Goal: Information Seeking & Learning: Learn about a topic

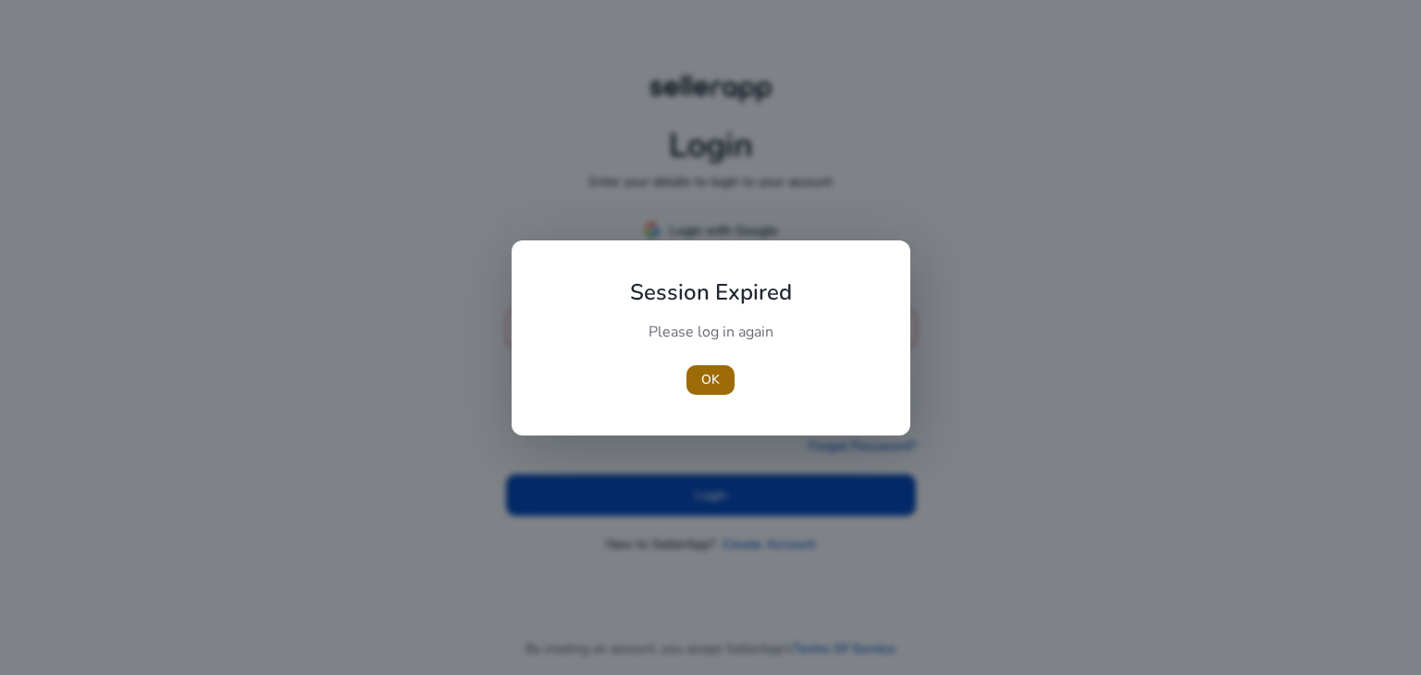
type input "**********"
click at [703, 382] on span "OK" at bounding box center [710, 379] width 19 height 19
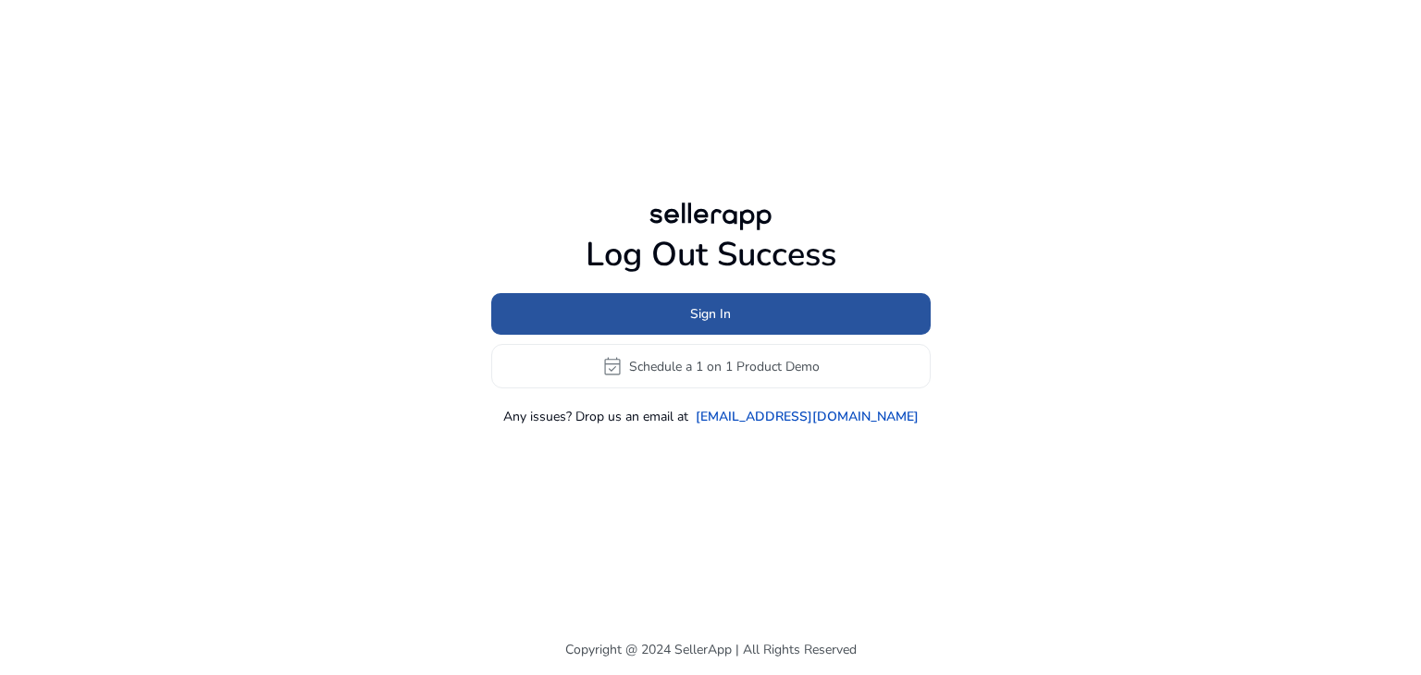
click at [632, 303] on span at bounding box center [710, 314] width 439 height 44
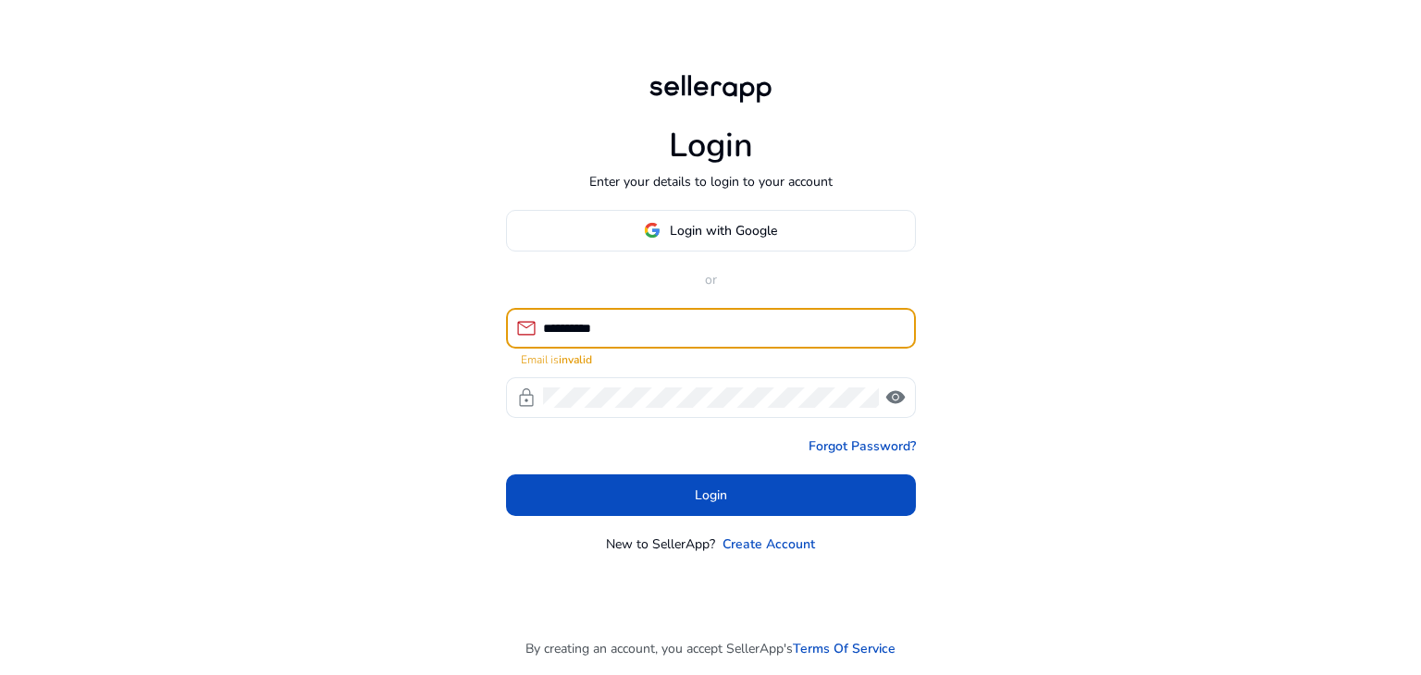
click at [574, 330] on input "**********" at bounding box center [722, 328] width 358 height 20
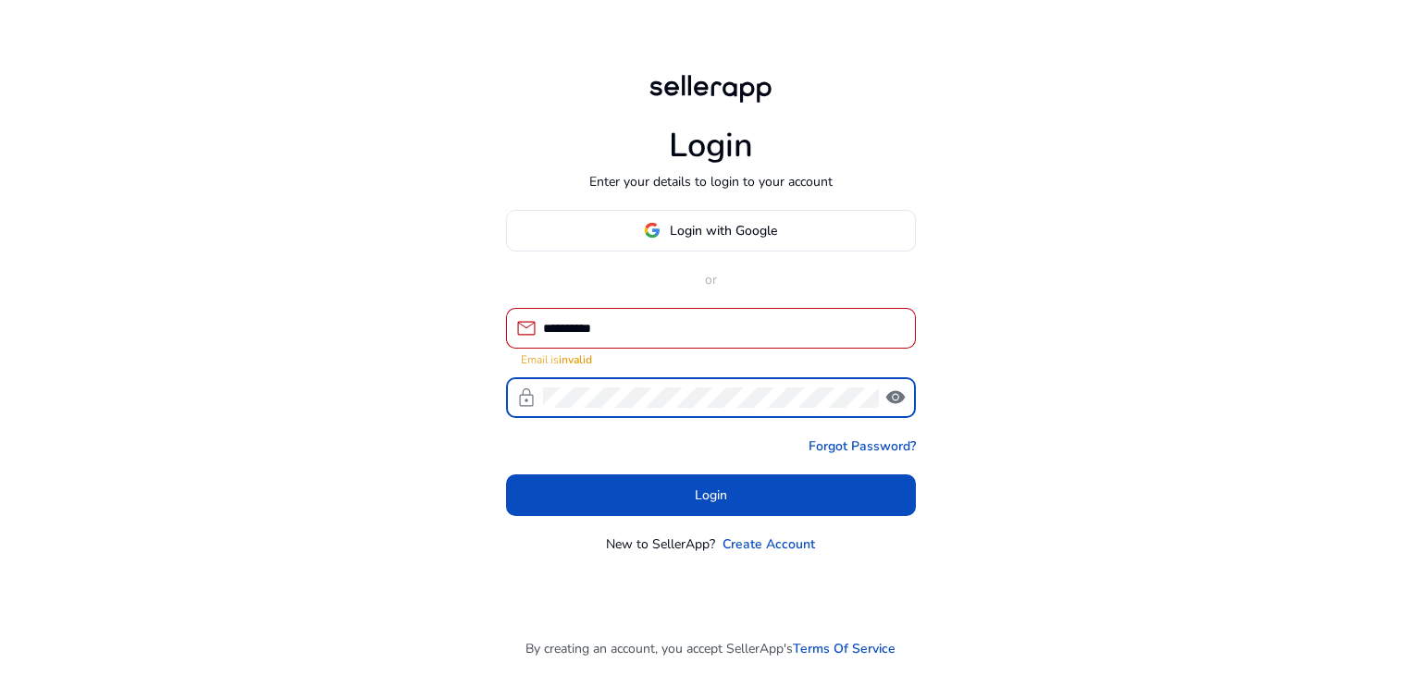
click at [211, 362] on div "**********" at bounding box center [710, 337] width 1421 height 675
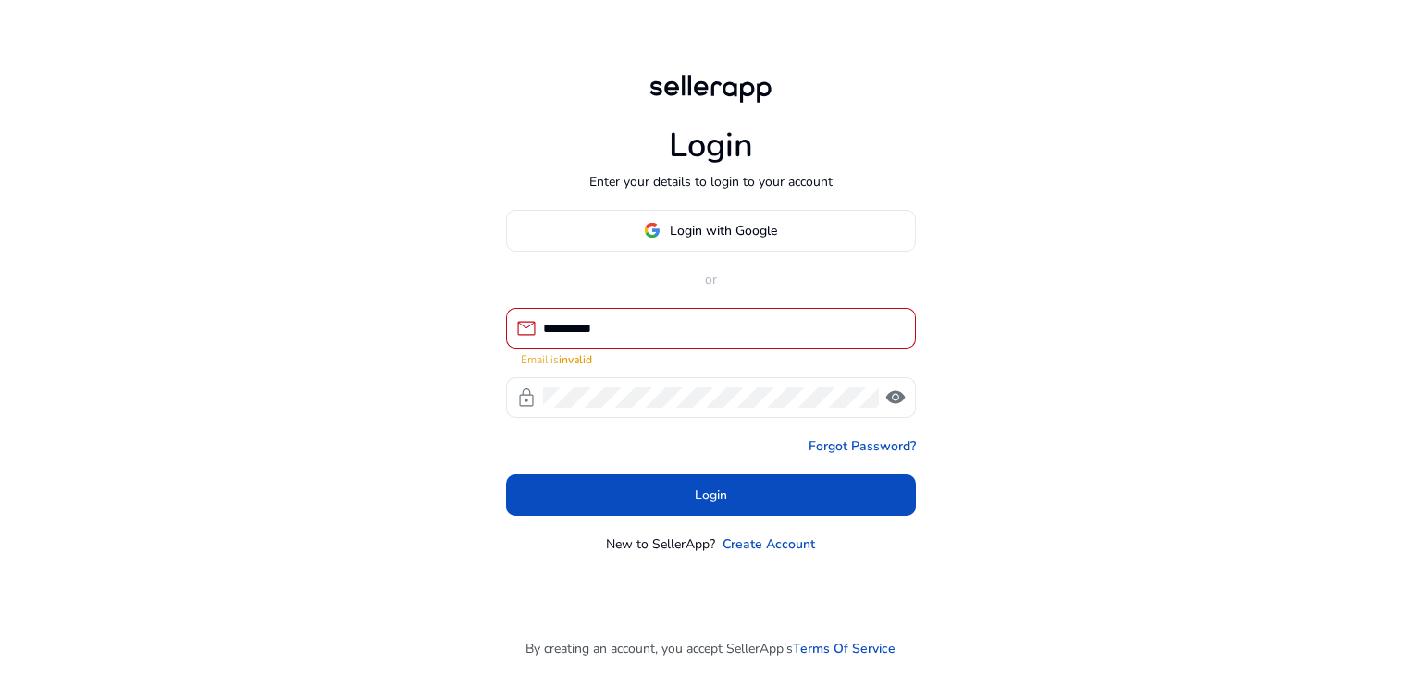
click at [581, 323] on input "**********" at bounding box center [722, 328] width 358 height 20
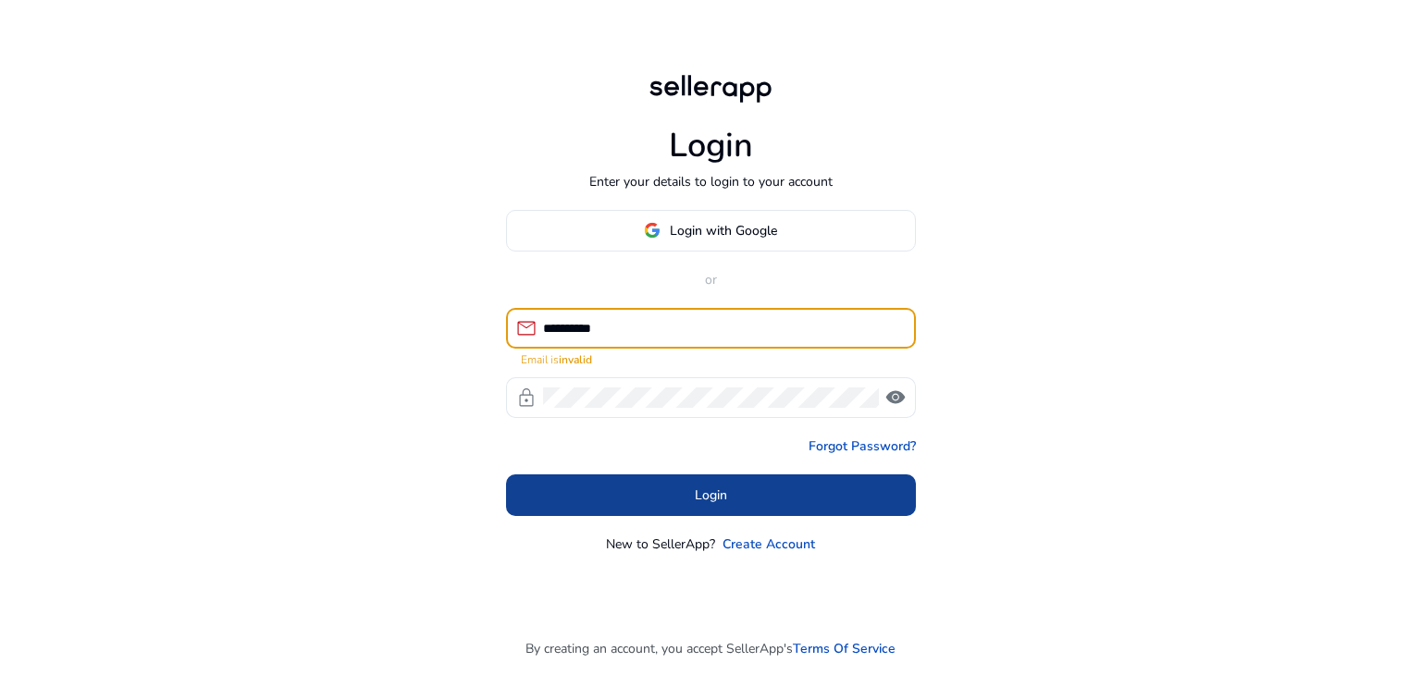
click at [621, 493] on span at bounding box center [711, 495] width 410 height 44
click at [670, 500] on span at bounding box center [711, 495] width 410 height 44
click at [699, 505] on span at bounding box center [711, 495] width 410 height 44
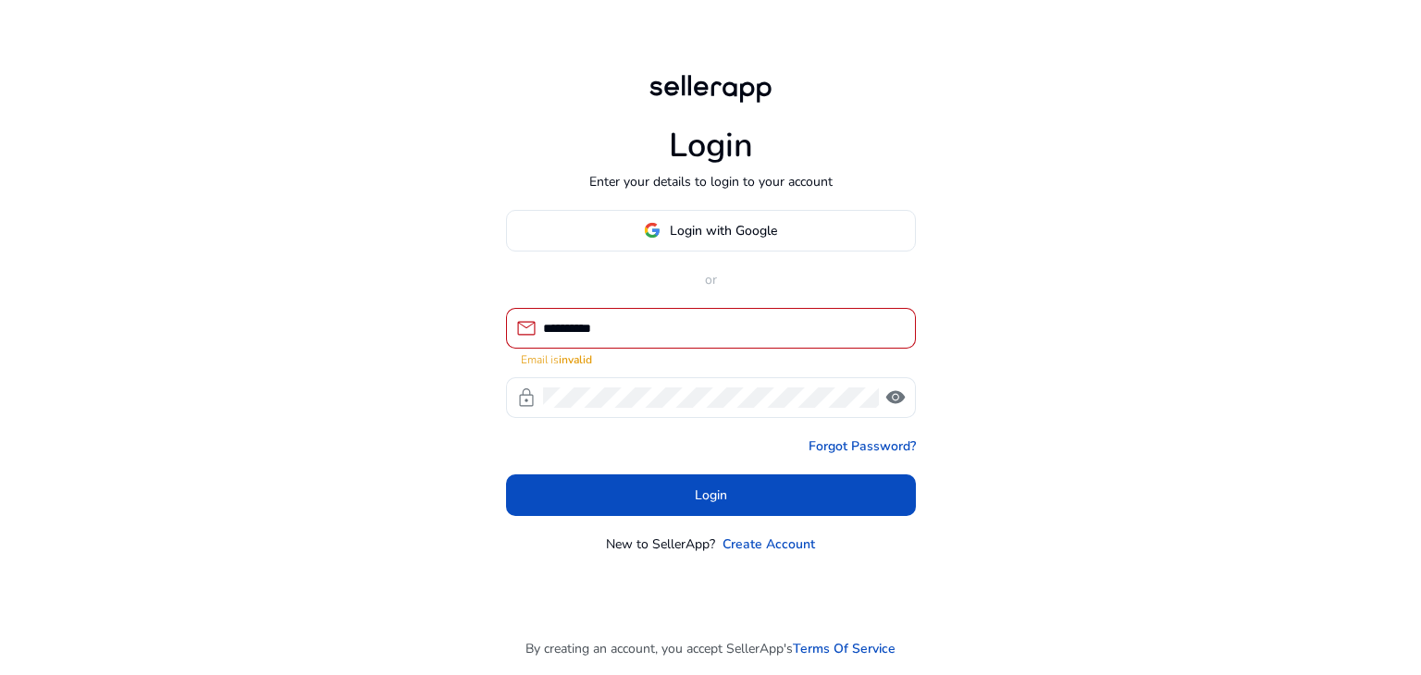
click at [557, 333] on input "**********" at bounding box center [722, 328] width 358 height 20
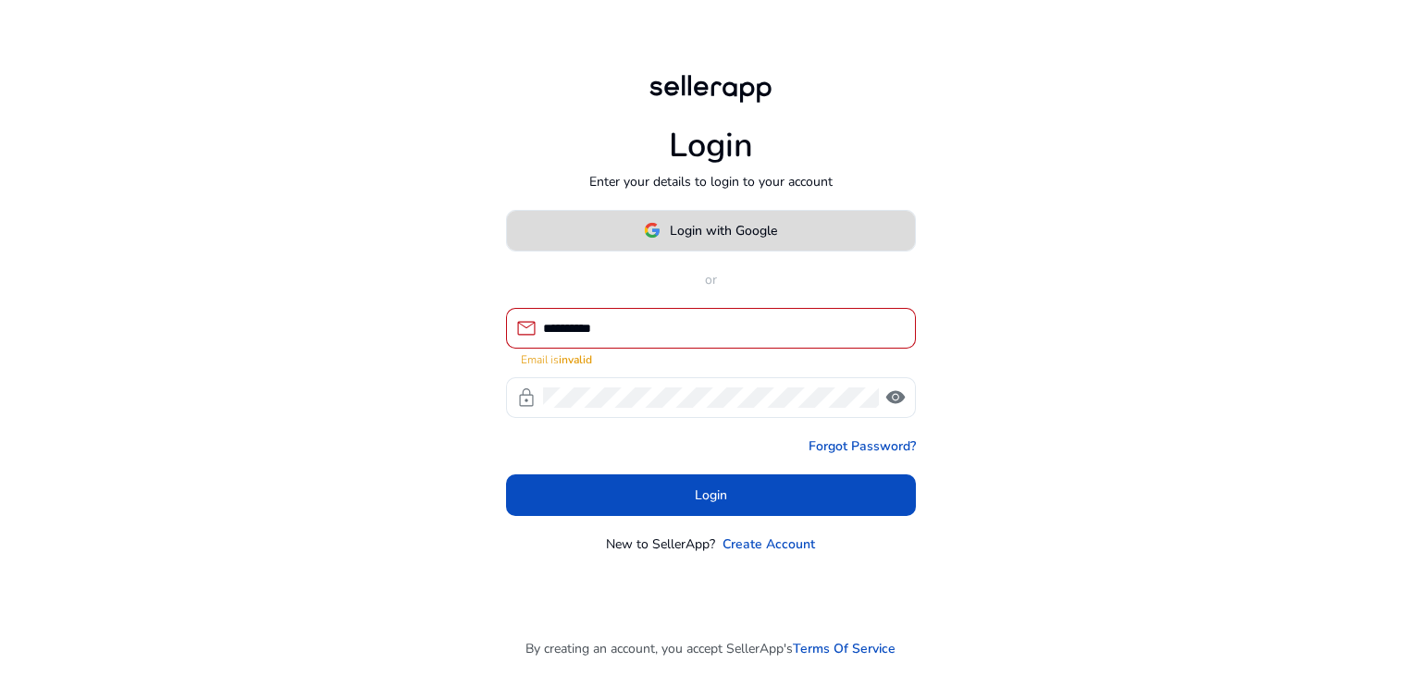
click at [711, 221] on span "Login with Google" at bounding box center [723, 230] width 107 height 19
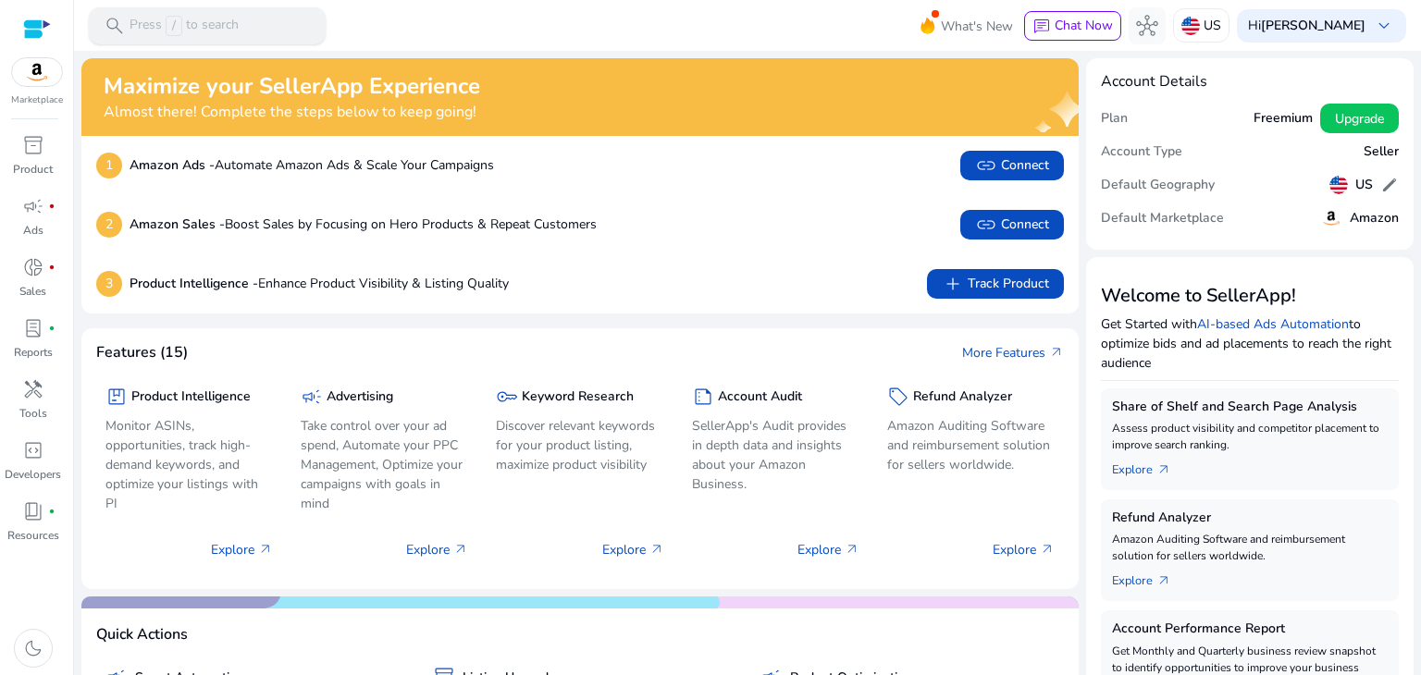
click at [159, 16] on p "Press / to search" at bounding box center [184, 26] width 109 height 20
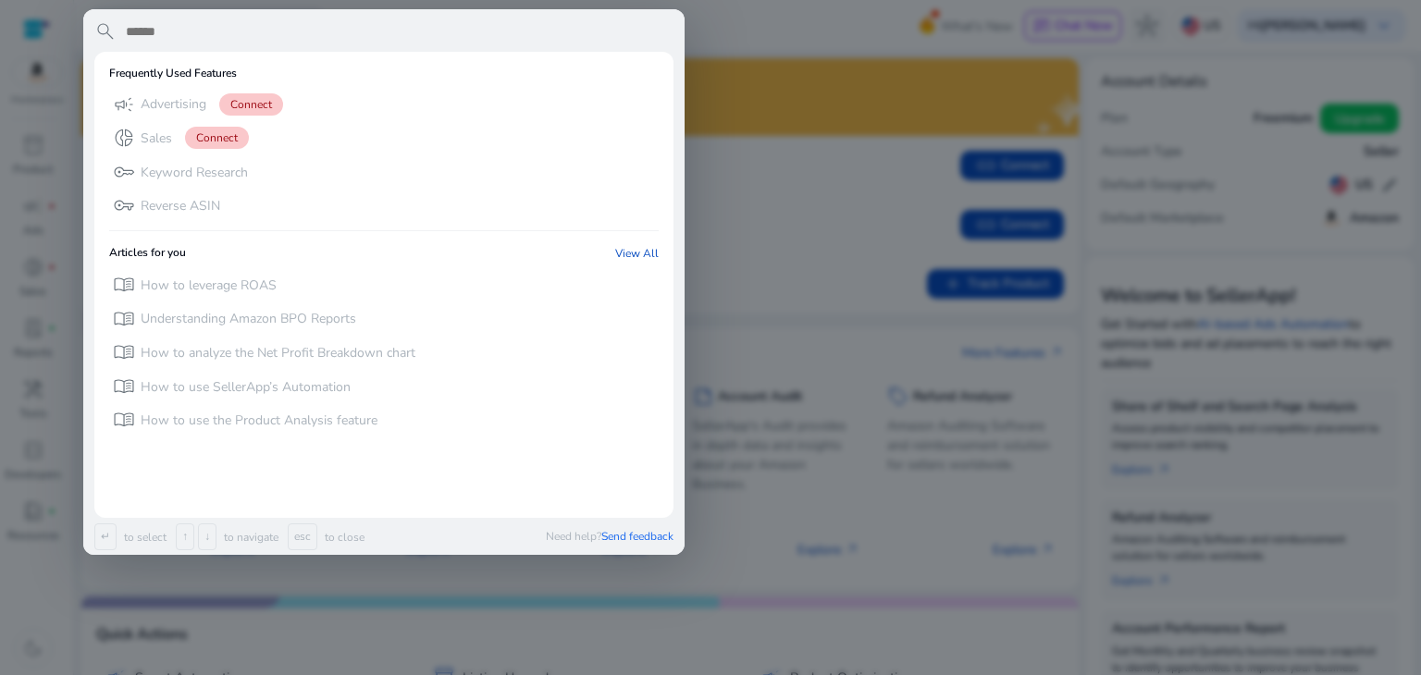
click at [326, 24] on input "text" at bounding box center [399, 31] width 550 height 22
click at [220, 31] on input "text" at bounding box center [399, 31] width 550 height 22
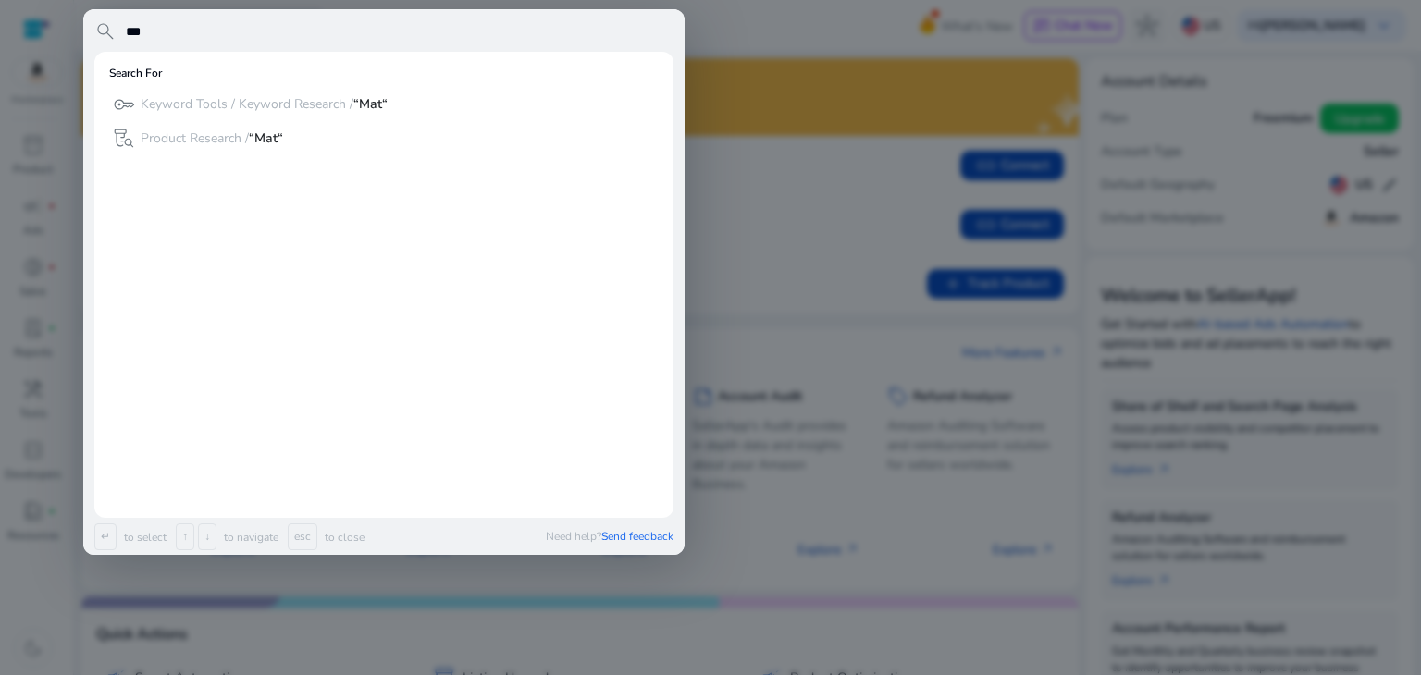
drag, startPoint x: 220, startPoint y: 31, endPoint x: 204, endPoint y: 31, distance: 15.7
click at [204, 31] on input "***" at bounding box center [399, 31] width 550 height 22
type input "**********"
click at [218, 31] on input "**********" at bounding box center [399, 31] width 550 height 22
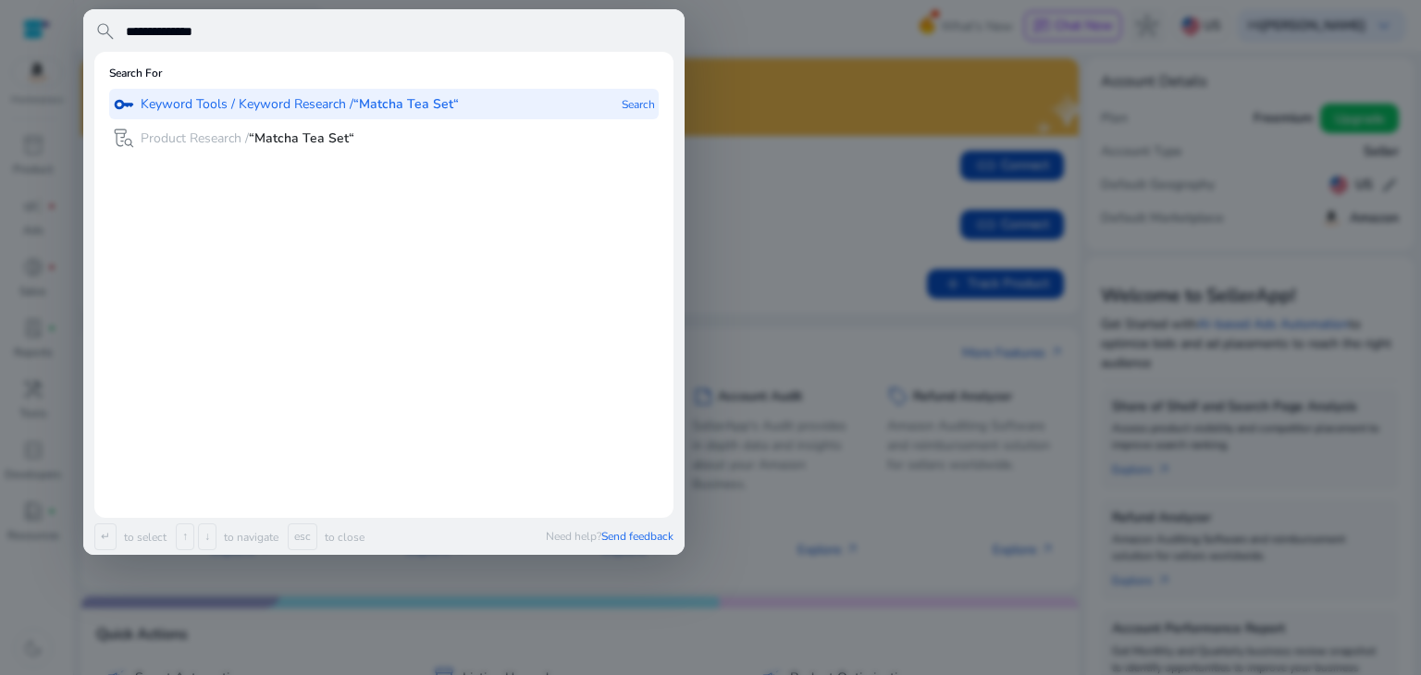
click at [281, 108] on p "Keyword Tools / Keyword Research / “Matcha Tea Set“" at bounding box center [300, 104] width 318 height 19
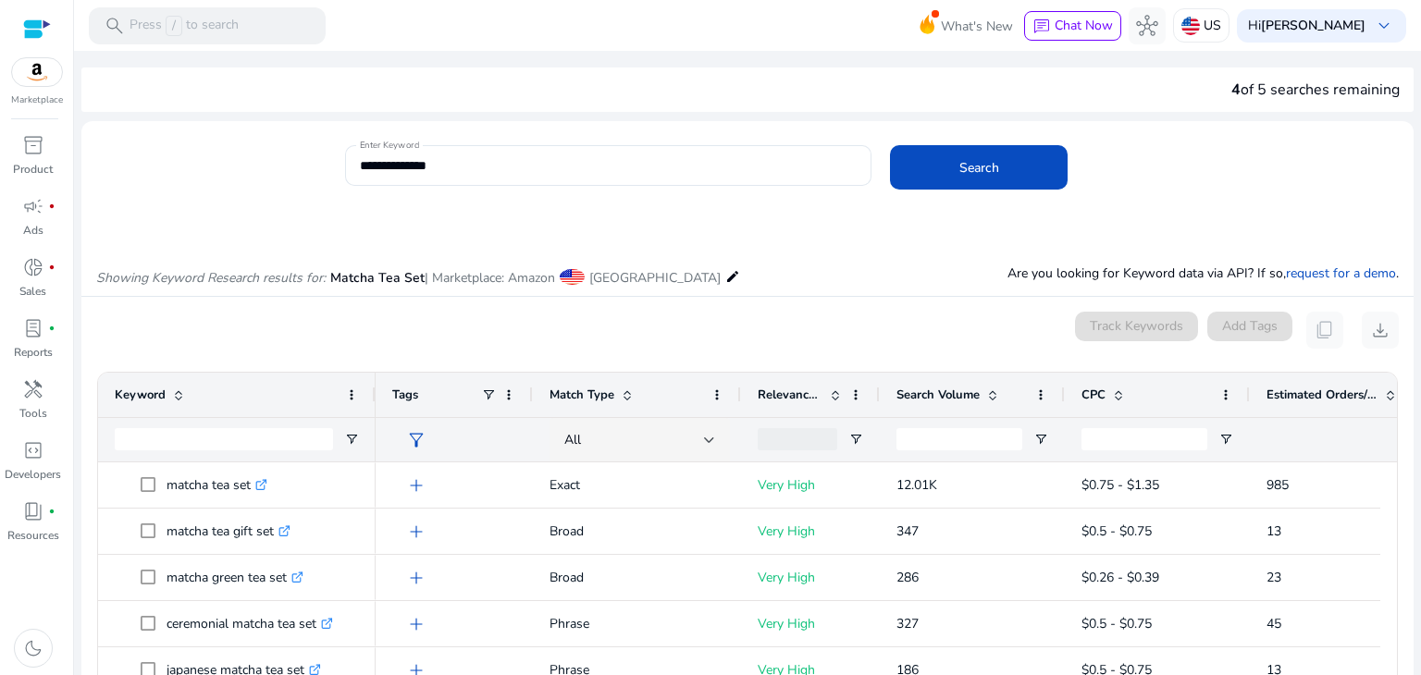
scroll to position [220, 0]
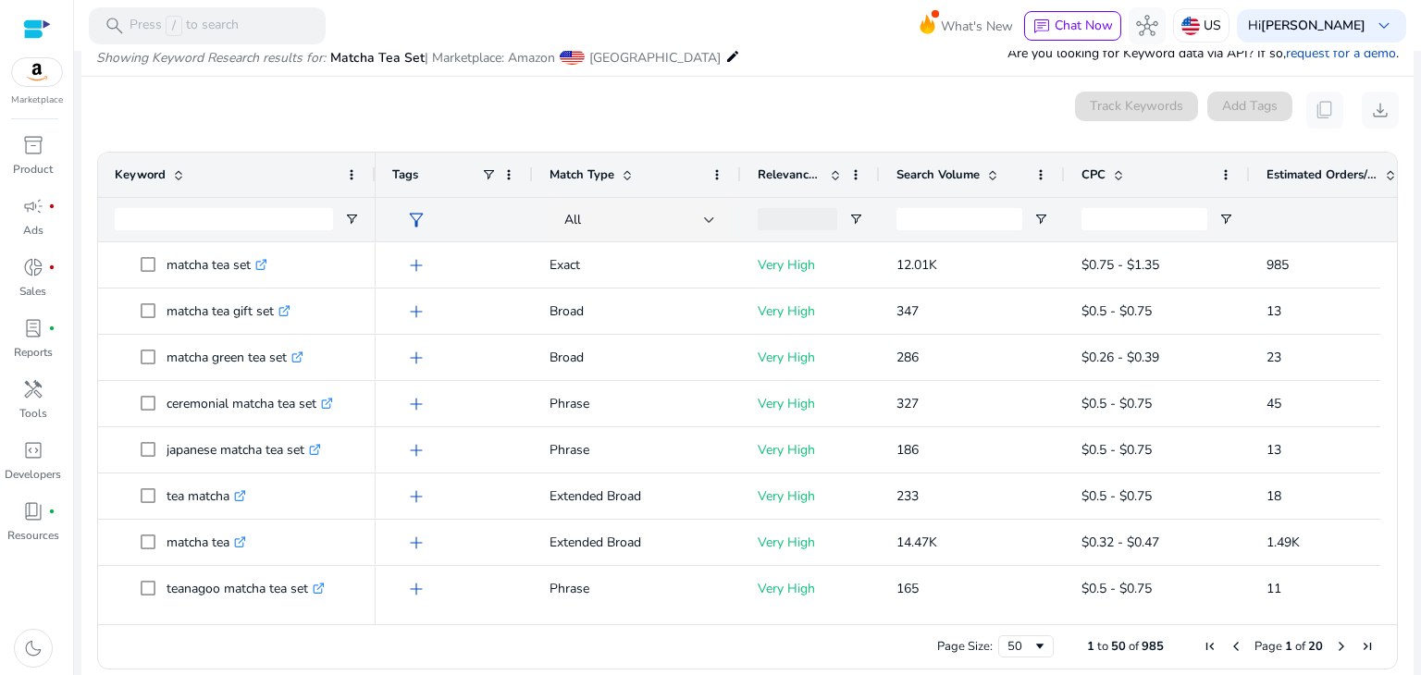
click at [988, 182] on div "Search Volume" at bounding box center [961, 174] width 131 height 35
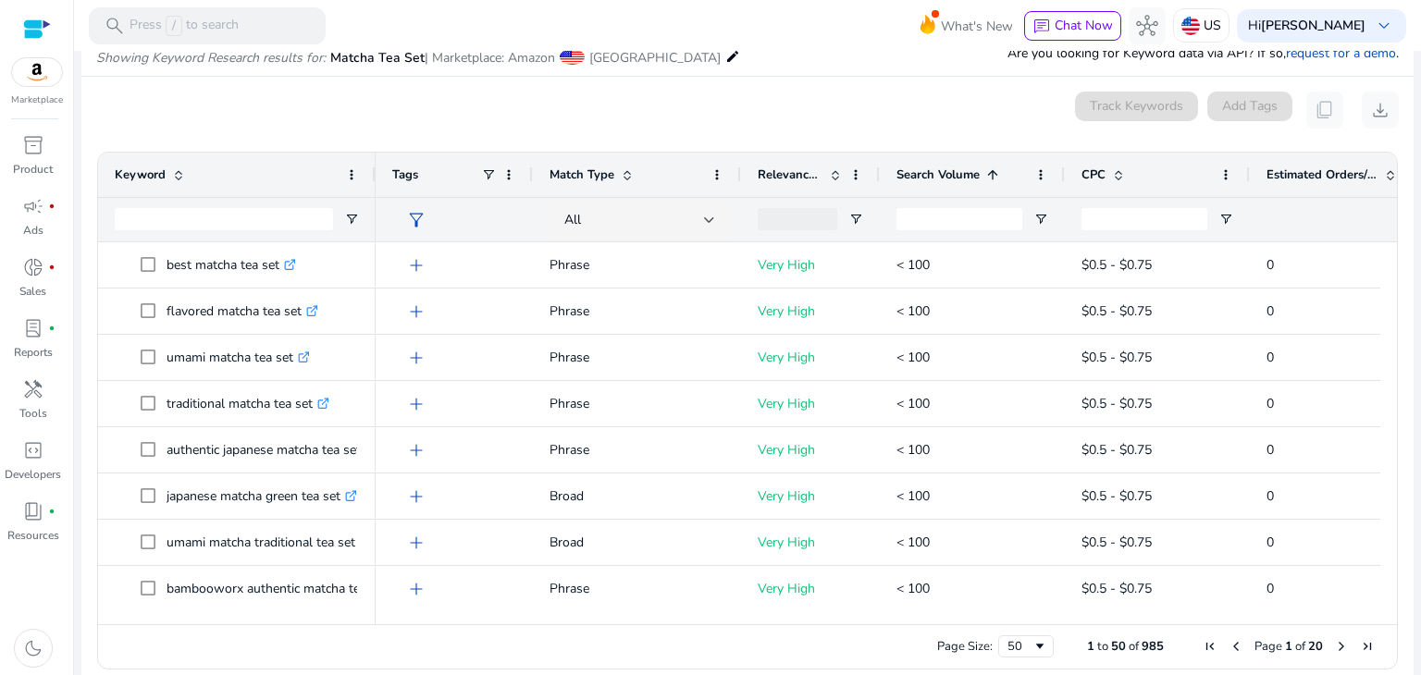
click at [988, 182] on div "Search Volume 1" at bounding box center [961, 174] width 131 height 35
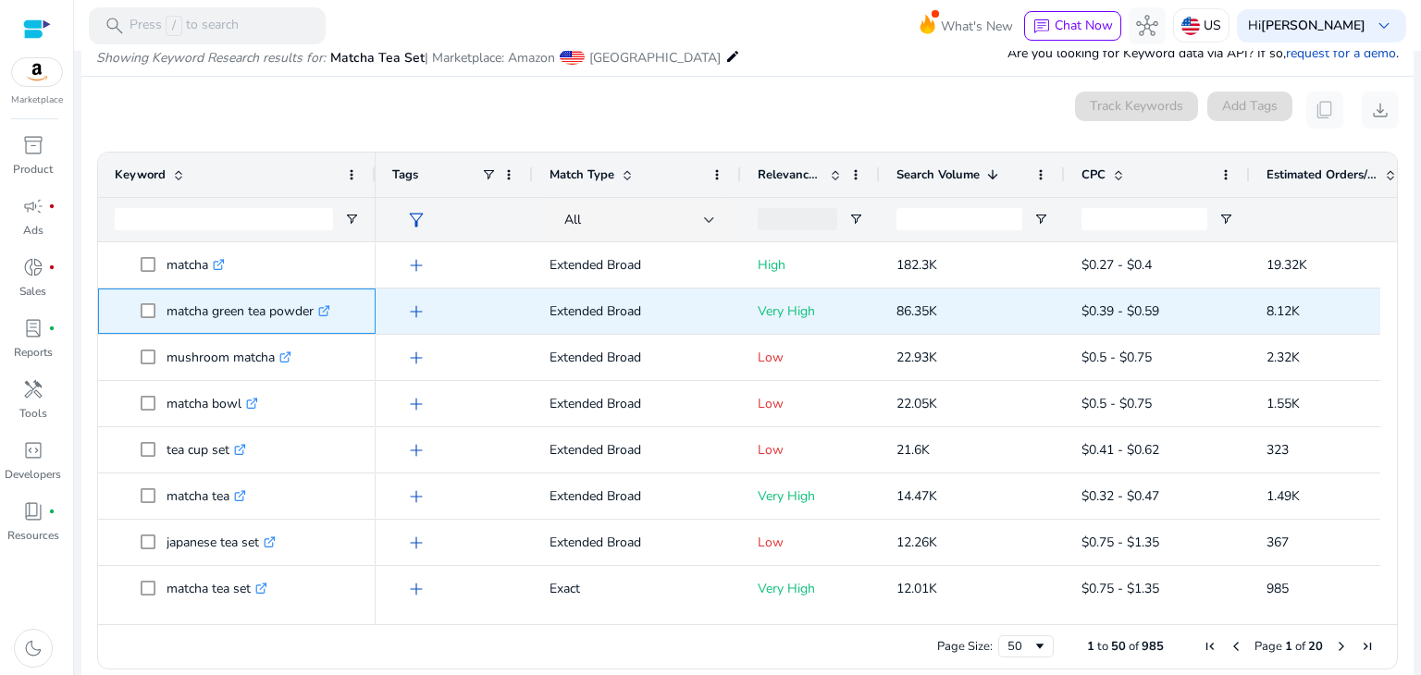
click at [188, 320] on p "matcha green tea powder .st0{fill:#2c8af8}" at bounding box center [249, 311] width 164 height 38
copy span "matcha green tea powder .st0{fill:#2c8af8}"
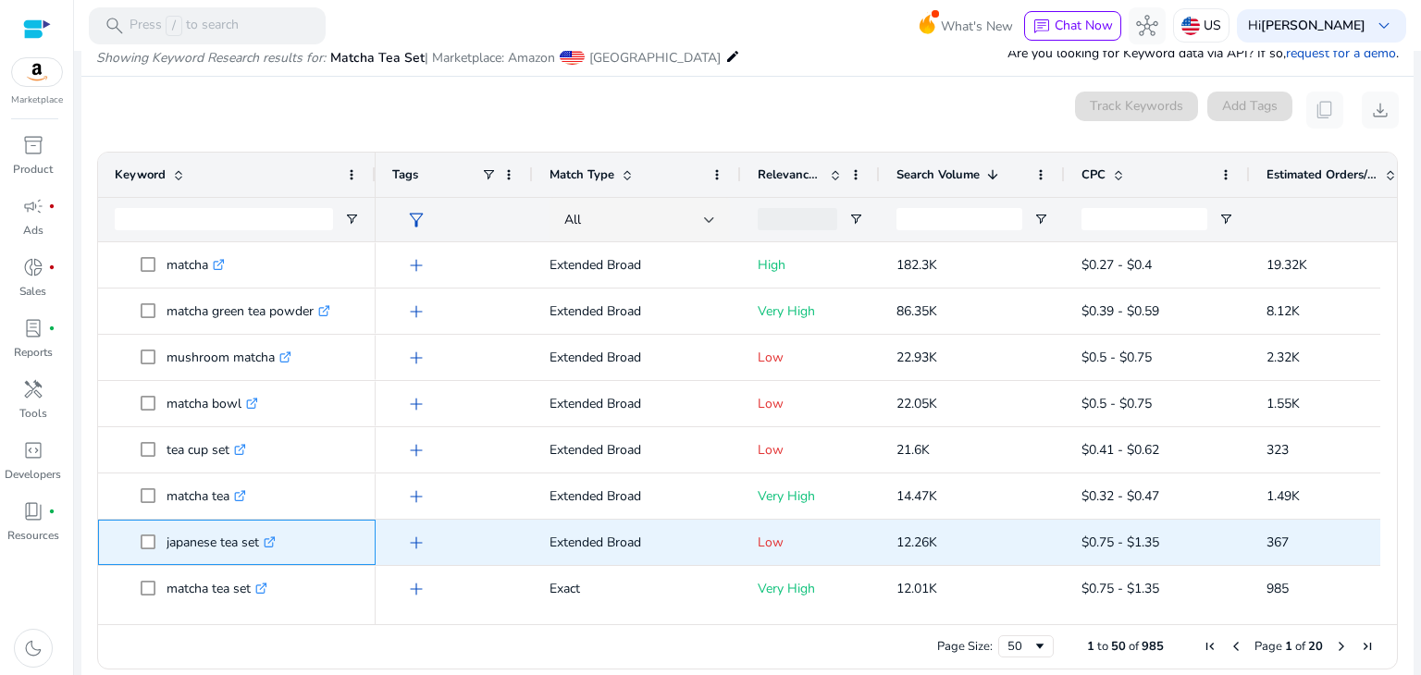
click at [210, 547] on p "japanese tea set .st0{fill:#2c8af8}" at bounding box center [221, 543] width 109 height 38
copy p "japanese tea set"
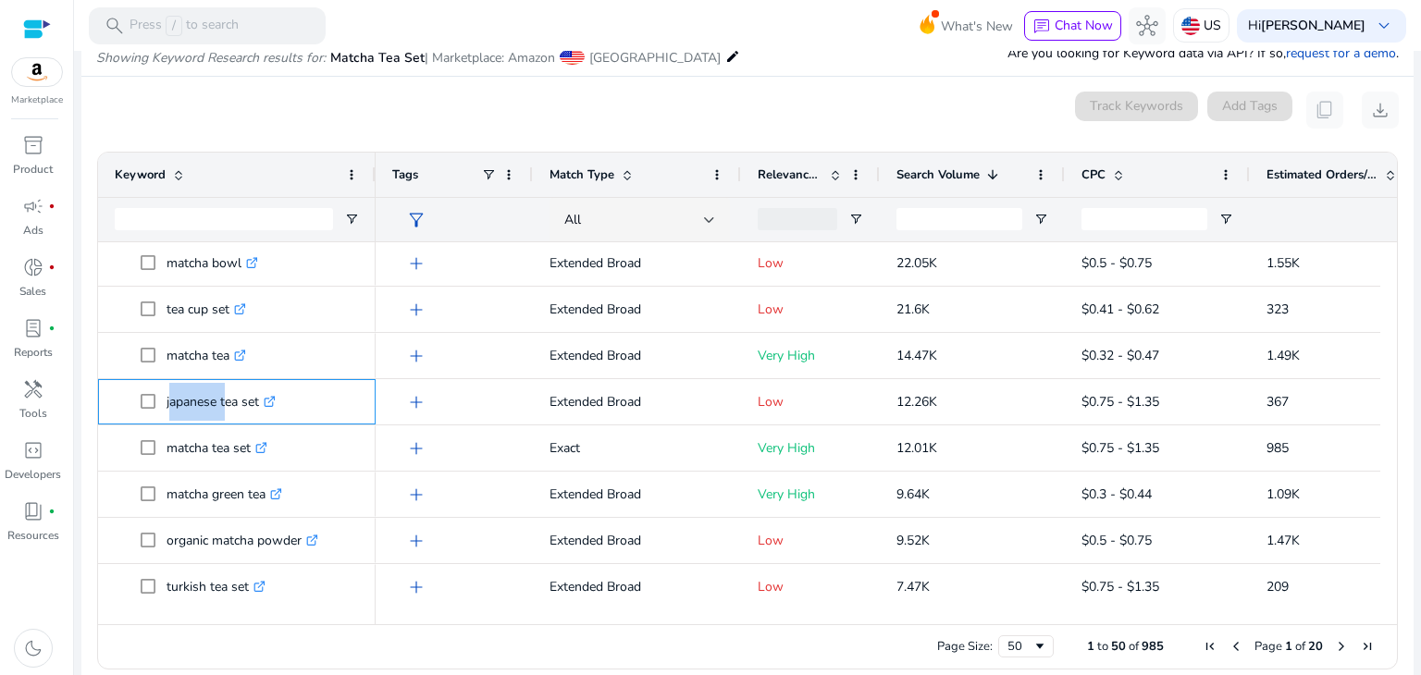
scroll to position [0, 0]
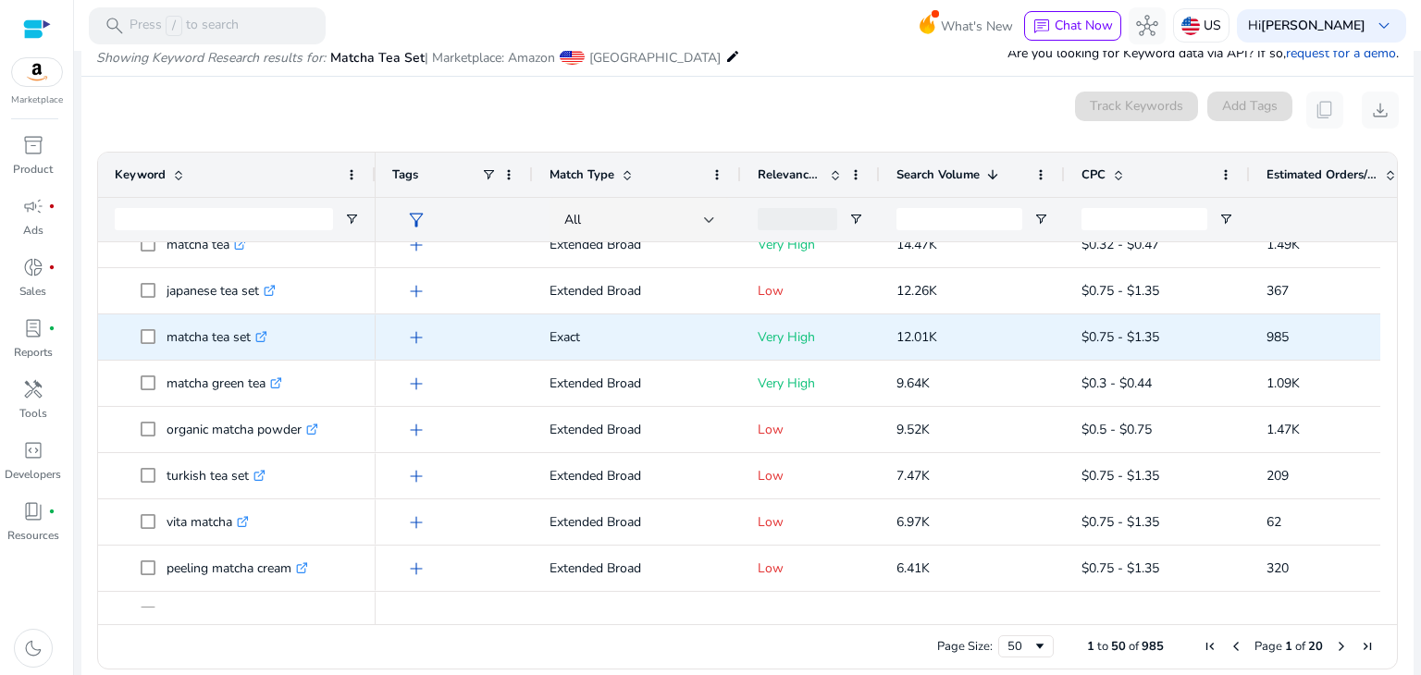
click at [180, 345] on p "matcha tea set .st0{fill:#2c8af8}" at bounding box center [217, 337] width 101 height 38
copy span "matcha tea set .st0{fill:#2c8af8}"
drag, startPoint x: 949, startPoint y: 341, endPoint x: 897, endPoint y: 337, distance: 52.0
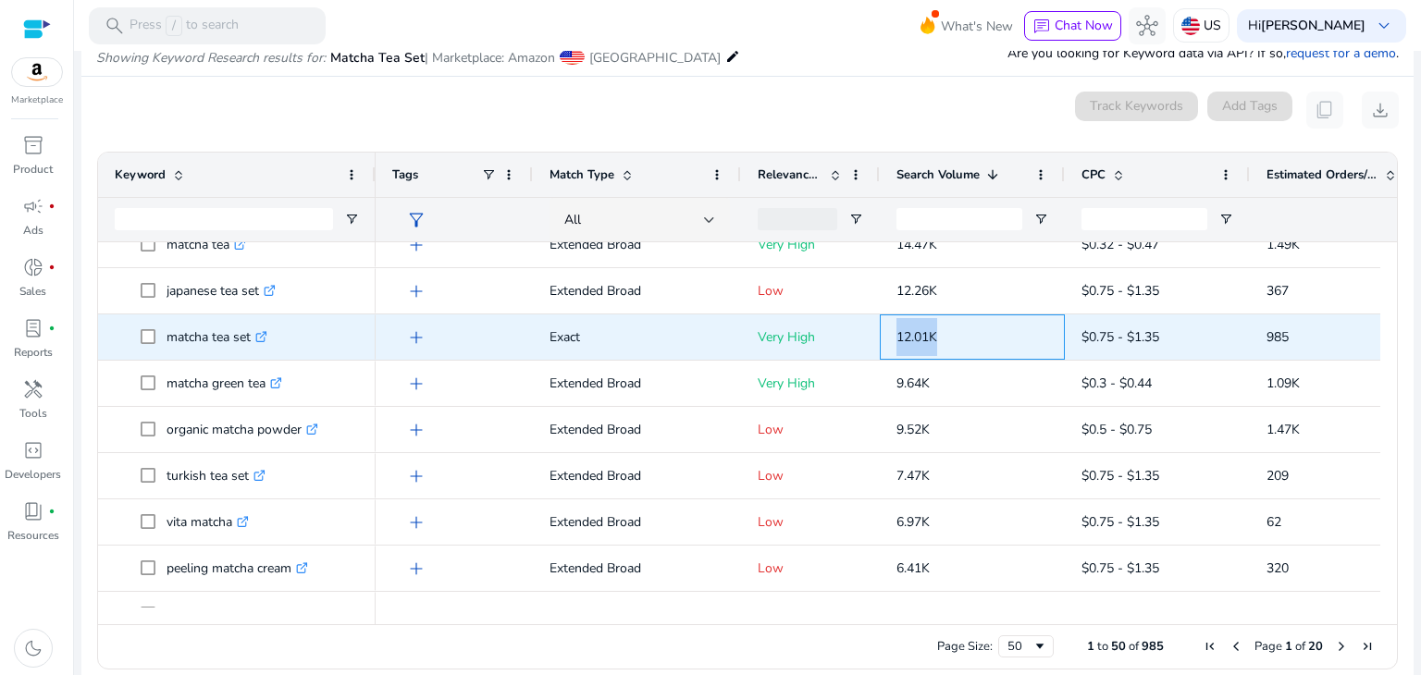
click at [897, 337] on p "12.01K" at bounding box center [972, 337] width 152 height 38
copy span "12.01K"
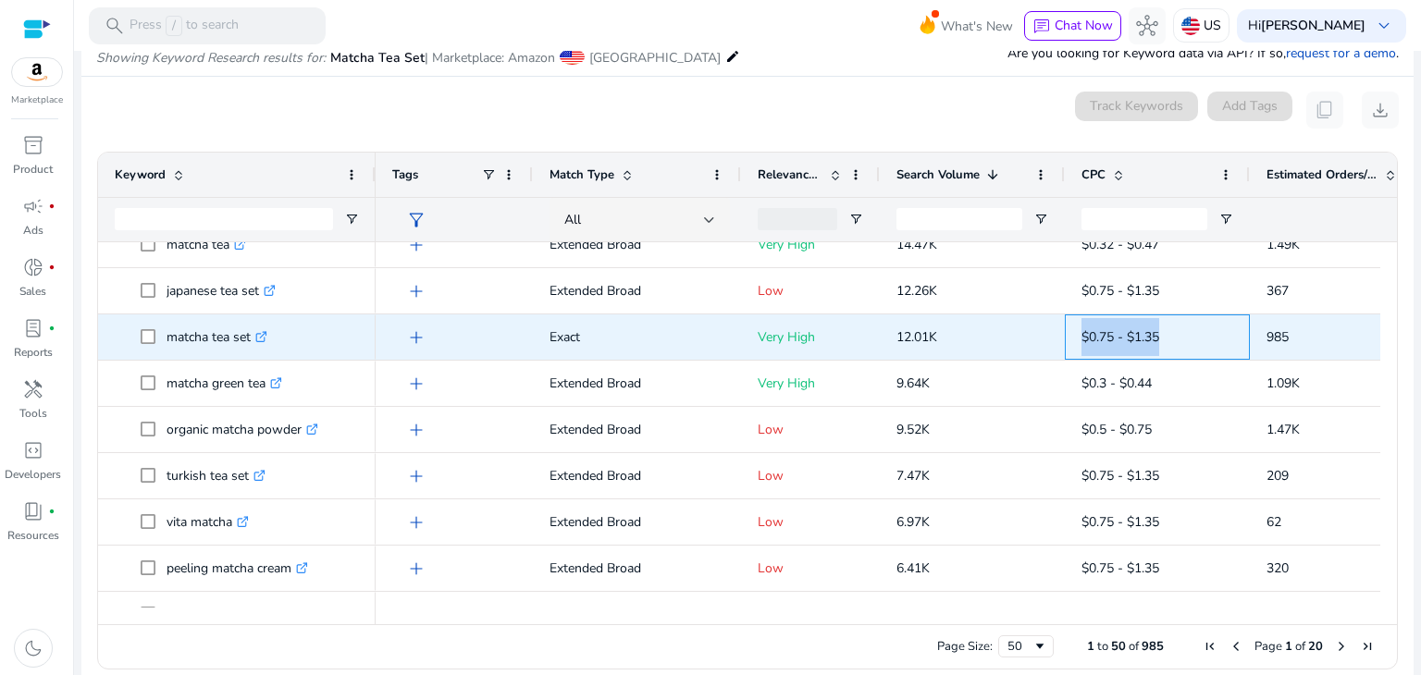
drag, startPoint x: 1166, startPoint y: 340, endPoint x: 1080, endPoint y: 343, distance: 86.1
click at [1080, 343] on div "$0.75 - $1.35" at bounding box center [1157, 337] width 185 height 45
copy span "$0.75 - $1.35"
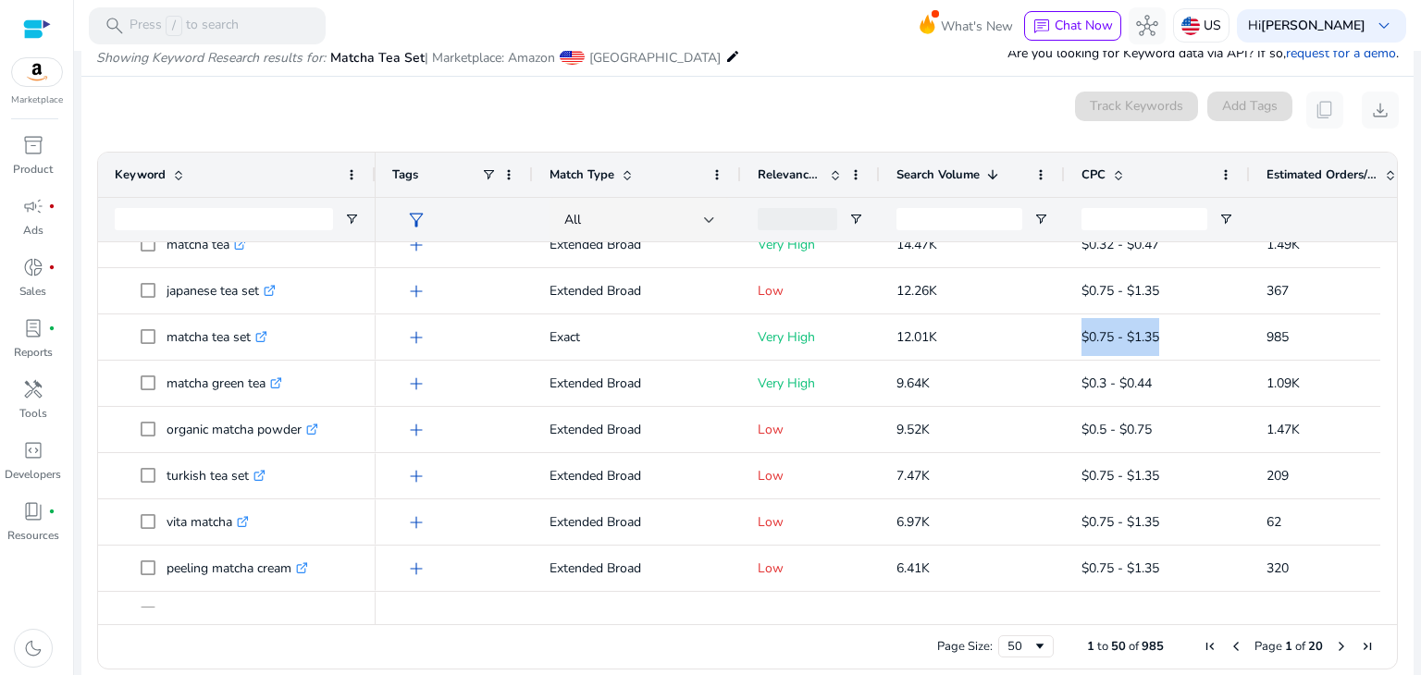
drag, startPoint x: 1381, startPoint y: 320, endPoint x: 1381, endPoint y: 334, distance: 13.9
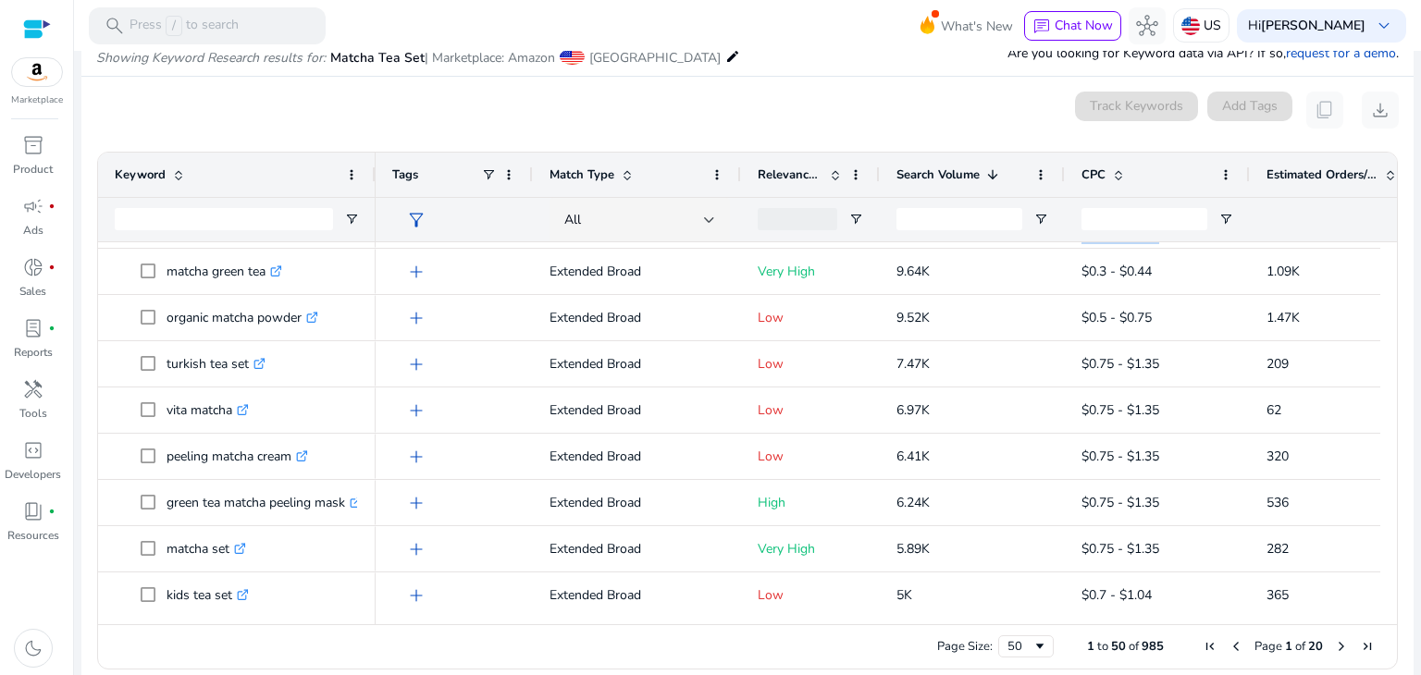
scroll to position [402, 0]
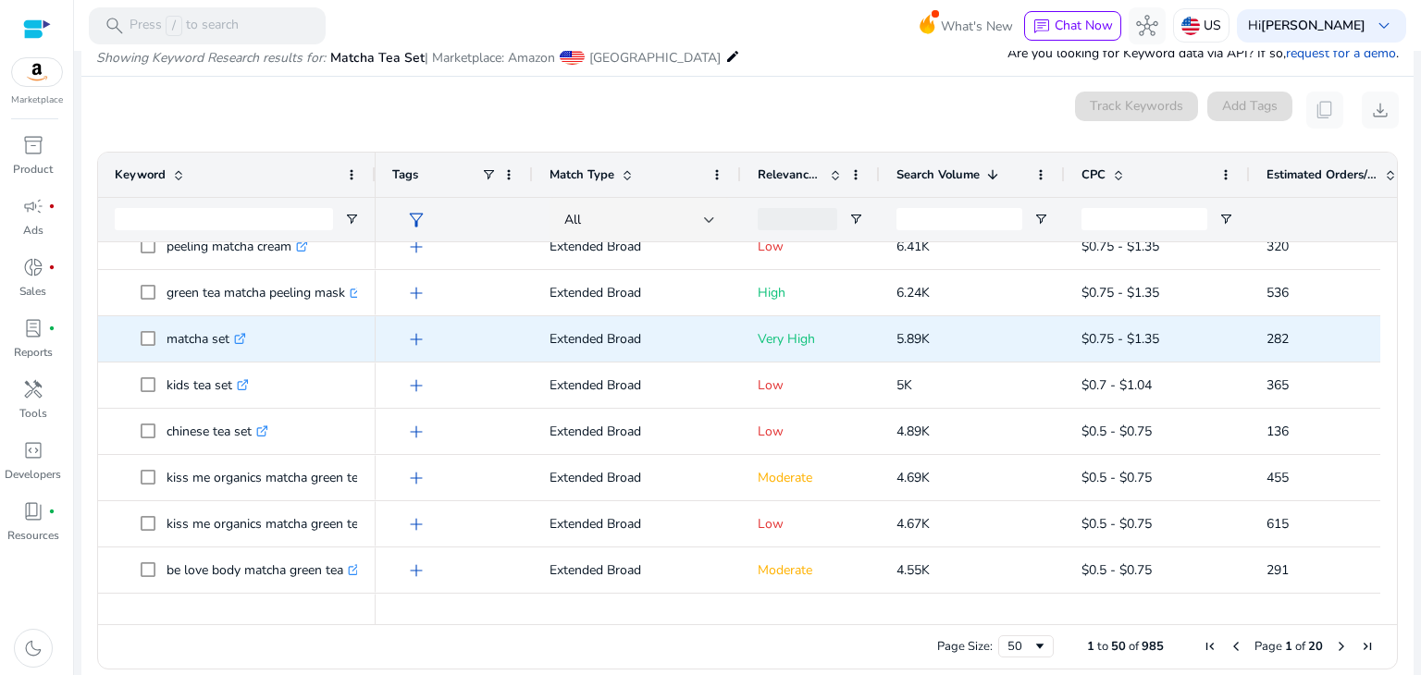
click at [183, 352] on p "matcha set .st0{fill:#2c8af8}" at bounding box center [207, 339] width 80 height 38
copy span "matcha set .st0{fill:#2c8af8}"
drag, startPoint x: 1176, startPoint y: 341, endPoint x: 1074, endPoint y: 338, distance: 101.8
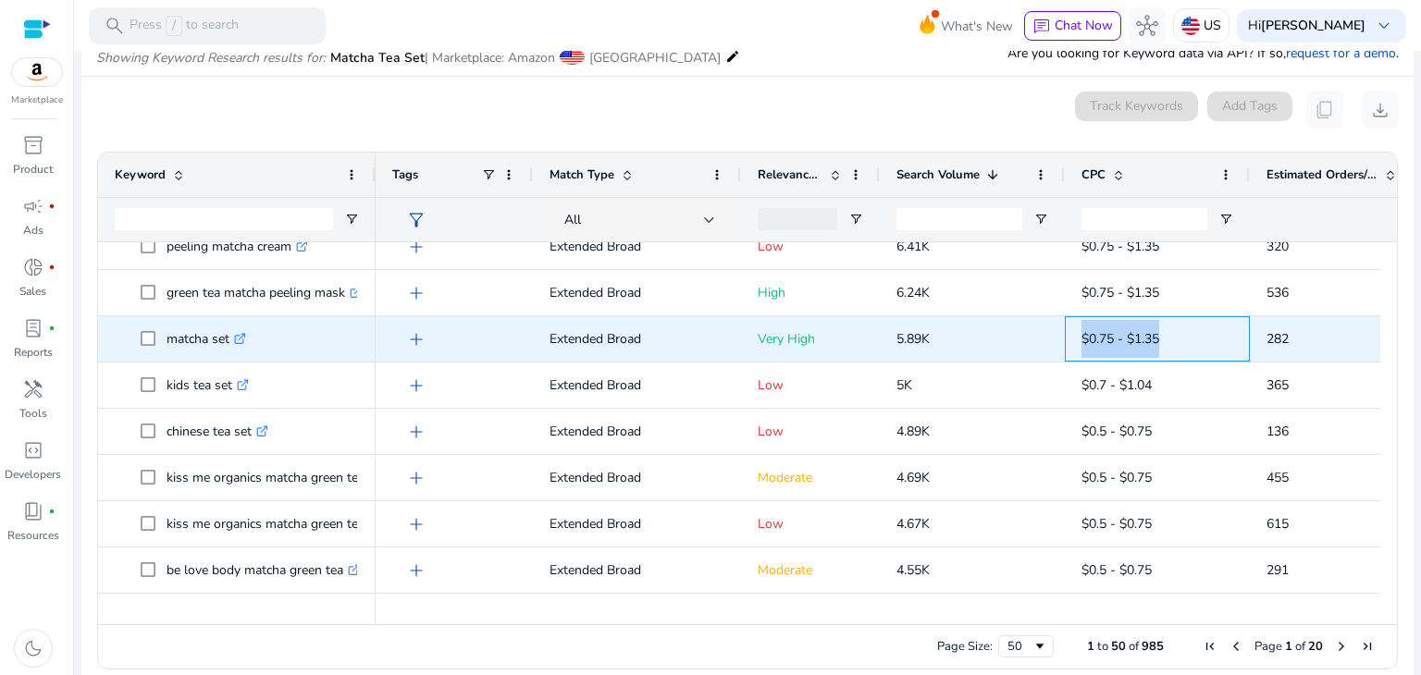
click at [1074, 338] on div "$0.75 - $1.35" at bounding box center [1157, 338] width 185 height 45
copy span "$0.75 - $1.35"
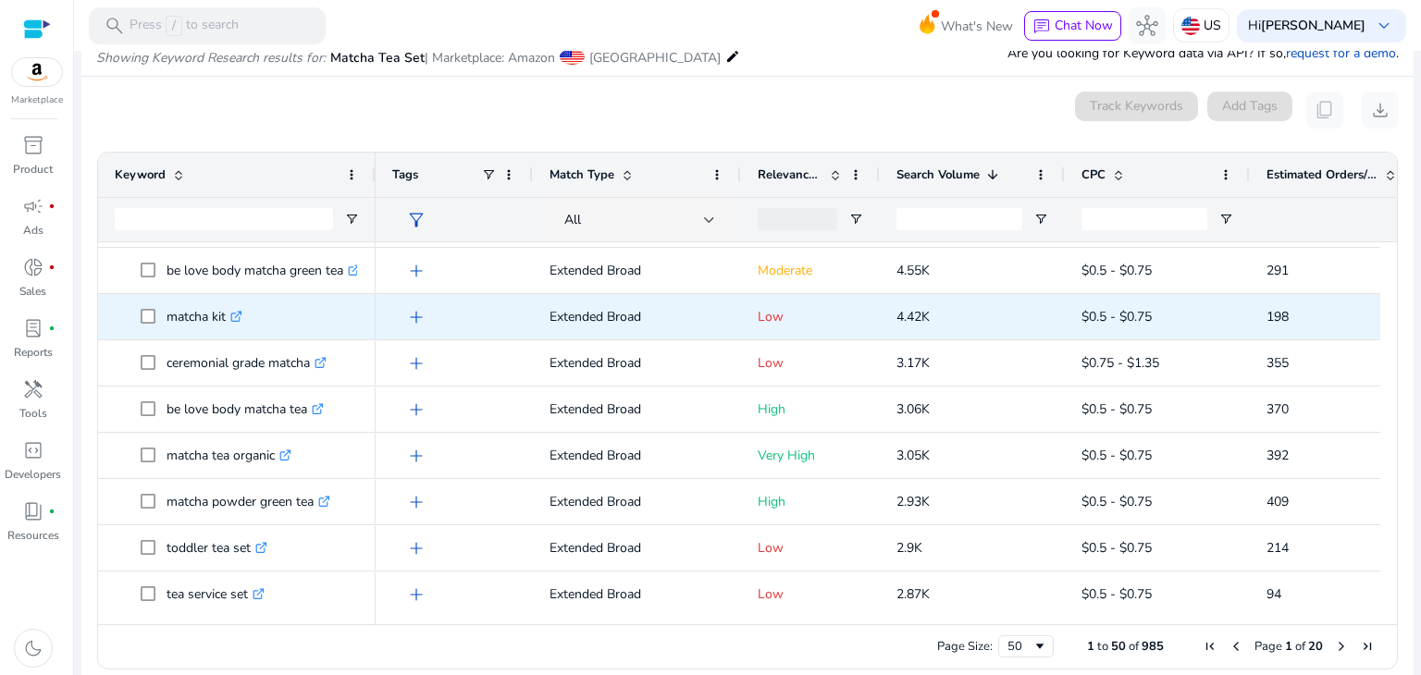
click at [172, 328] on p "matcha kit .st0{fill:#2c8af8}" at bounding box center [205, 317] width 76 height 38
copy span "matcha kit .st0{fill:#2c8af8}"
drag, startPoint x: 1166, startPoint y: 318, endPoint x: 1115, endPoint y: 315, distance: 51.0
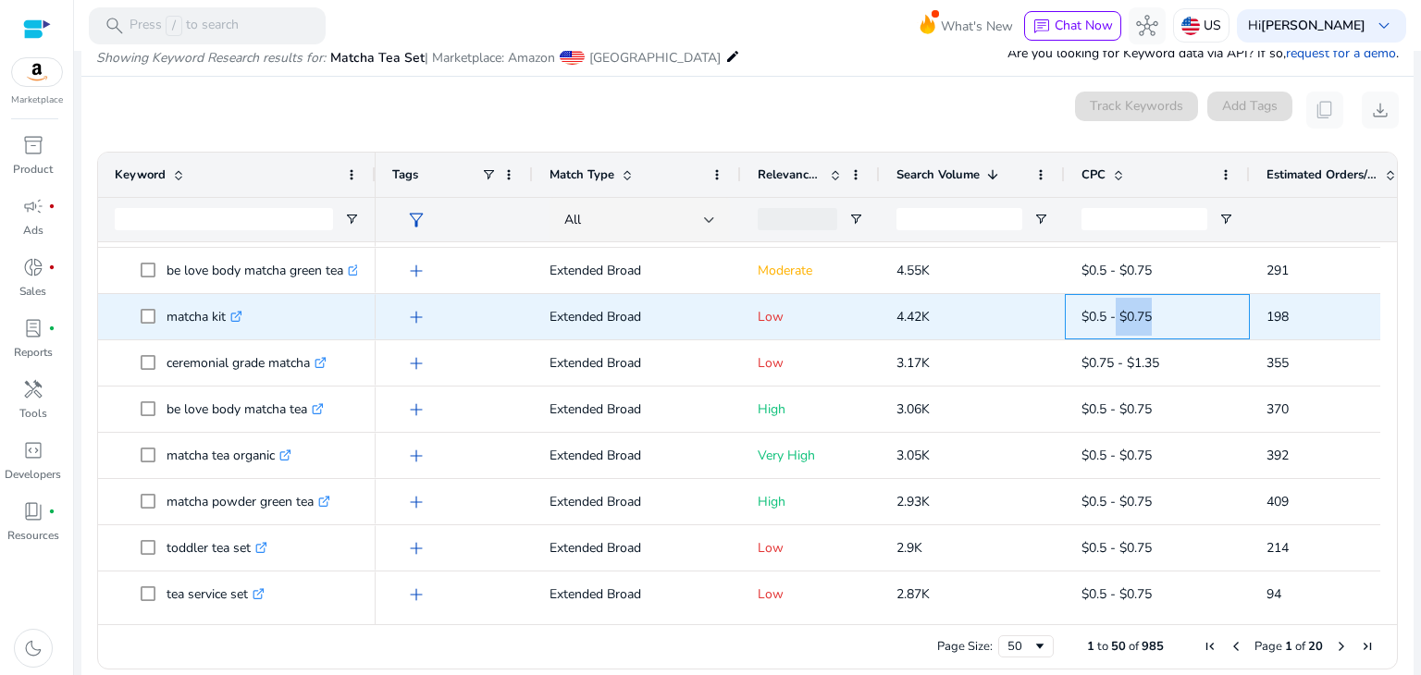
click at [1115, 315] on span "$0.5 - $0.75" at bounding box center [1157, 317] width 152 height 38
click at [1163, 319] on span "$0.5 - $0.75" at bounding box center [1157, 317] width 152 height 38
drag, startPoint x: 1163, startPoint y: 319, endPoint x: 1061, endPoint y: 323, distance: 101.8
click at [1061, 323] on div "add Extended Broad Low 4.42K $0.5 - $0.75 198 4.50%" at bounding box center [998, 317] width 1244 height 46
copy div "$0.5 - $0.75"
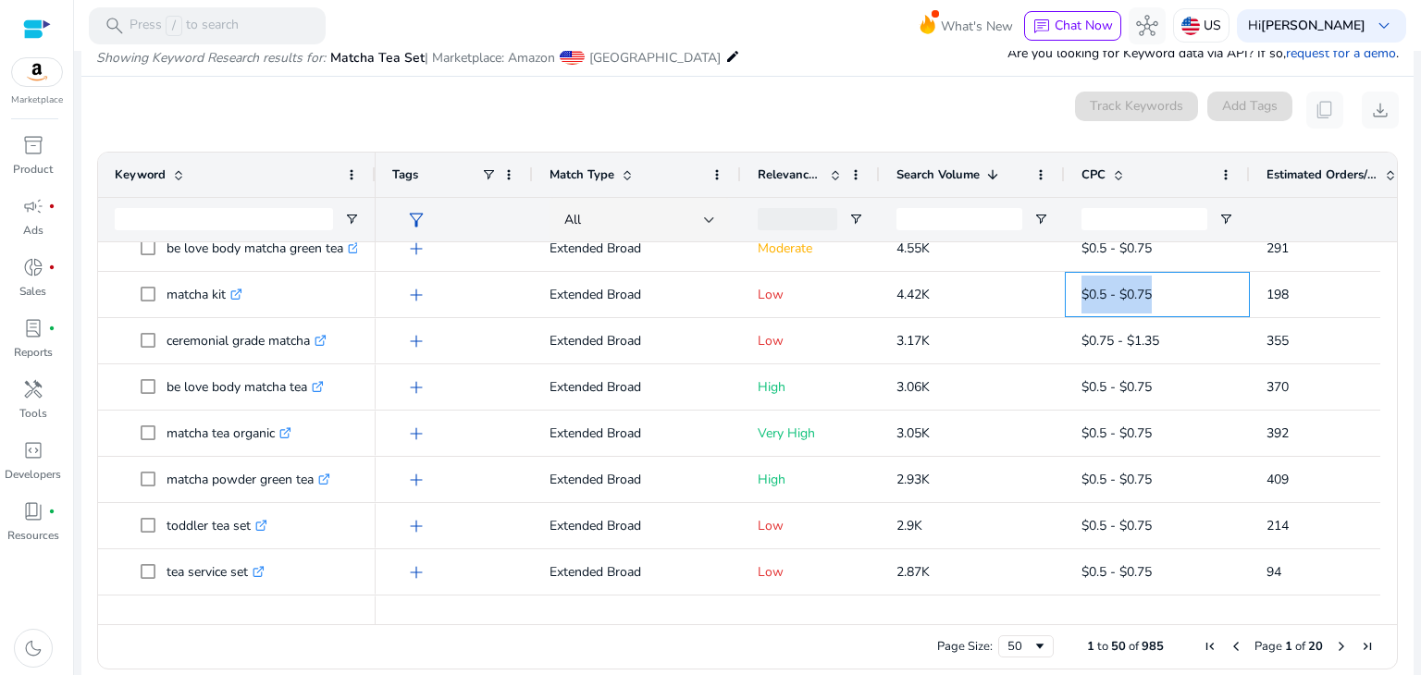
scroll to position [966, 0]
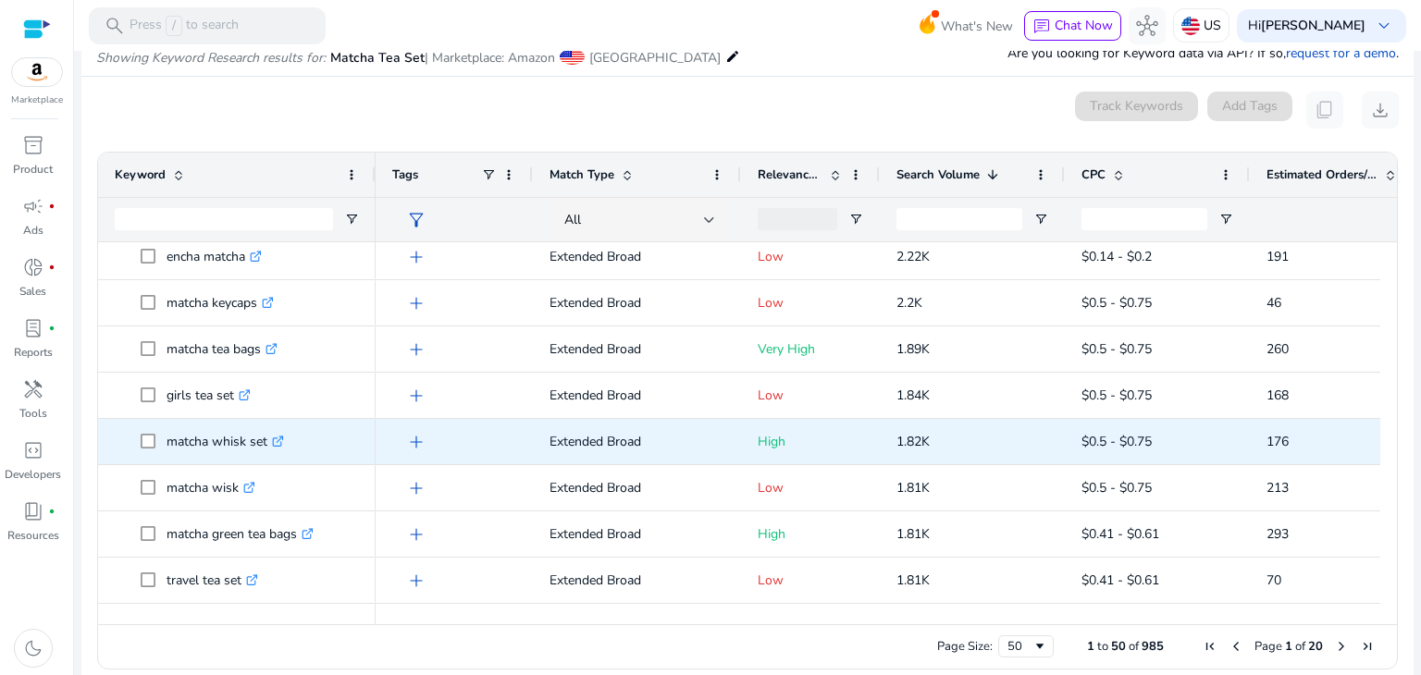
click at [199, 444] on p "matcha whisk set .st0{fill:#2c8af8}" at bounding box center [225, 442] width 117 height 38
copy p "matcha whisk set"
click at [903, 444] on span "1.82K" at bounding box center [912, 442] width 33 height 18
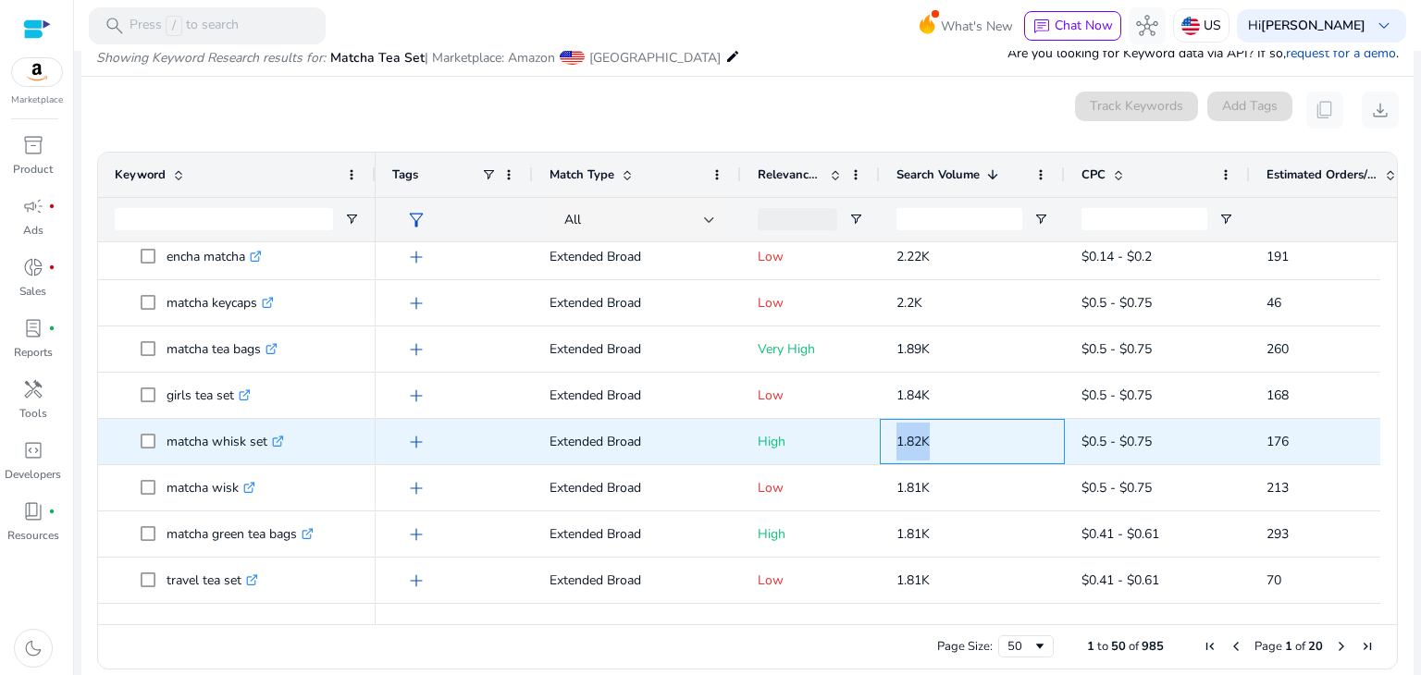
click at [903, 444] on span "1.82K" at bounding box center [912, 442] width 33 height 18
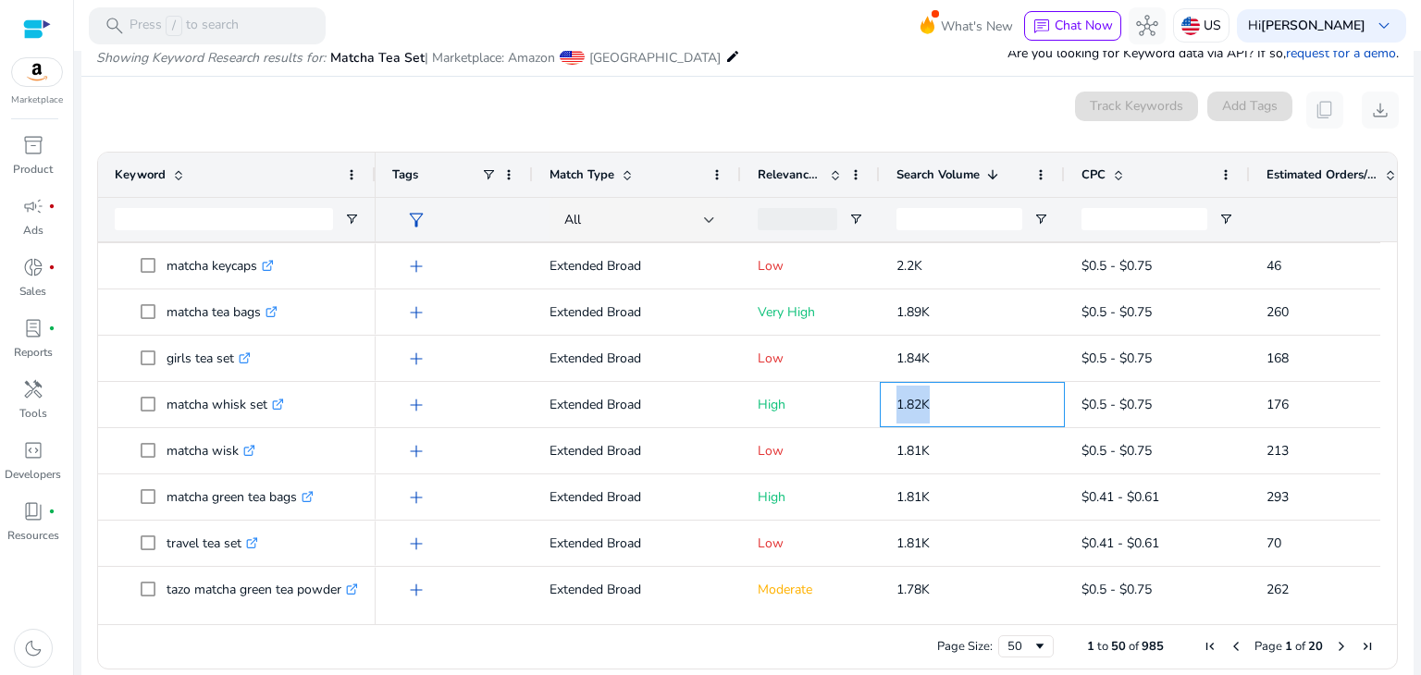
scroll to position [1462, 0]
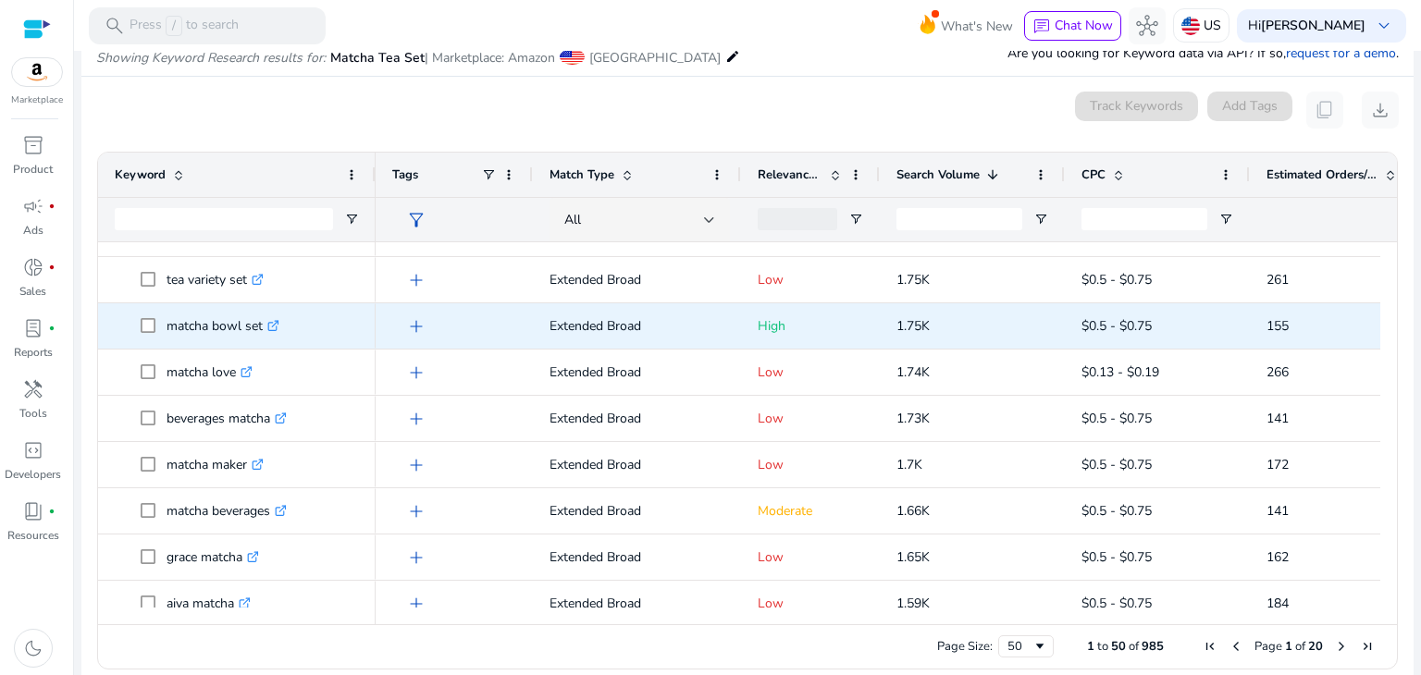
click at [208, 333] on p "matcha bowl set .st0{fill:#2c8af8}" at bounding box center [223, 326] width 113 height 38
click at [909, 340] on p "1.75K" at bounding box center [972, 326] width 152 height 38
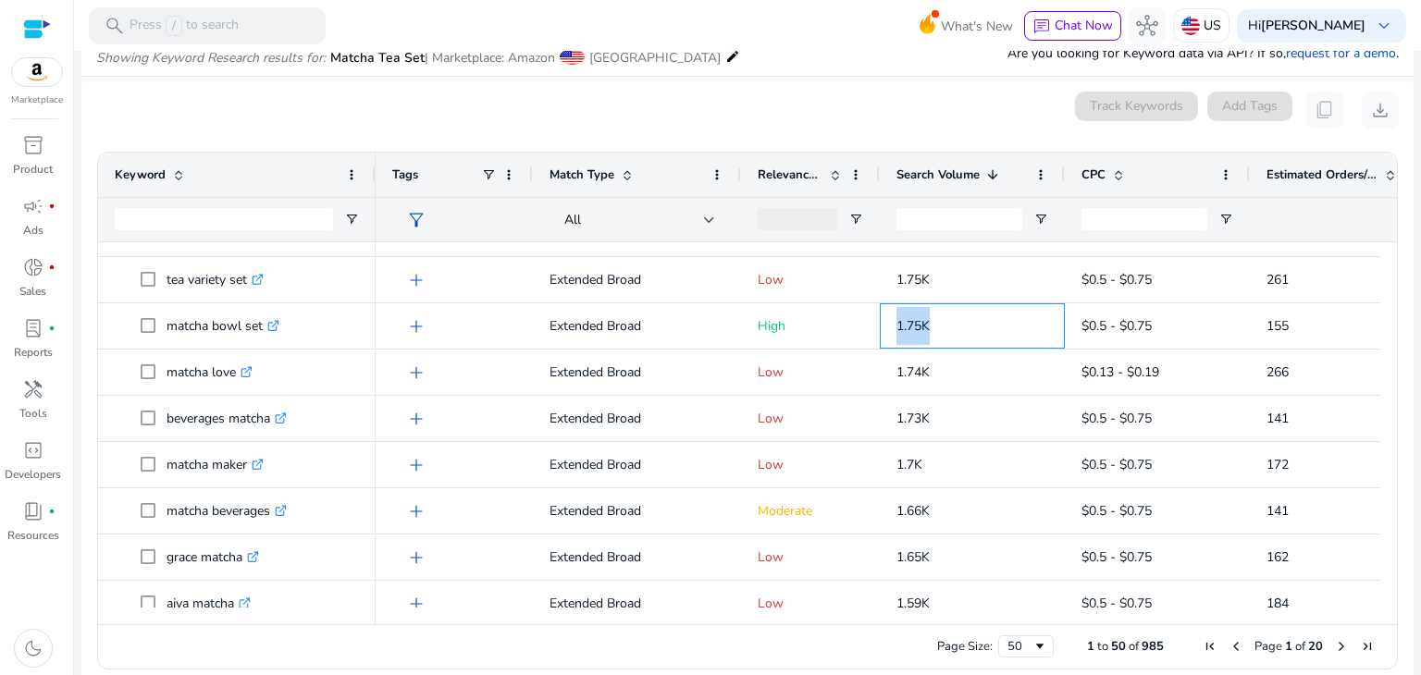
scroll to position [1946, 0]
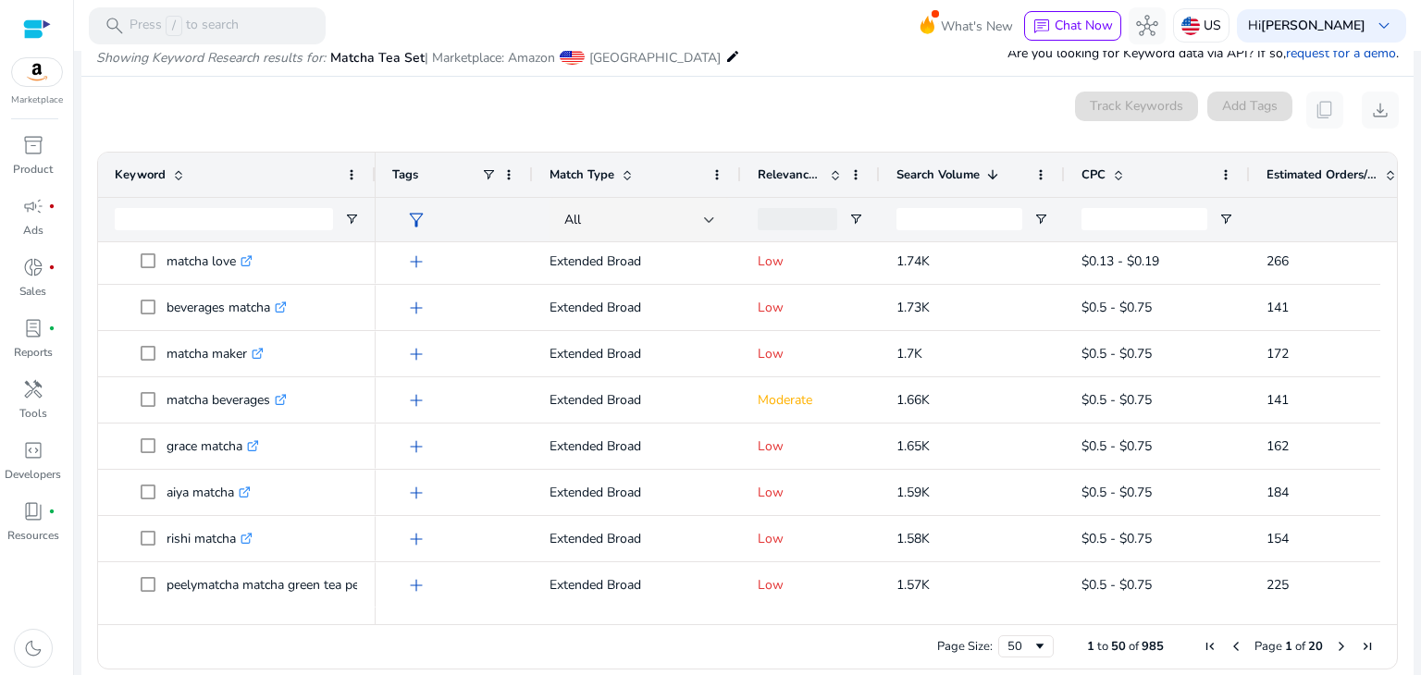
click at [1334, 649] on span "Next Page" at bounding box center [1341, 646] width 15 height 15
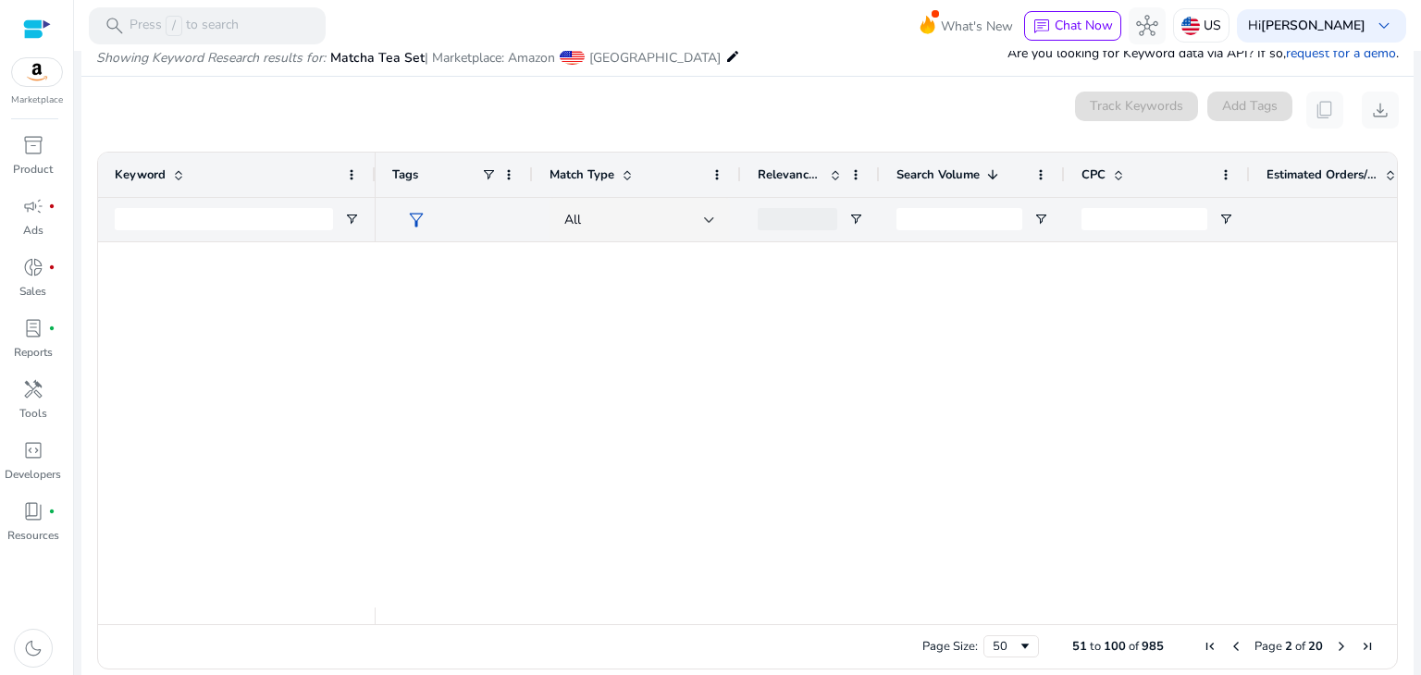
scroll to position [0, 0]
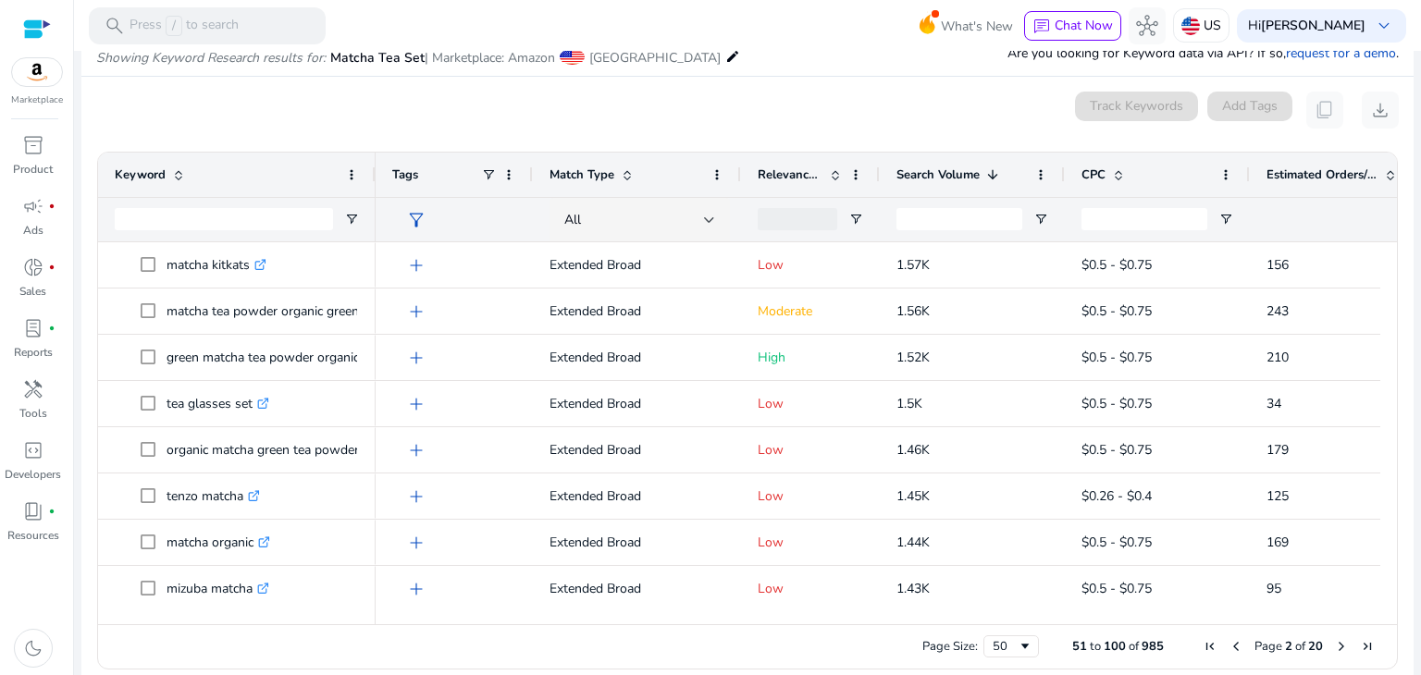
drag, startPoint x: 1381, startPoint y: 276, endPoint x: 1379, endPoint y: 291, distance: 15.8
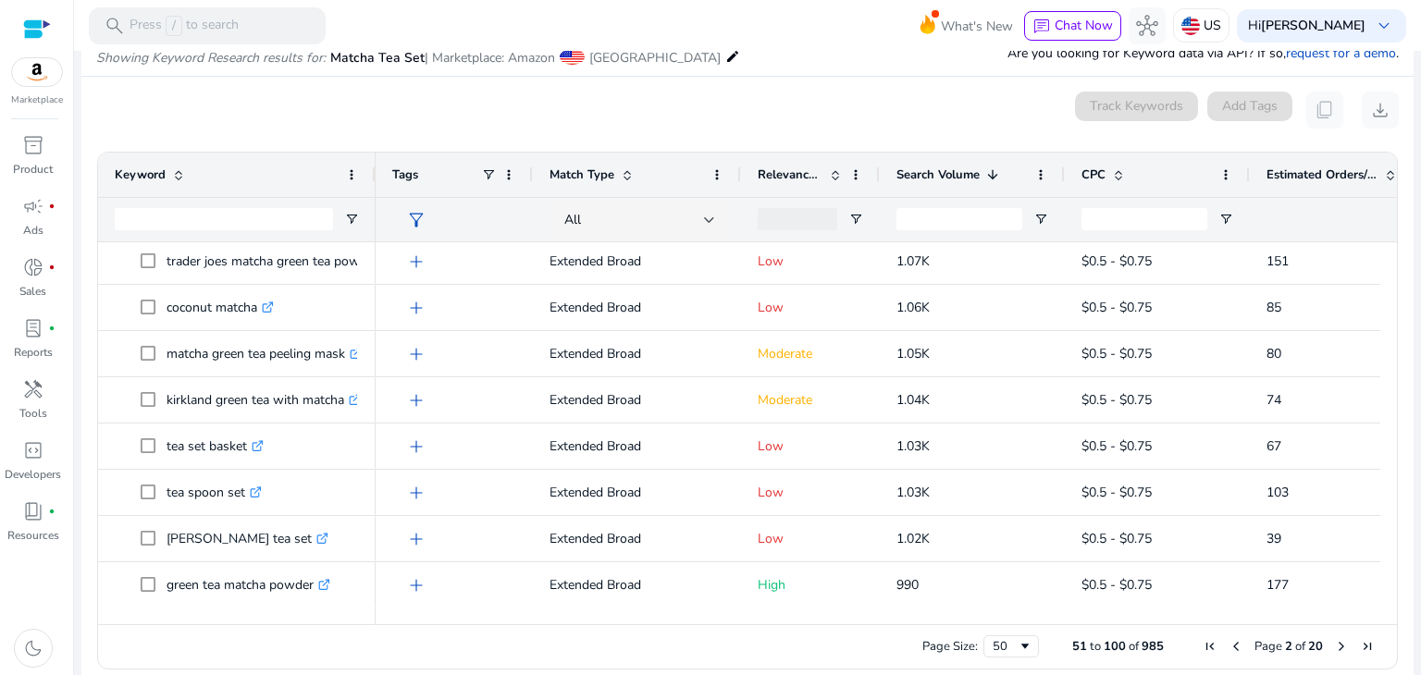
click at [1336, 648] on span "Next Page" at bounding box center [1341, 646] width 15 height 15
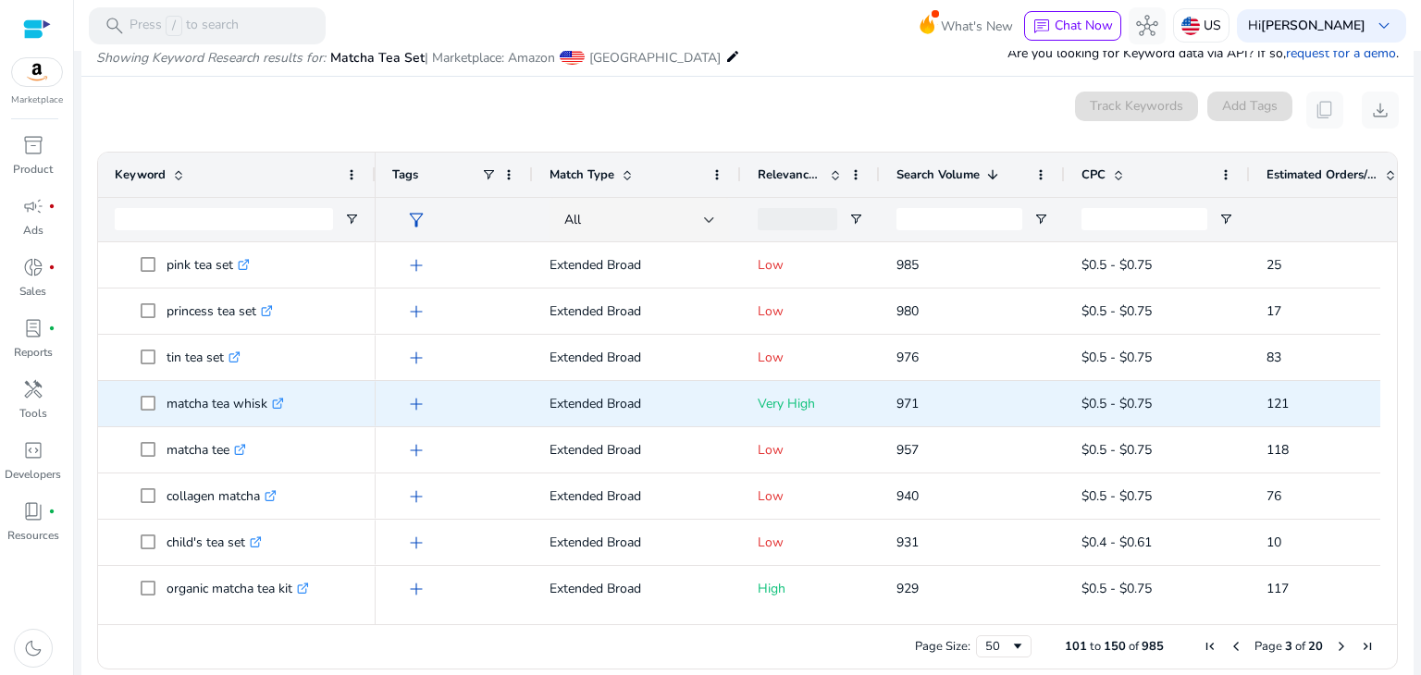
click at [184, 413] on p "matcha tea whisk .st0{fill:#2c8af8}" at bounding box center [225, 404] width 117 height 38
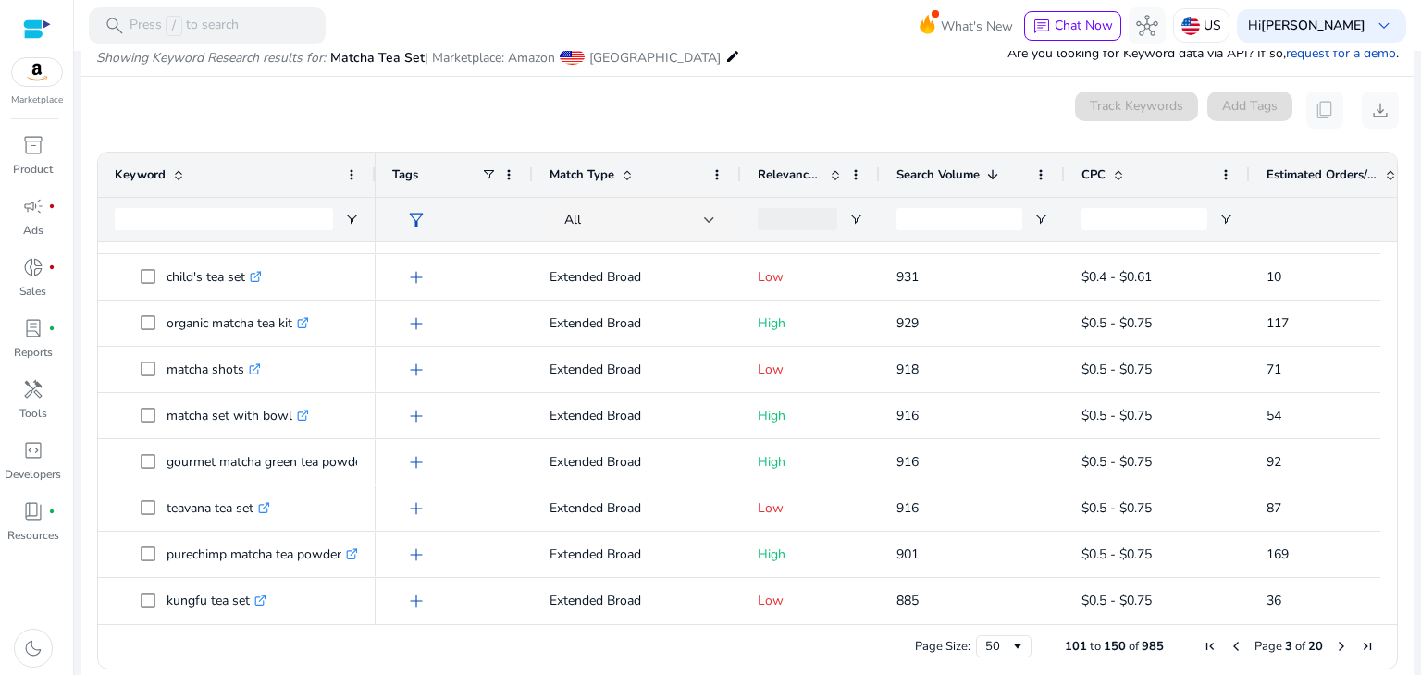
scroll to position [276, 0]
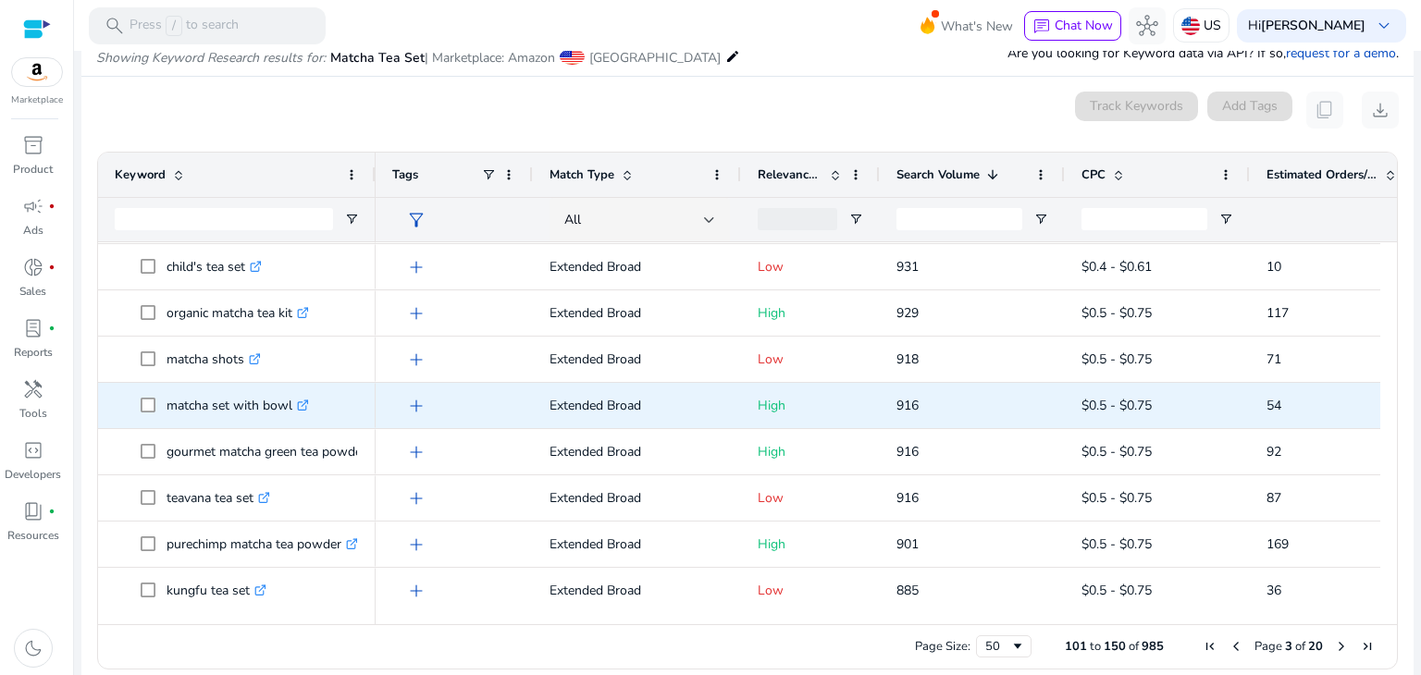
click at [185, 410] on p "matcha set with bowl .st0{fill:#2c8af8}" at bounding box center [238, 406] width 142 height 38
click at [903, 397] on span "916" at bounding box center [907, 406] width 22 height 18
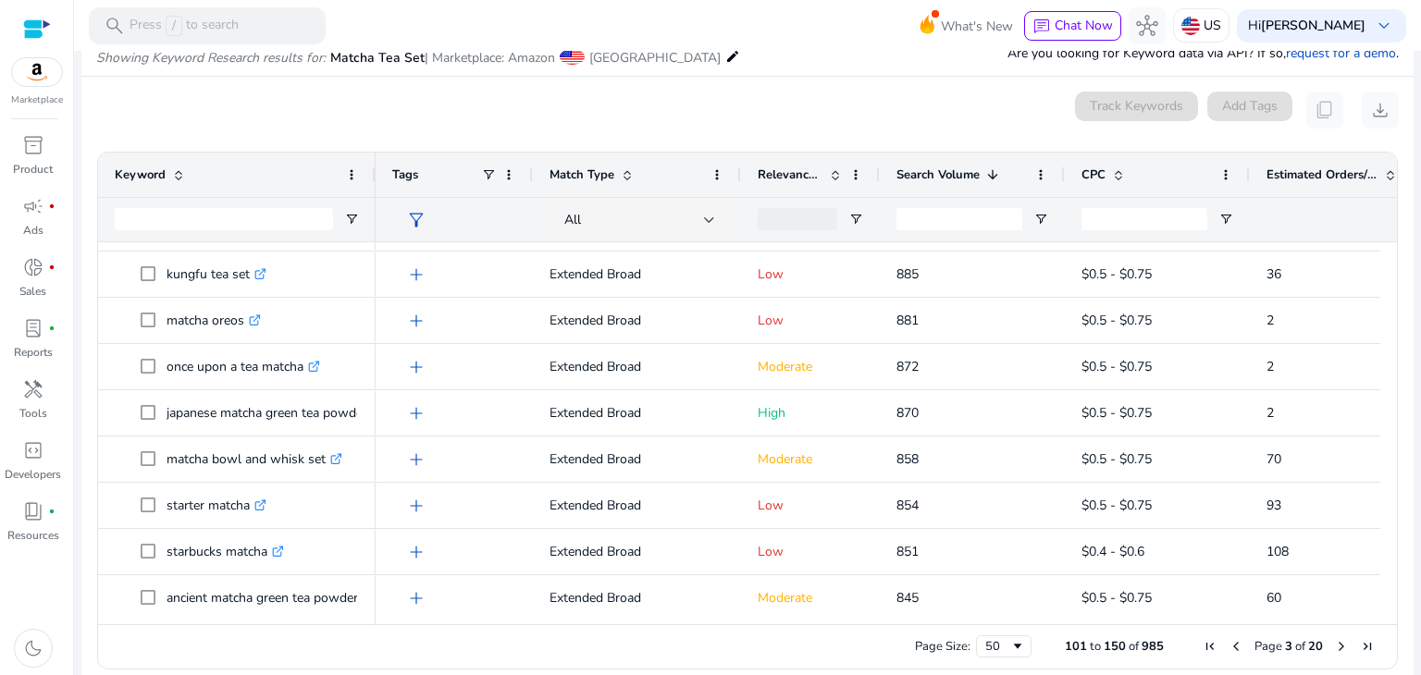
scroll to position [621, 0]
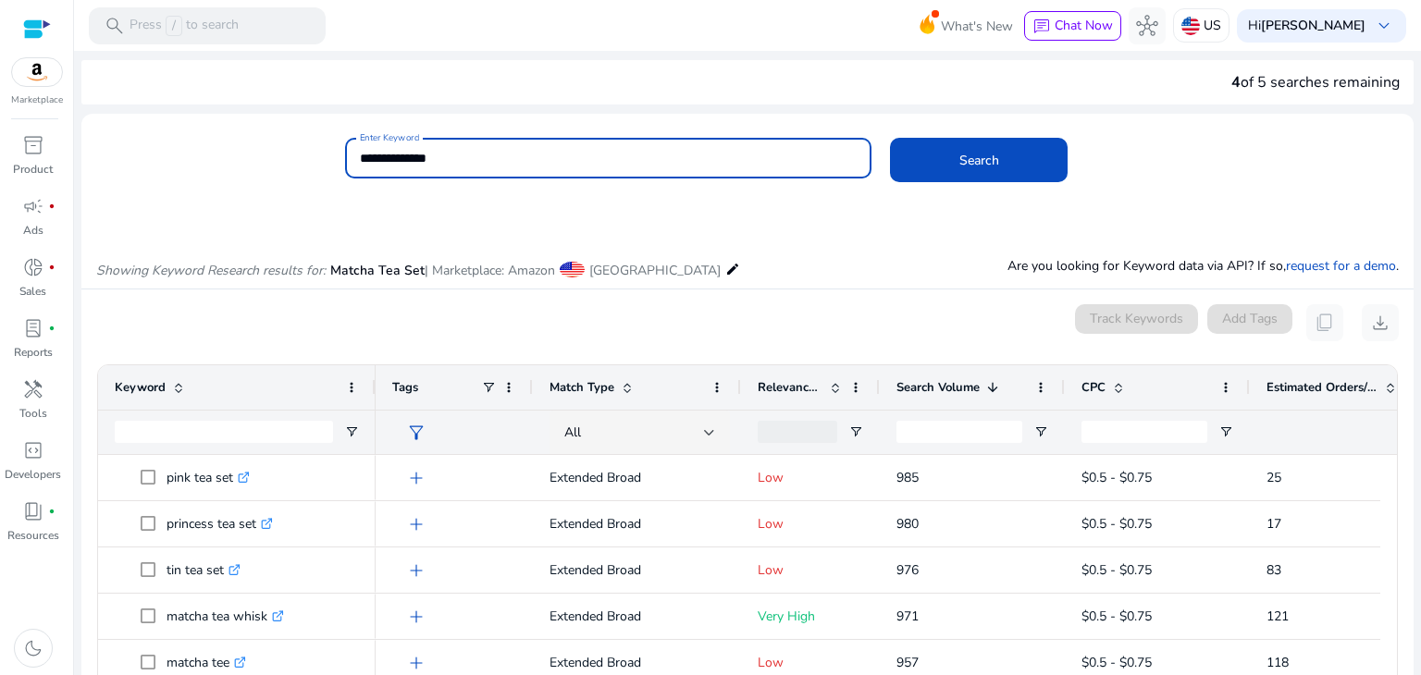
click at [389, 152] on input "**********" at bounding box center [609, 158] width 498 height 20
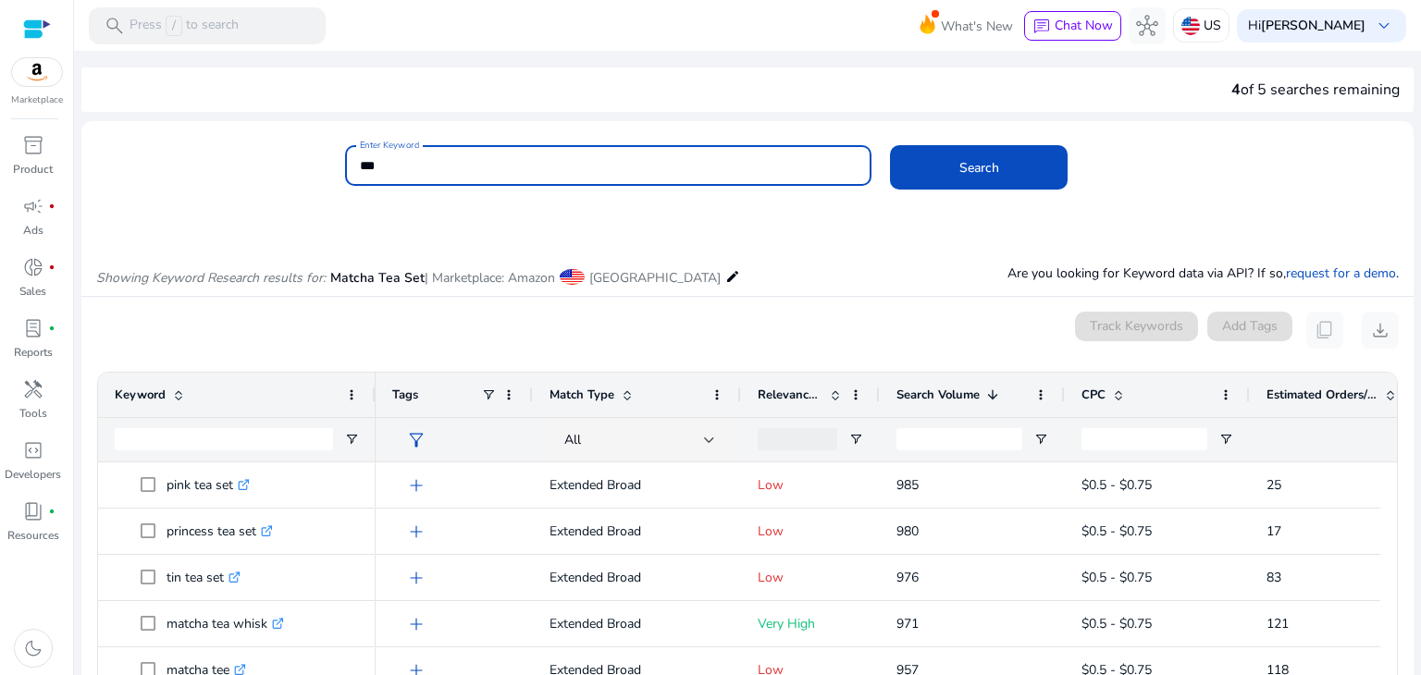
scroll to position [7, 0]
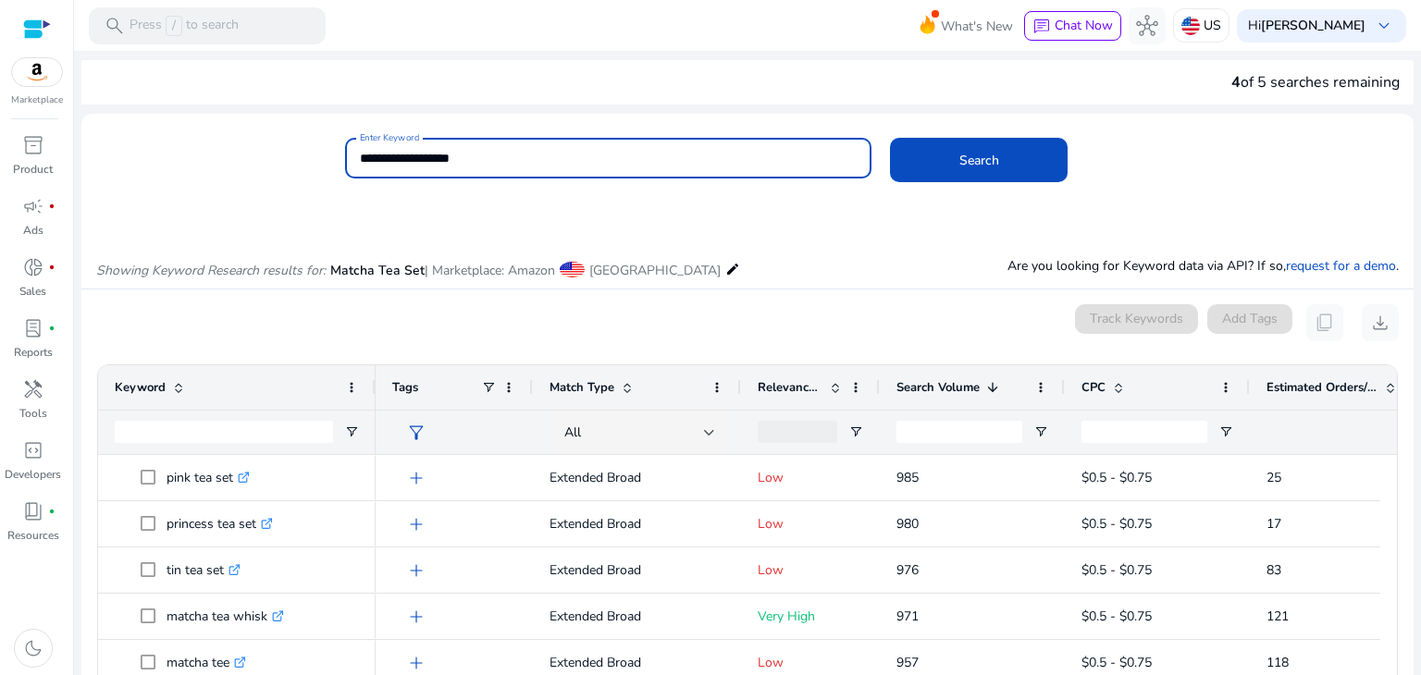
type input "**********"
click at [890, 138] on button "Search" at bounding box center [979, 160] width 178 height 44
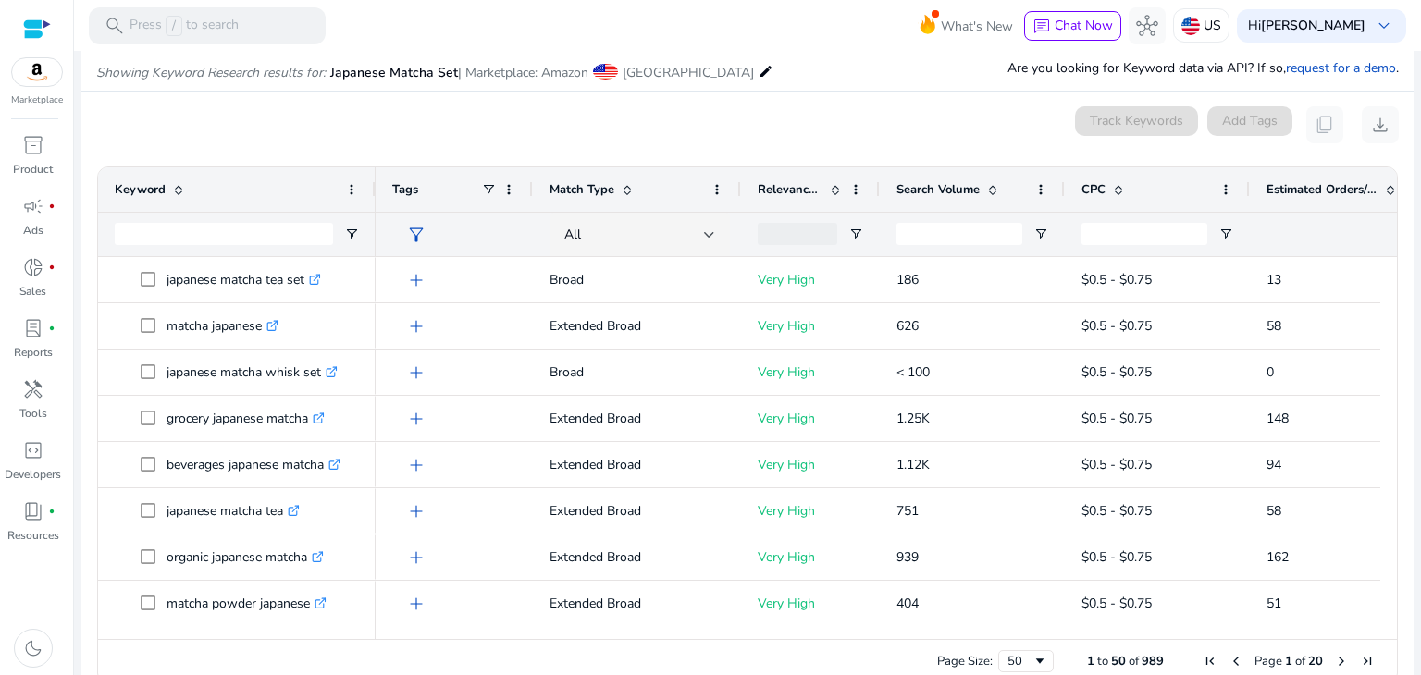
scroll to position [220, 0]
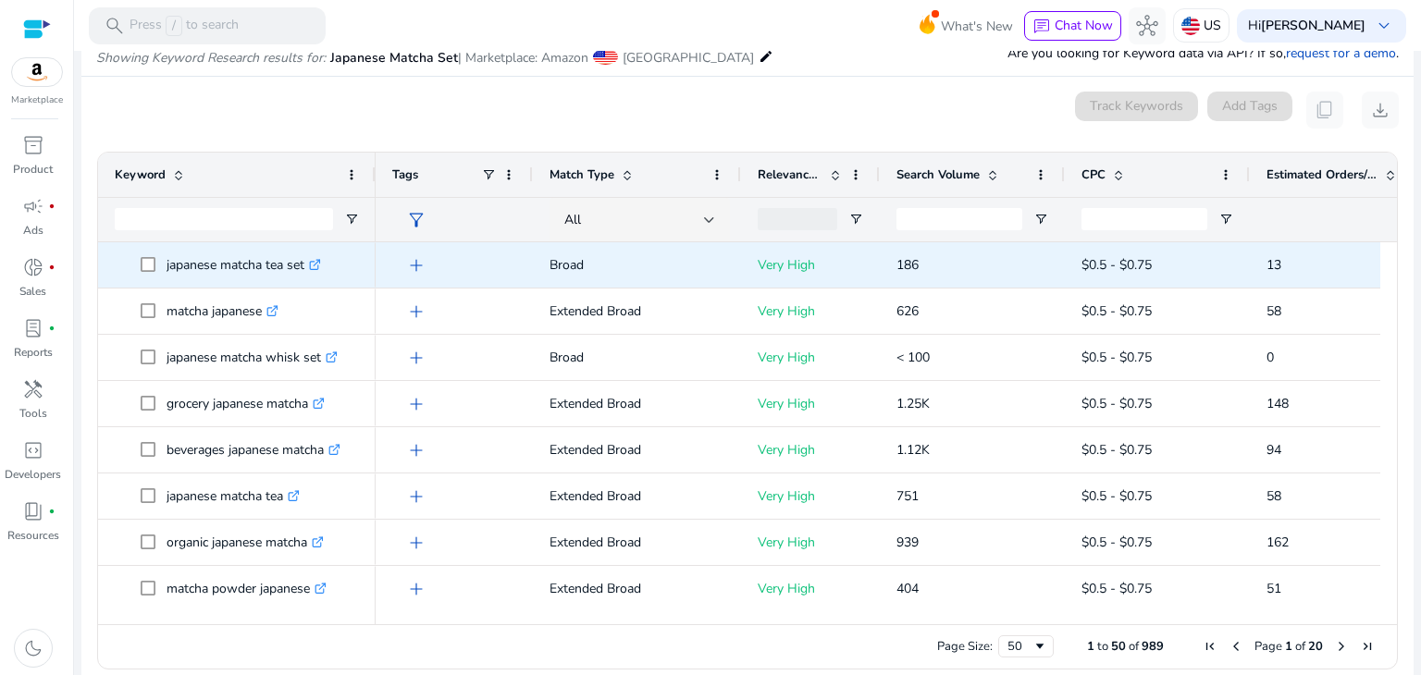
click at [270, 267] on p "japanese matcha tea set .st0{fill:#2c8af8}" at bounding box center [244, 265] width 154 height 38
copy p "japanese matcha tea set"
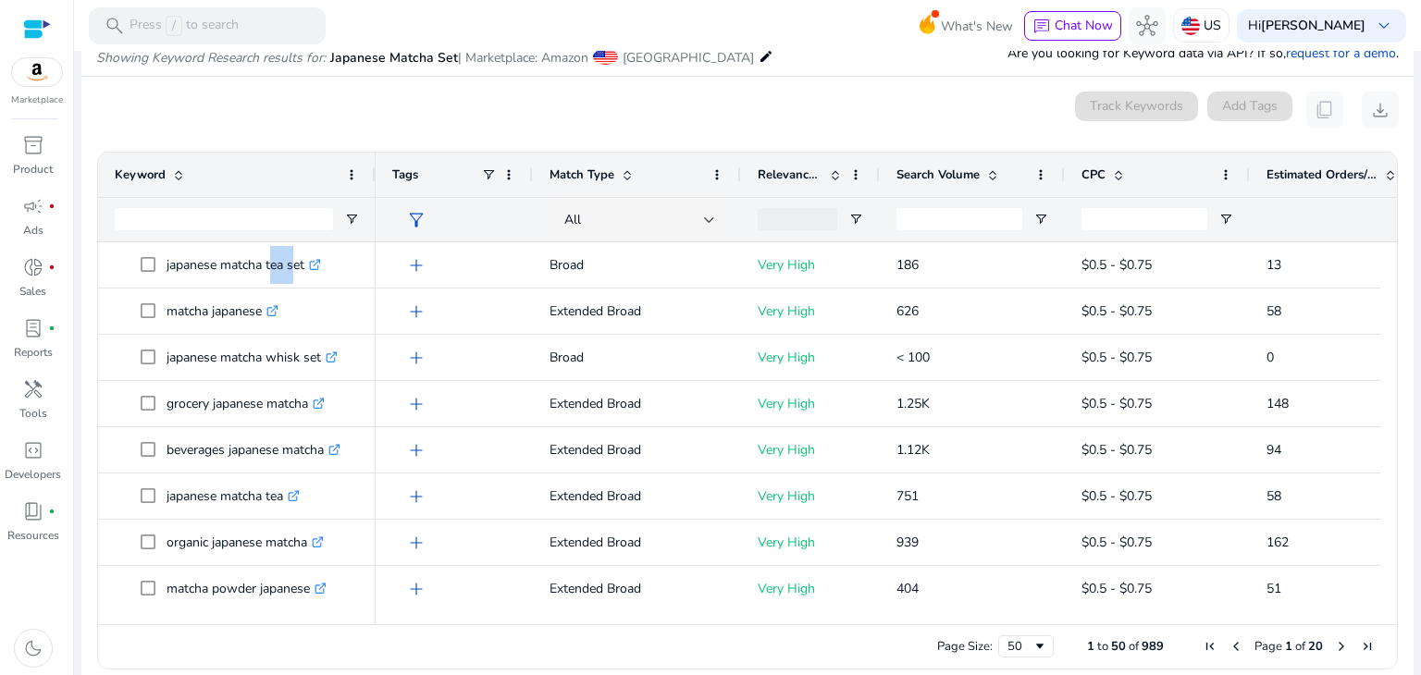
click at [995, 179] on span at bounding box center [992, 174] width 15 height 15
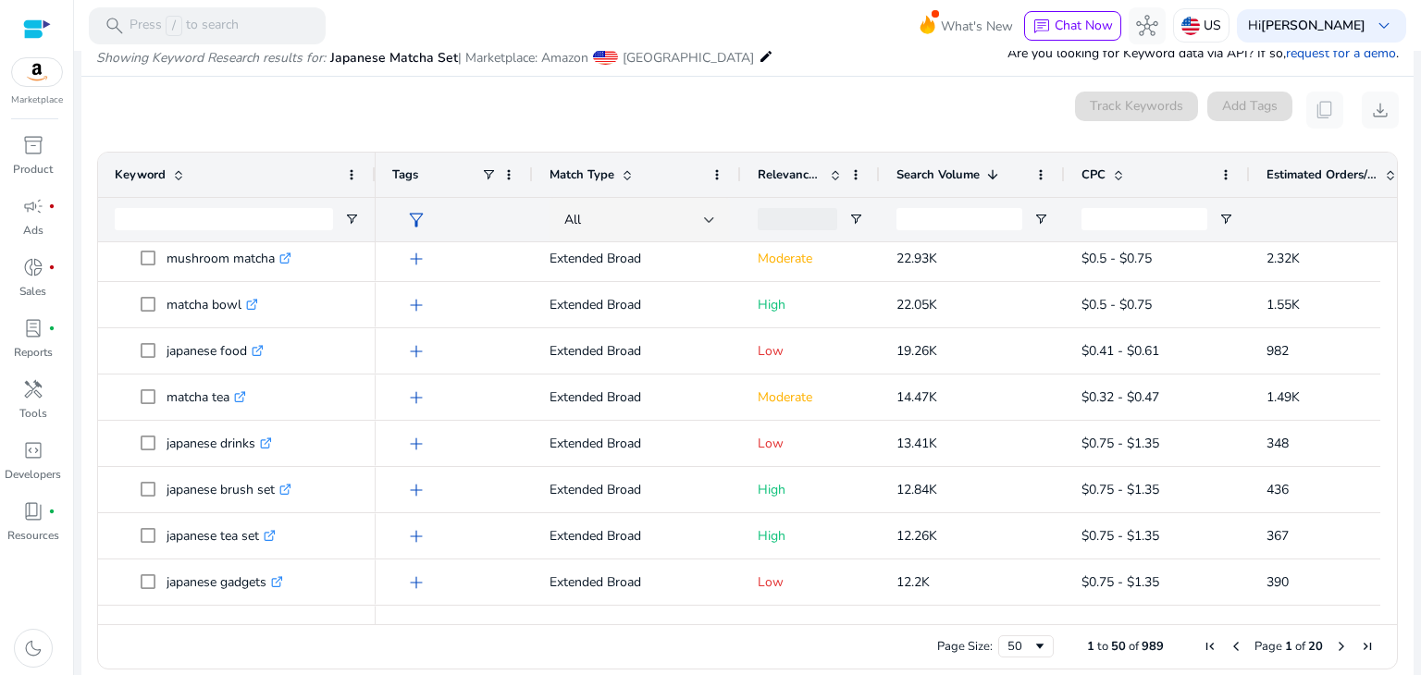
scroll to position [377, 0]
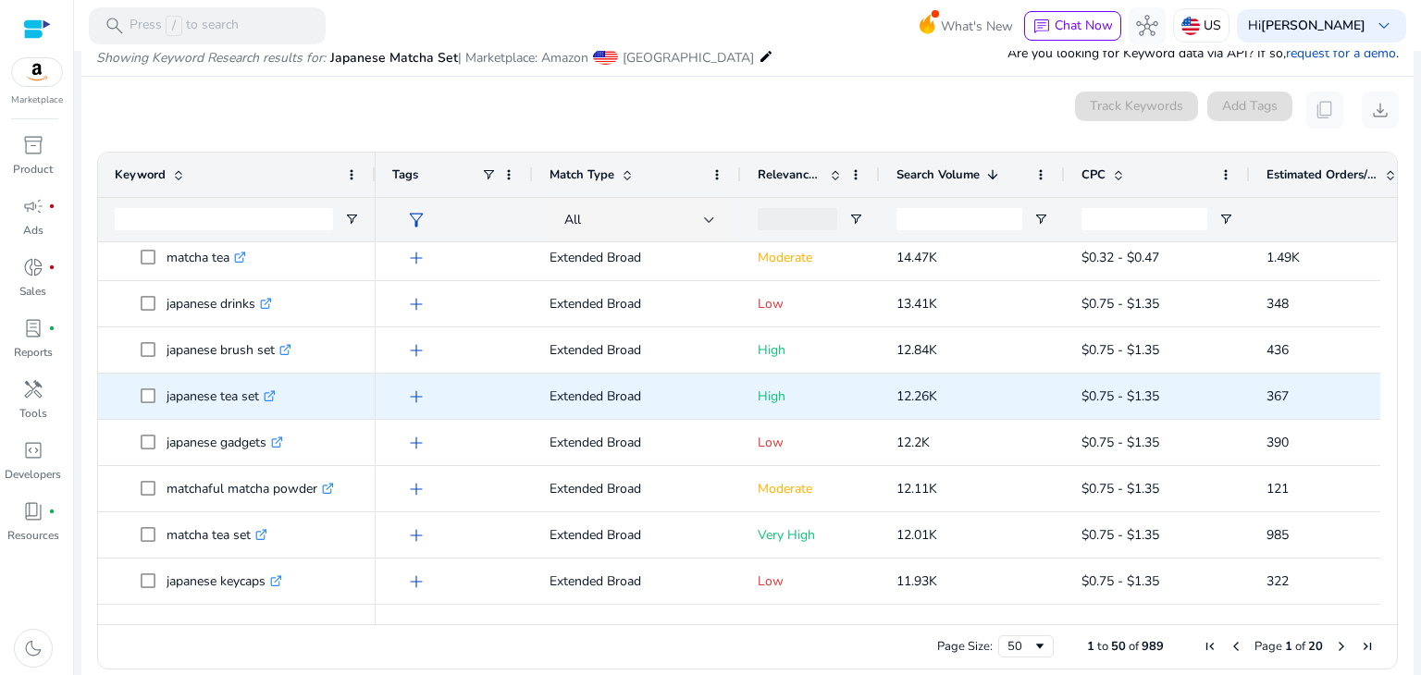
click at [236, 410] on p "japanese tea set .st0{fill:#2c8af8}" at bounding box center [221, 396] width 109 height 38
copy span "japanese tea set .st0{fill:#2c8af8}"
click at [896, 407] on p "12.26K" at bounding box center [972, 396] width 152 height 38
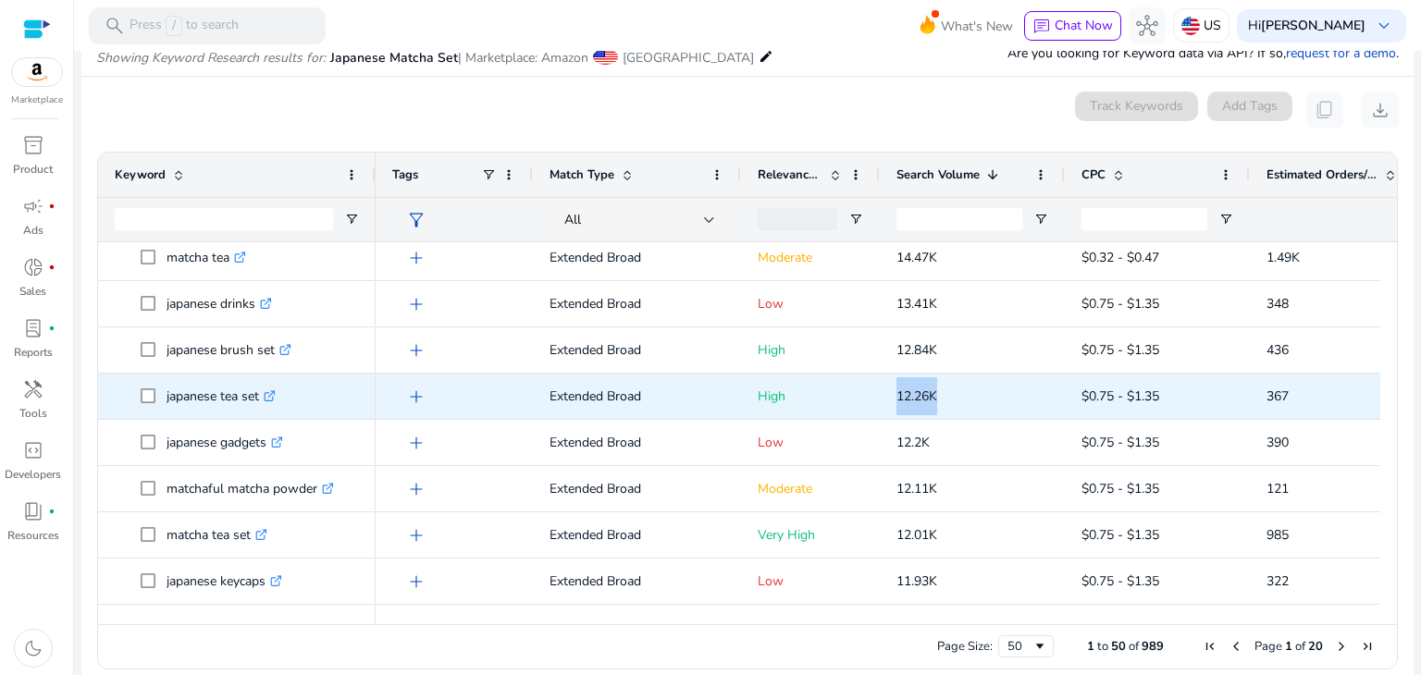
click at [896, 407] on p "12.26K" at bounding box center [972, 396] width 152 height 38
copy span "12.26K"
click at [1106, 400] on span "$0.75 - $1.35" at bounding box center [1120, 397] width 78 height 18
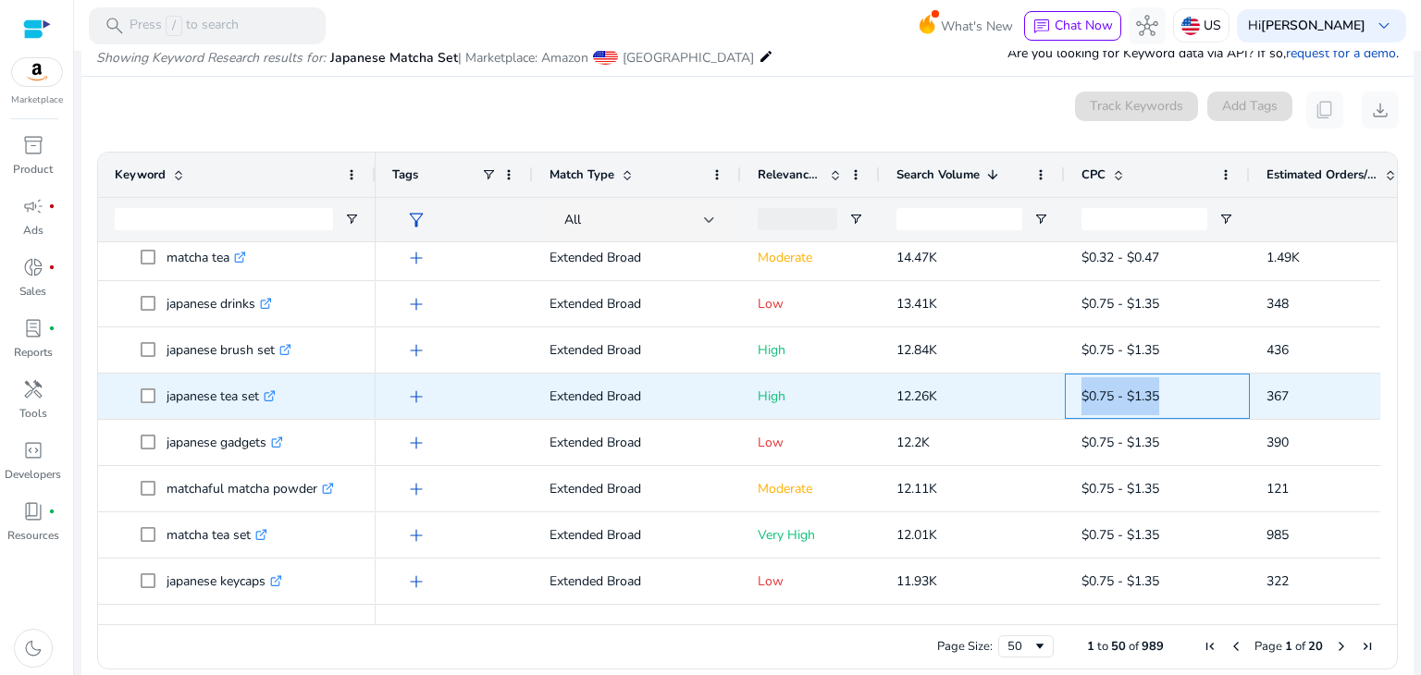
click at [1106, 400] on span "$0.75 - $1.35" at bounding box center [1120, 397] width 78 height 18
copy span "$0.75 - $1.35"
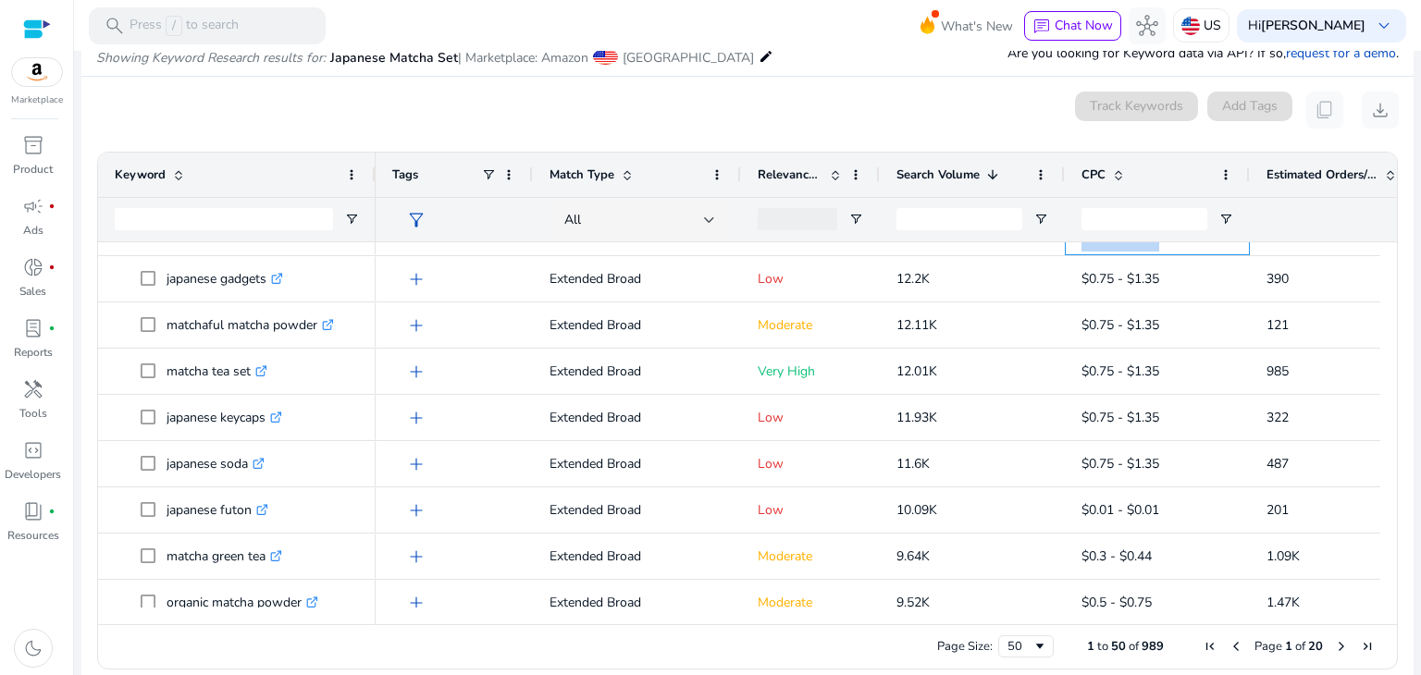
scroll to position [546, 0]
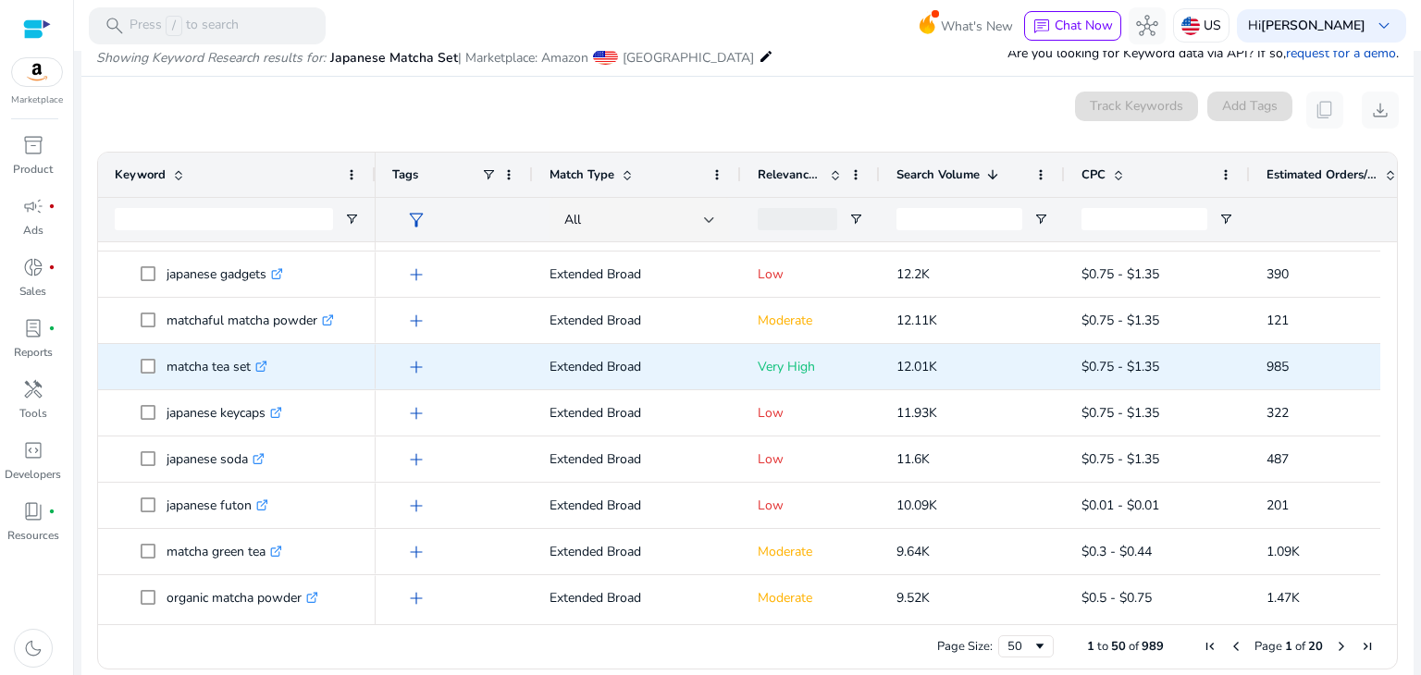
click at [170, 365] on p "matcha tea set .st0{fill:#2c8af8}" at bounding box center [217, 367] width 101 height 38
copy p "matcha tea set"
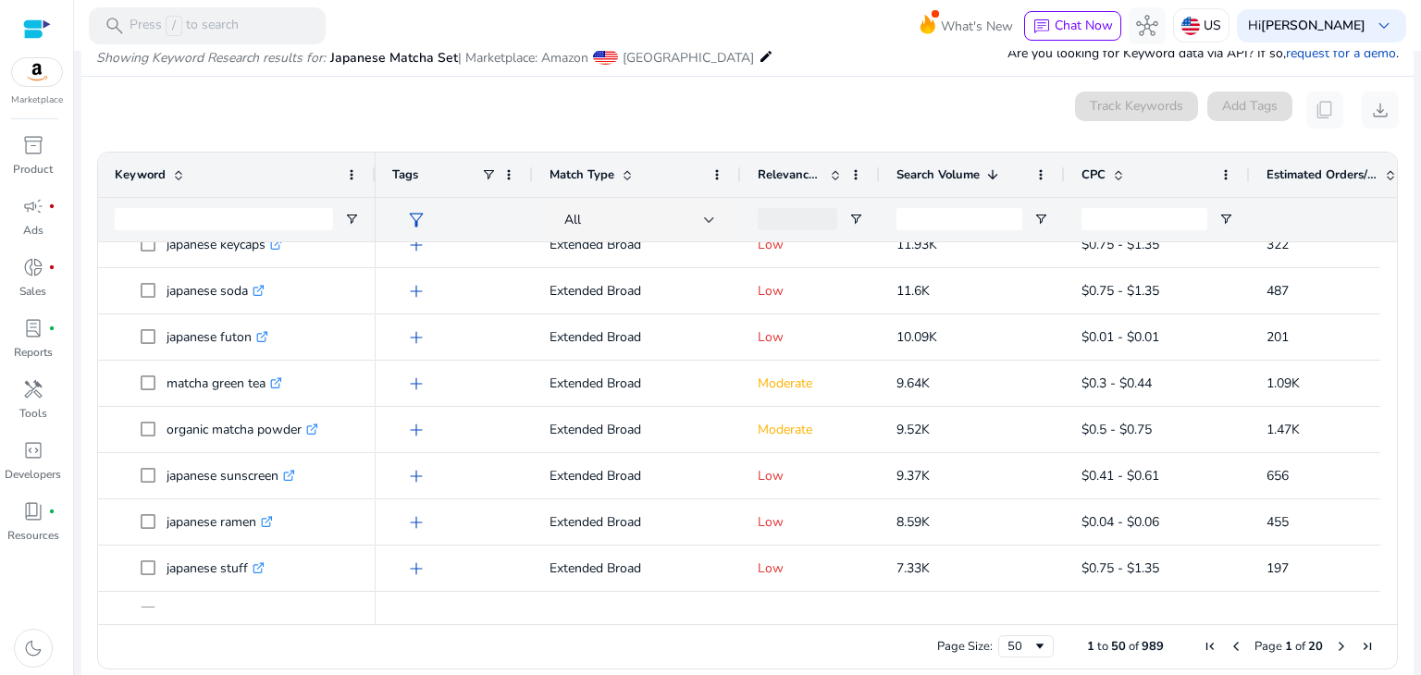
scroll to position [737, 0]
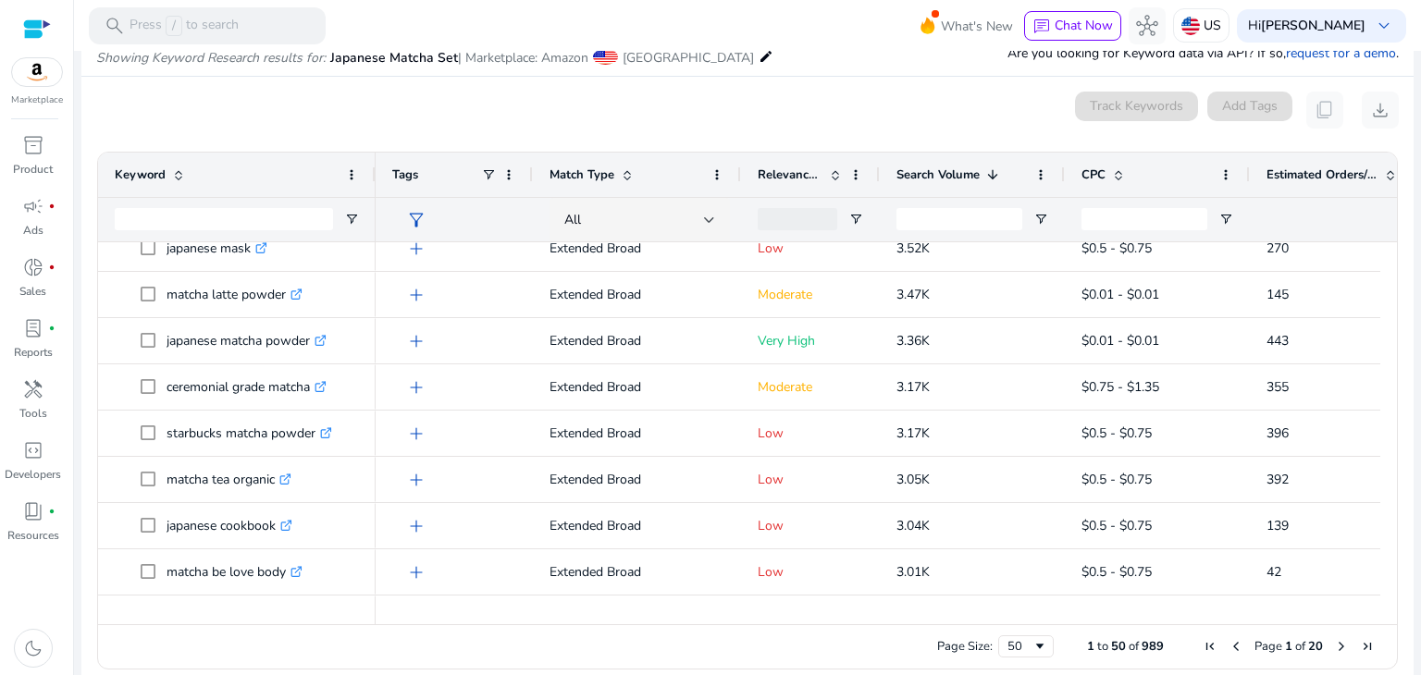
drag, startPoint x: 1390, startPoint y: 552, endPoint x: 1380, endPoint y: 622, distance: 70.0
click at [1380, 622] on div "Drag here to set row groups Drag here to set column labels Keyword Tags 1" at bounding box center [747, 411] width 1301 height 518
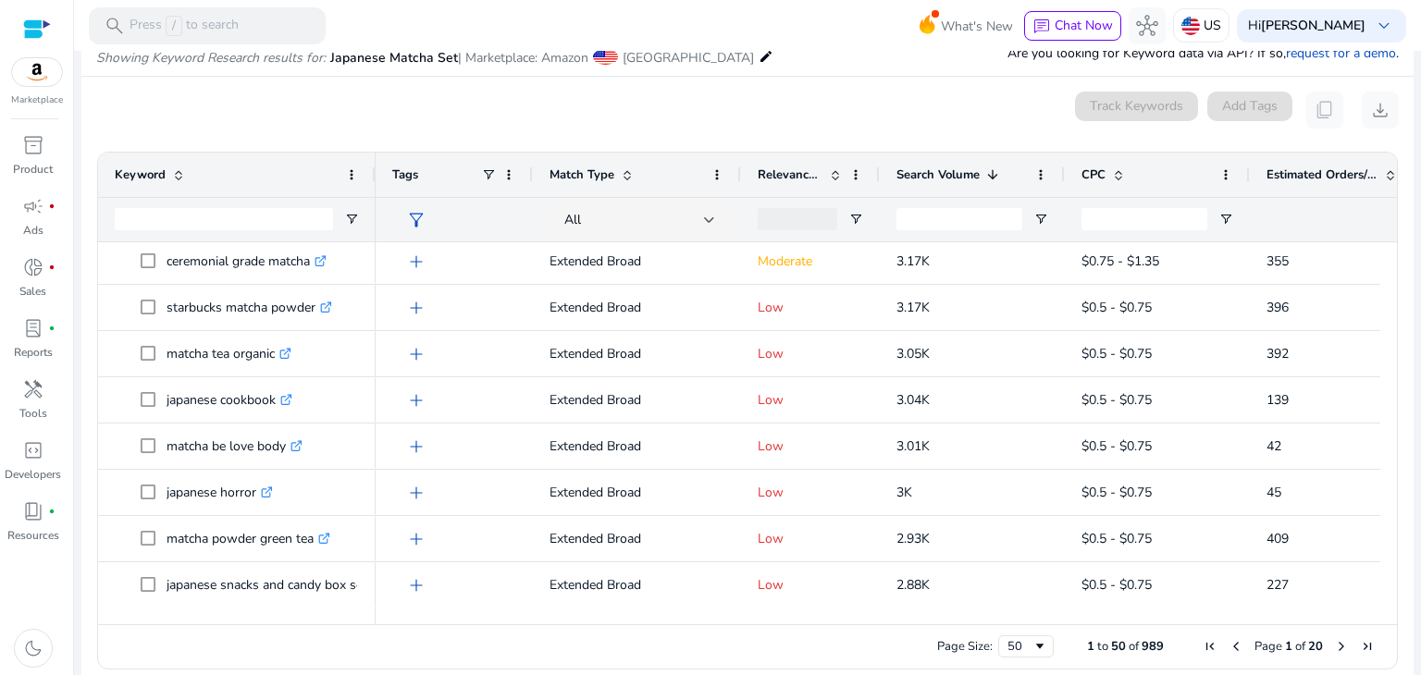
click at [1335, 652] on span "Next Page" at bounding box center [1341, 646] width 15 height 15
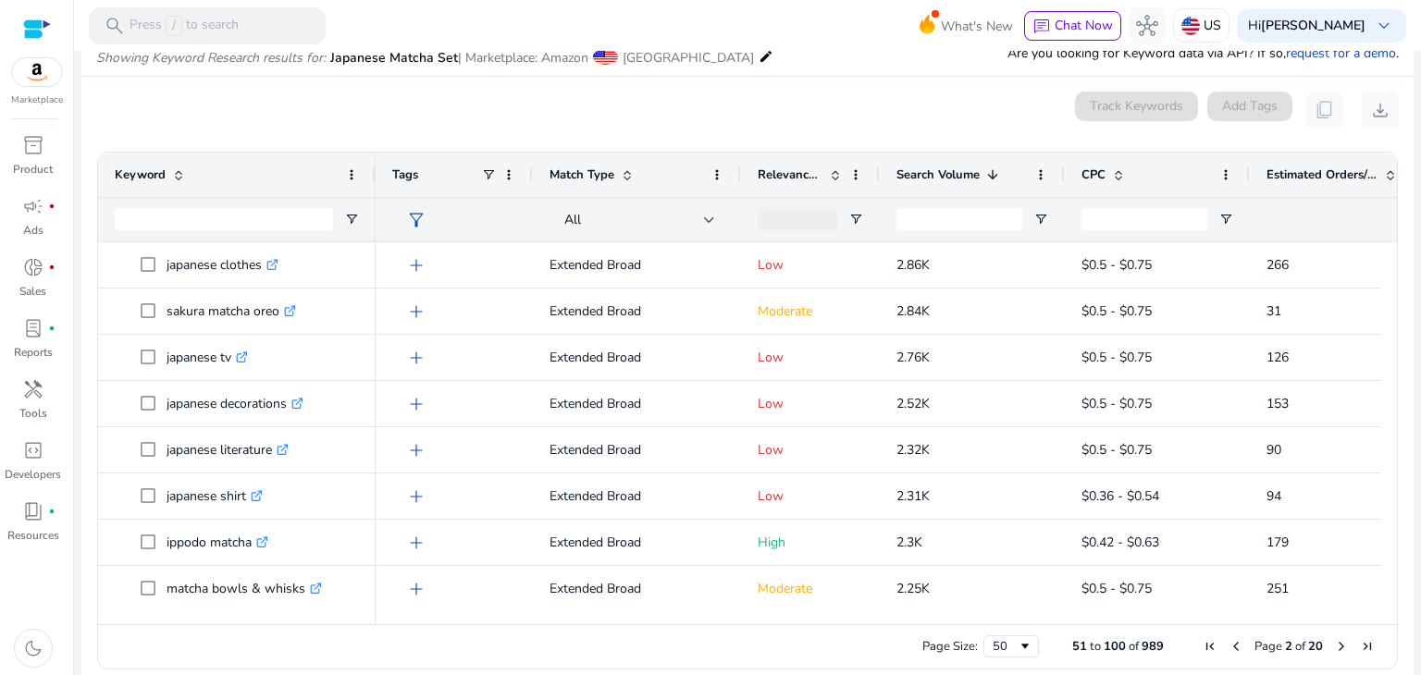
drag, startPoint x: 1390, startPoint y: 265, endPoint x: 1384, endPoint y: 300, distance: 35.6
click at [1384, 300] on div "Drag here to set row groups Drag here to set column labels Keyword Tags 1" at bounding box center [747, 411] width 1301 height 518
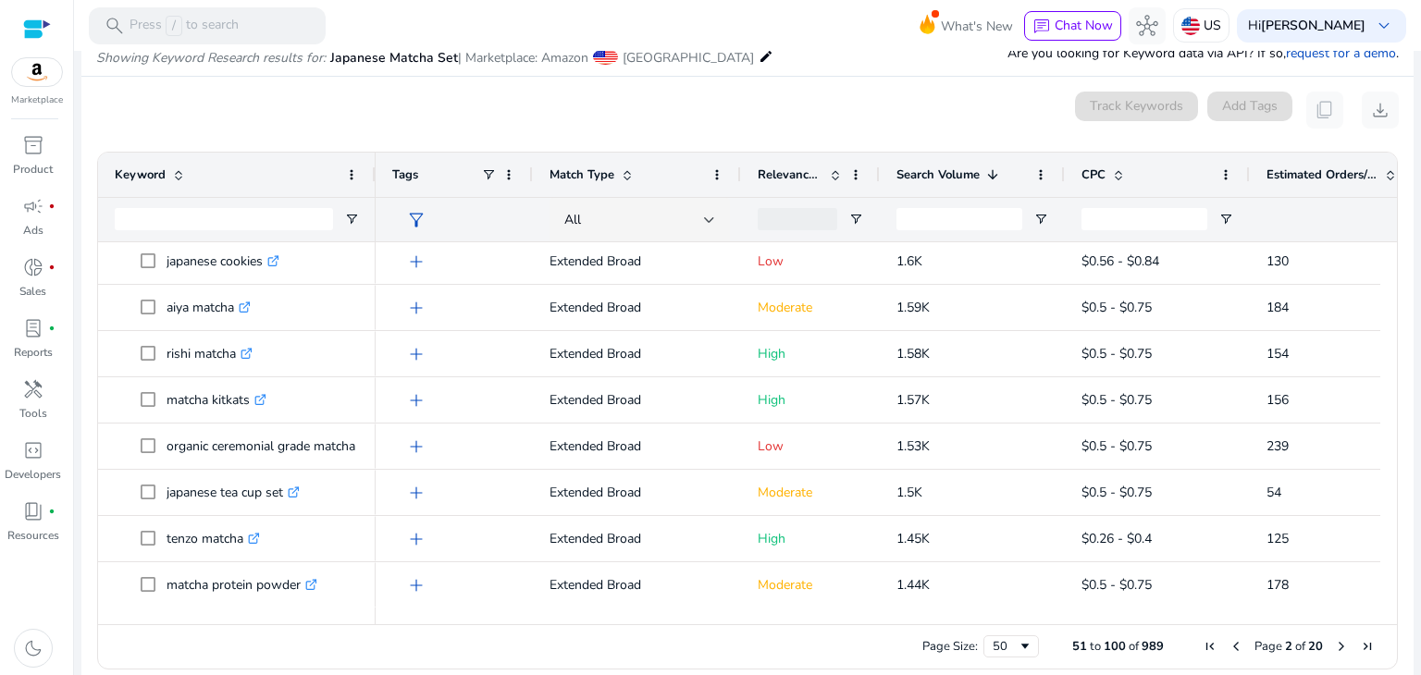
drag, startPoint x: 374, startPoint y: 166, endPoint x: 448, endPoint y: 174, distance: 74.5
click at [378, 174] on div at bounding box center [374, 175] width 7 height 44
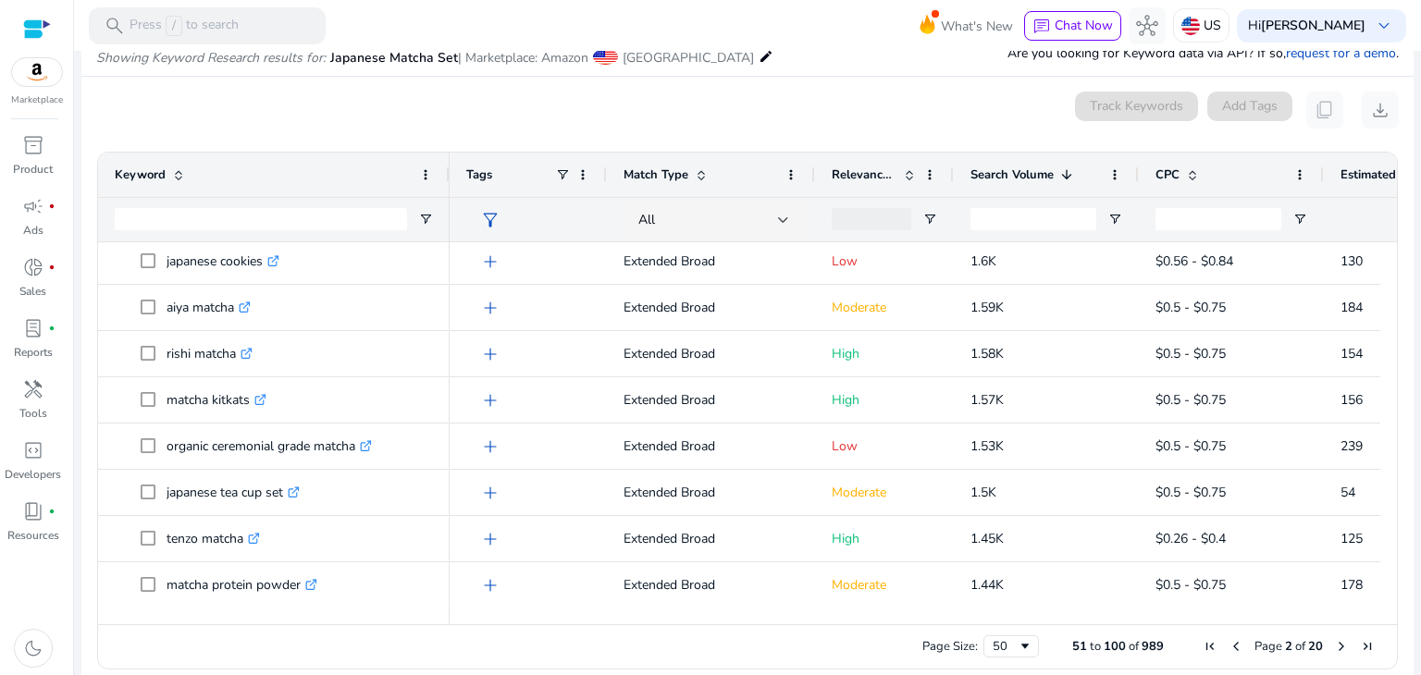
click at [1335, 644] on span "Next Page" at bounding box center [1341, 646] width 15 height 15
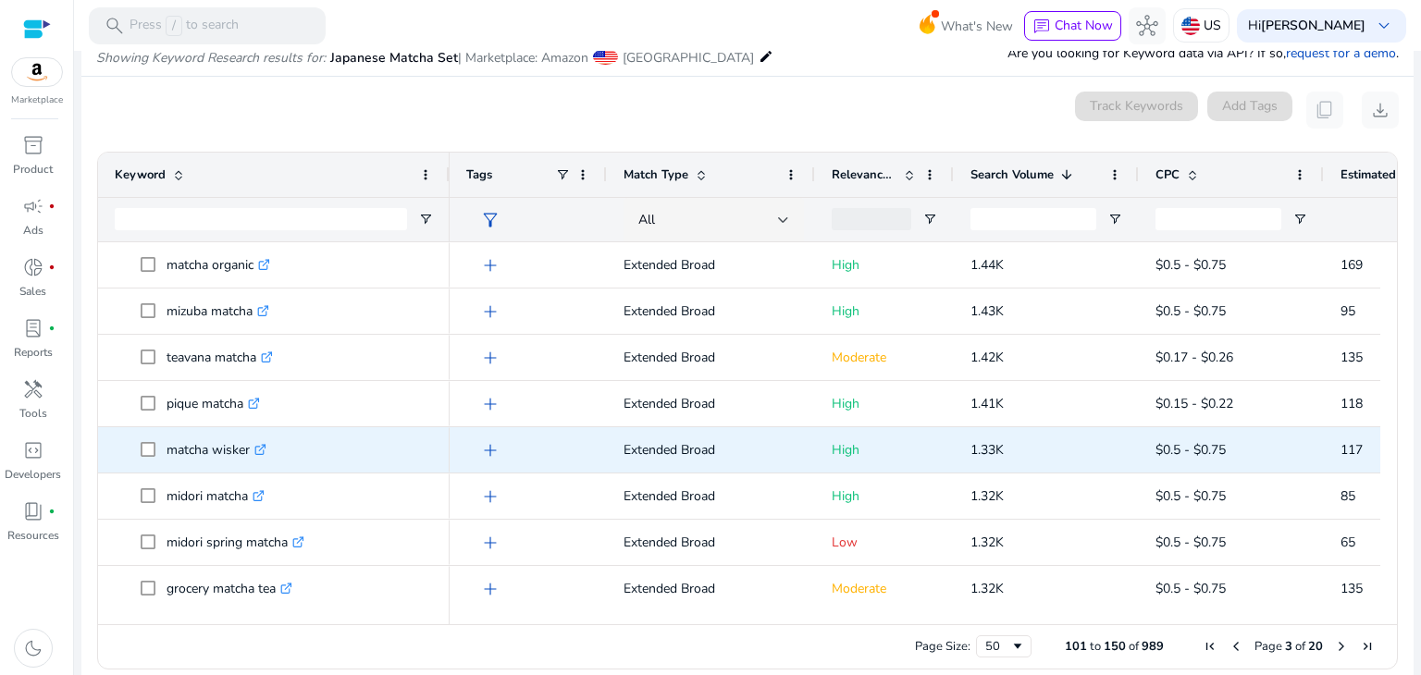
drag, startPoint x: 1335, startPoint y: 644, endPoint x: 1283, endPoint y: 462, distance: 189.5
click at [1283, 462] on div "Drag here to set row groups Drag here to set column labels Keyword Tags 1" at bounding box center [747, 411] width 1301 height 518
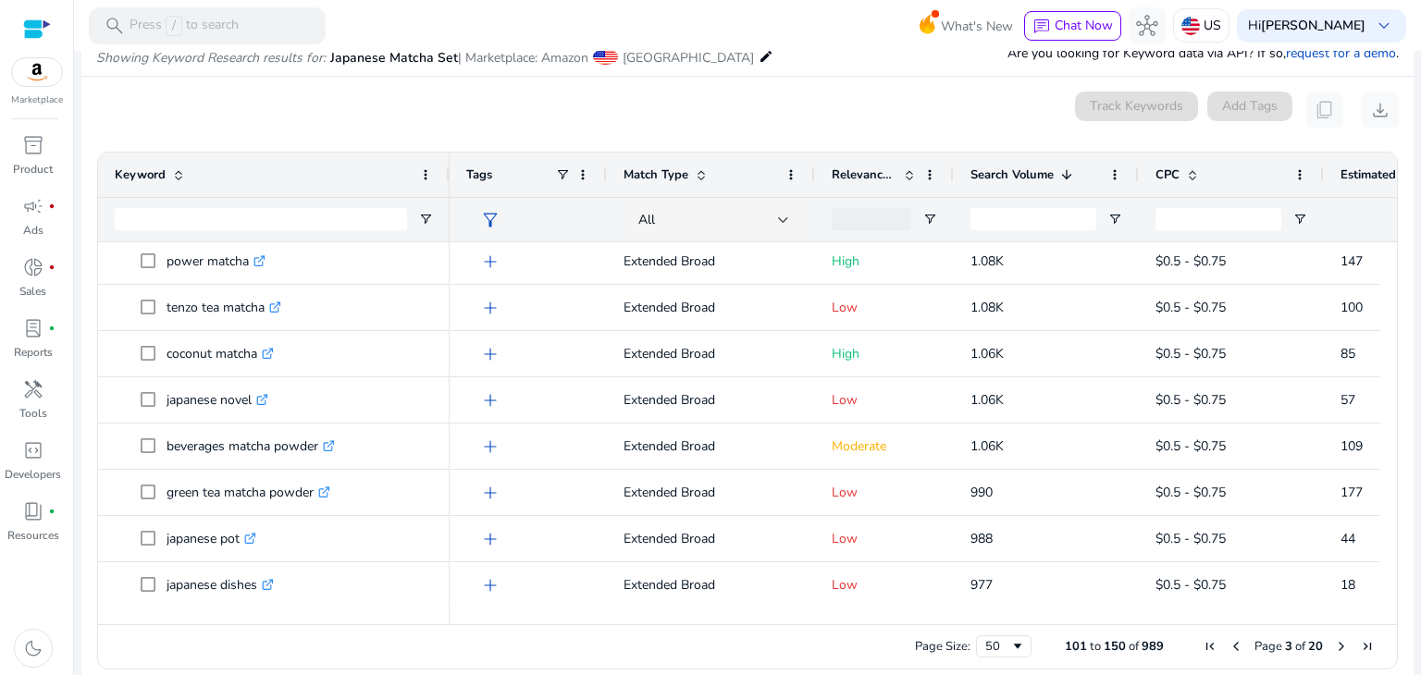
click at [1334, 647] on span "Next Page" at bounding box center [1341, 646] width 15 height 15
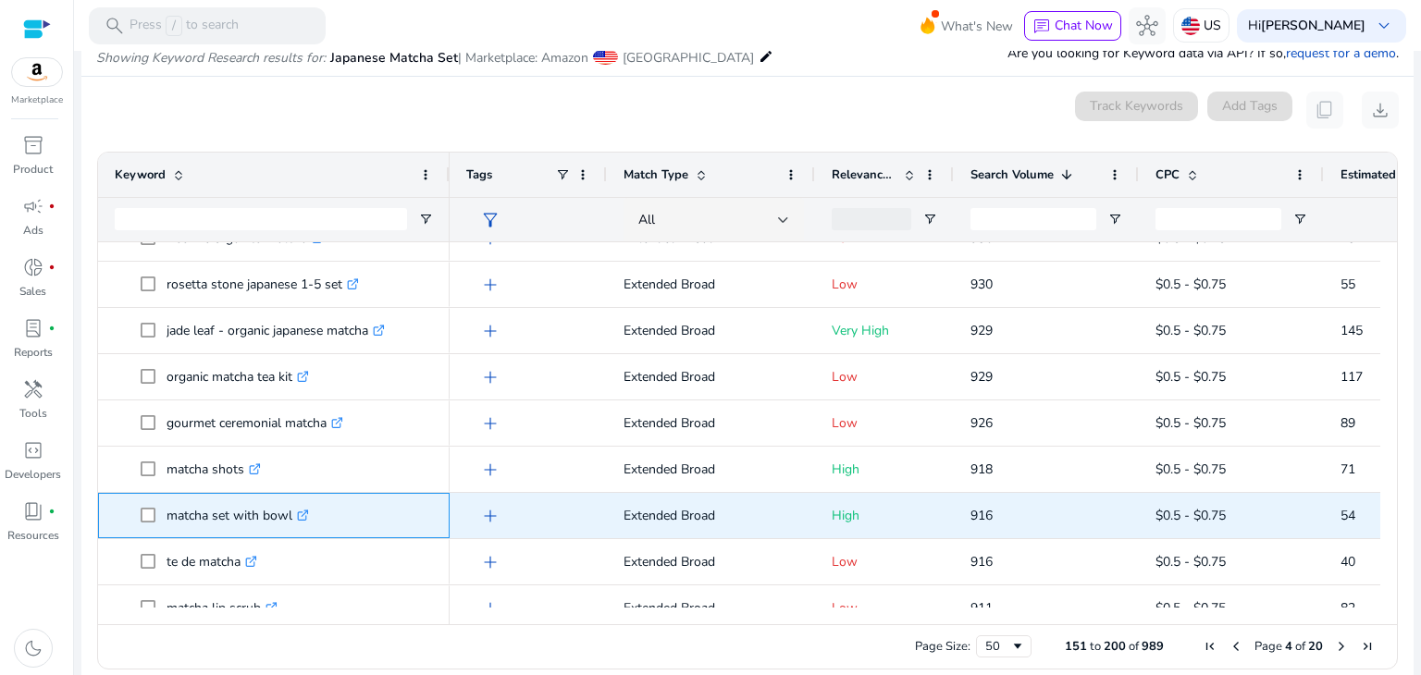
click at [216, 514] on p "matcha set with bowl .st0{fill:#2c8af8}" at bounding box center [238, 516] width 142 height 38
copy p "matcha set with bowl"
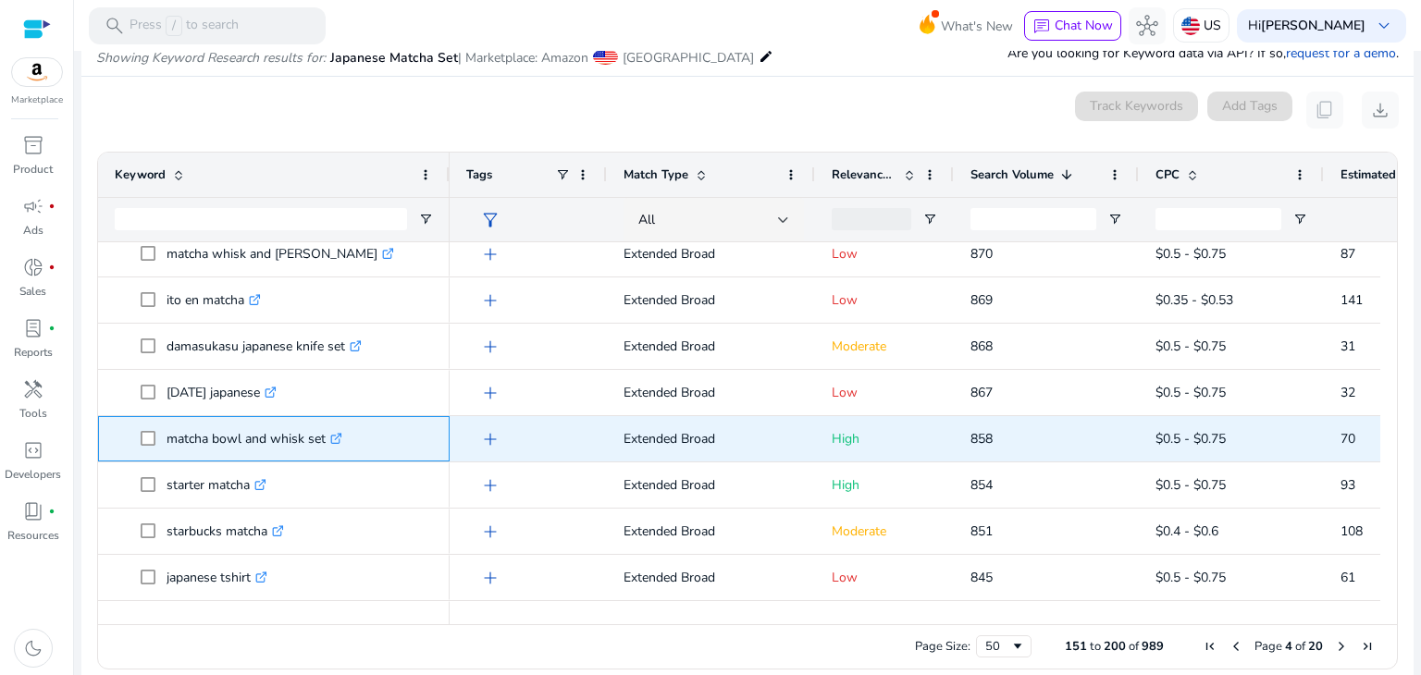
click at [197, 447] on p "matcha bowl and whisk set .st0{fill:#2c8af8}" at bounding box center [255, 439] width 176 height 38
copy span "matcha bowl and whisk set .st0{fill:#2c8af8}"
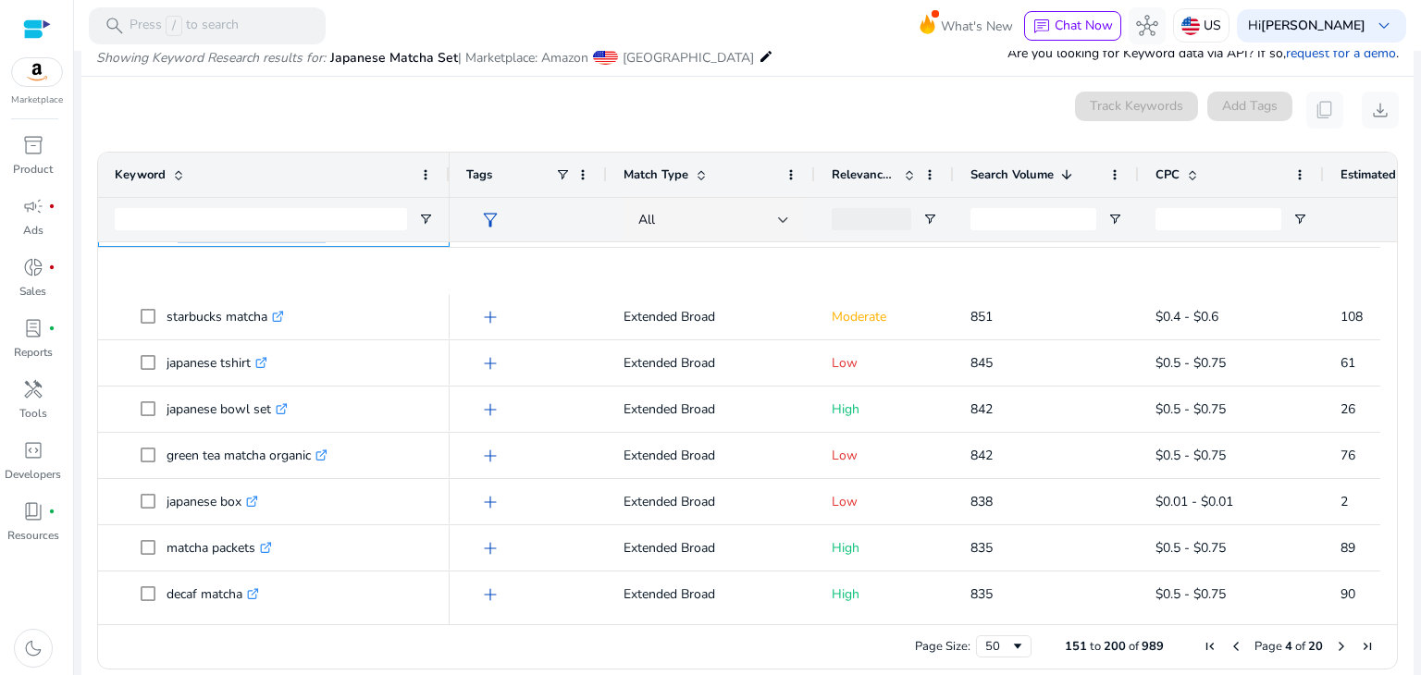
scroll to position [1946, 0]
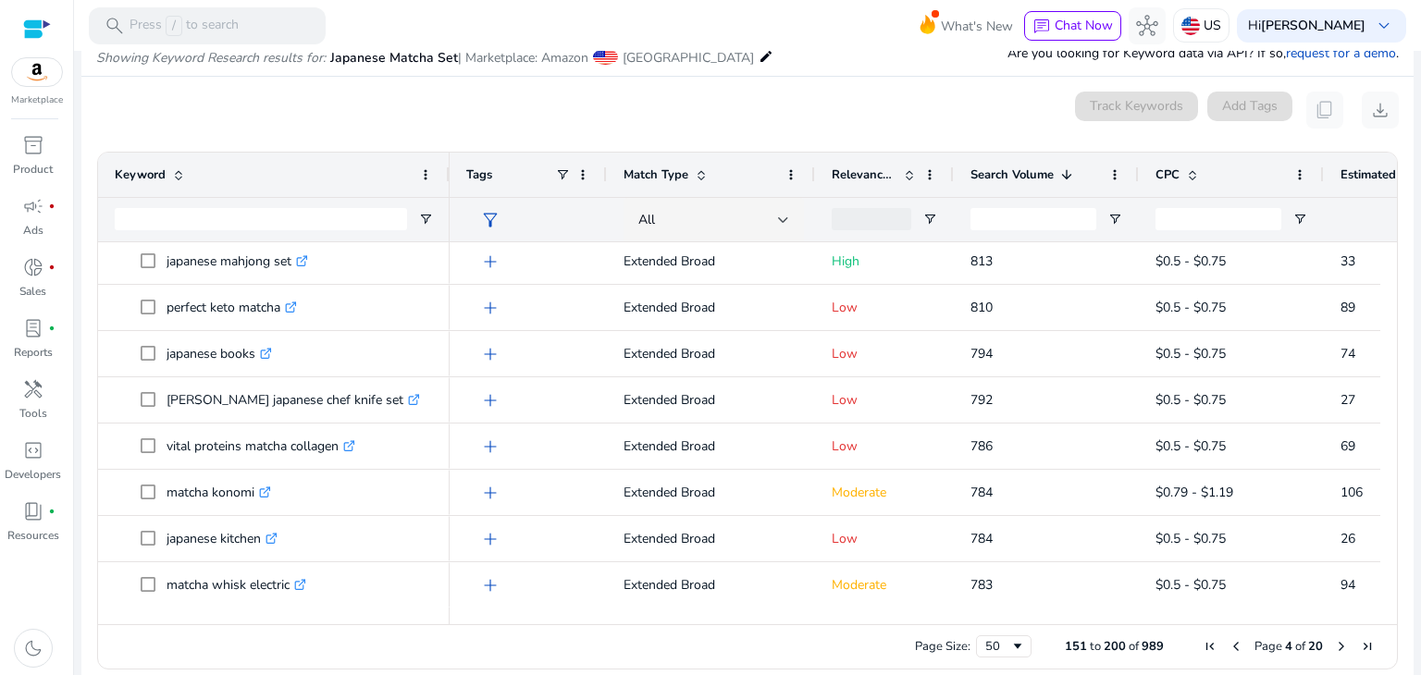
click at [1334, 645] on span "Next Page" at bounding box center [1341, 646] width 15 height 15
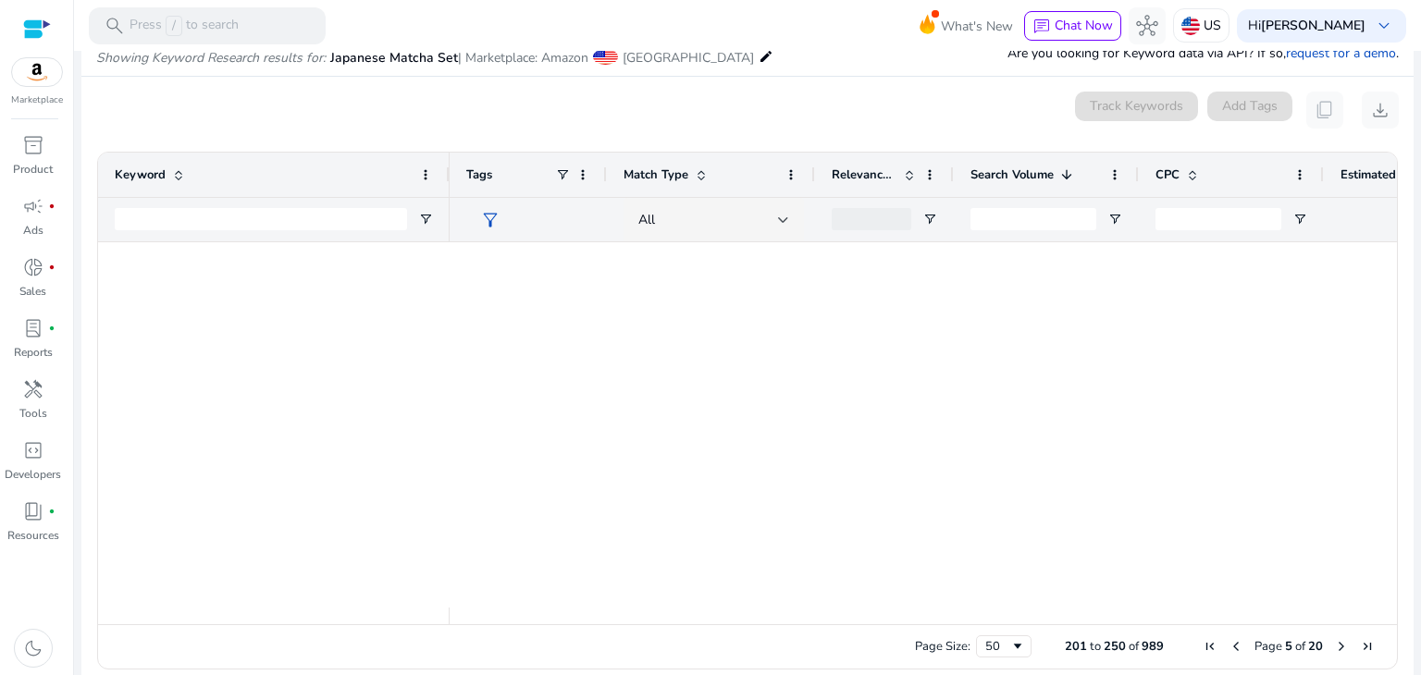
scroll to position [0, 0]
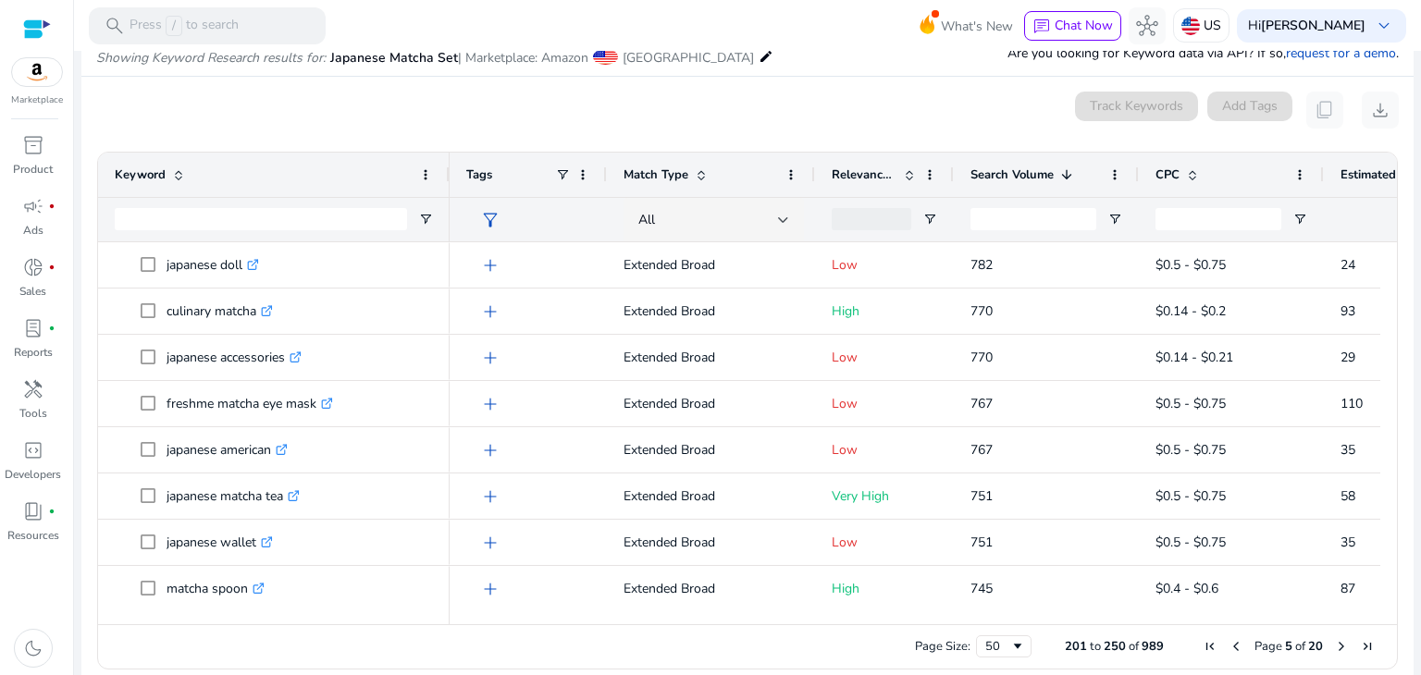
drag, startPoint x: 1381, startPoint y: 249, endPoint x: 1384, endPoint y: 269, distance: 20.5
click at [1384, 269] on div at bounding box center [1388, 424] width 17 height 365
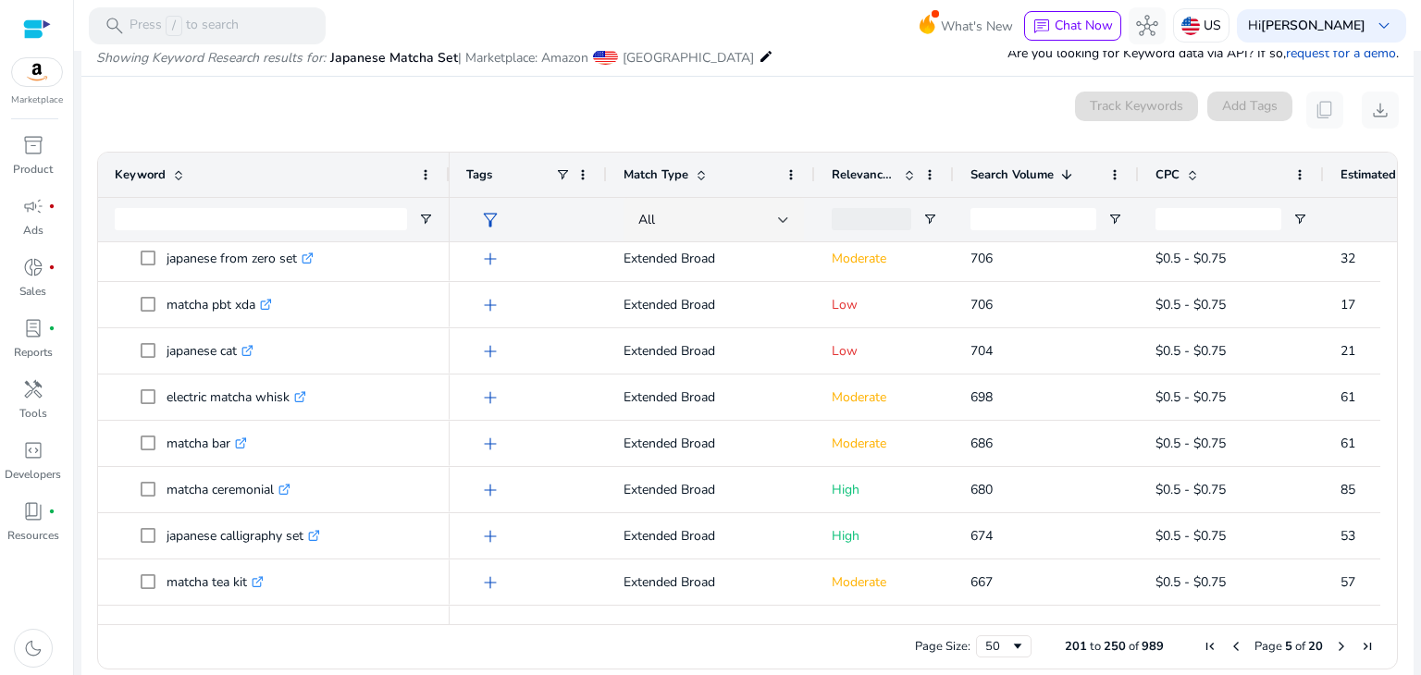
scroll to position [729, 0]
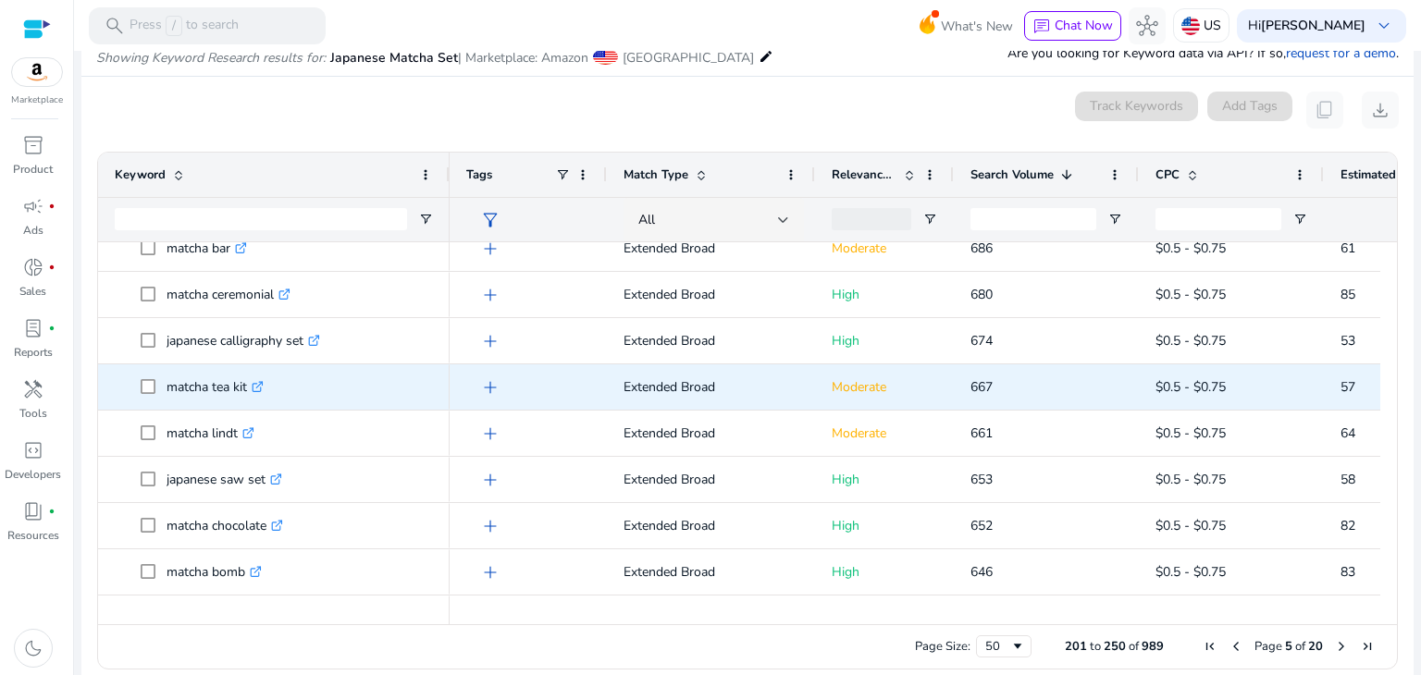
click at [195, 386] on p "matcha tea kit .st0{fill:#2c8af8}" at bounding box center [215, 387] width 97 height 38
copy p "matcha tea kit"
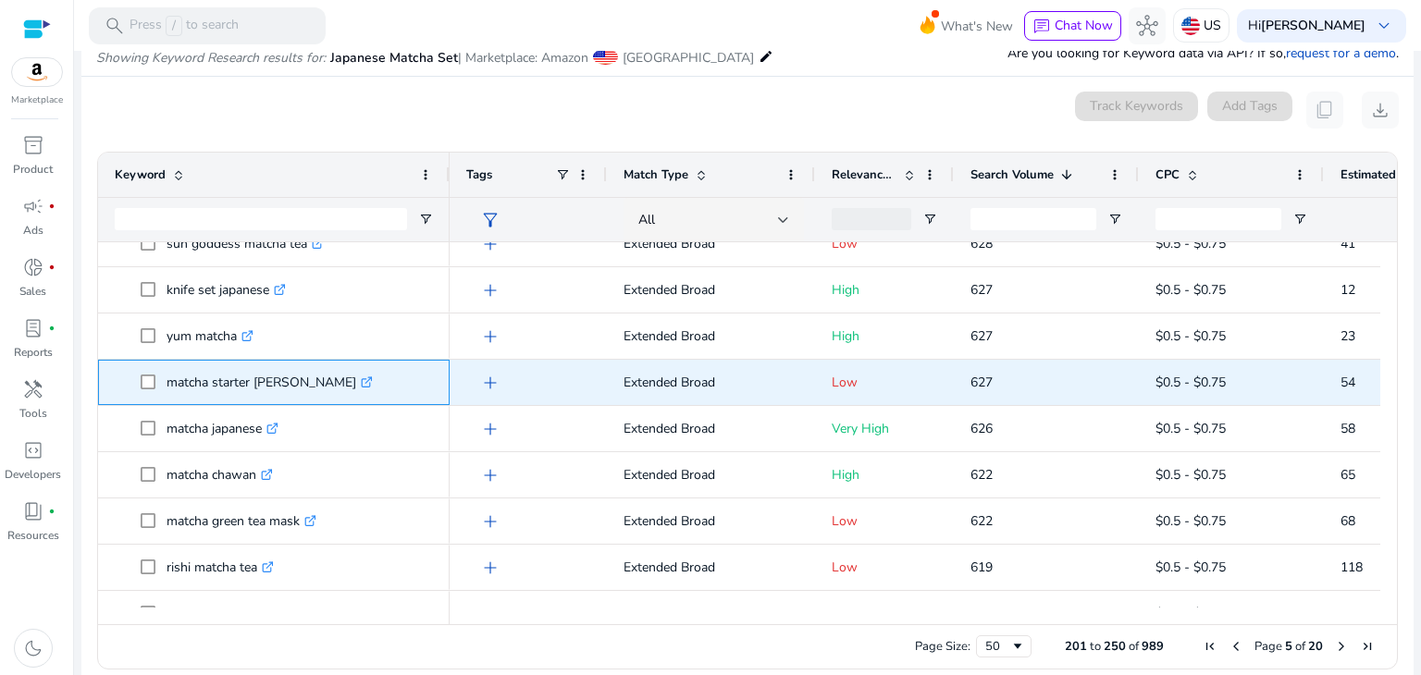
click at [194, 387] on p "matcha starter [PERSON_NAME] .st0{fill:#2c8af8}" at bounding box center [270, 383] width 206 height 38
copy p "matcha starter [PERSON_NAME]"
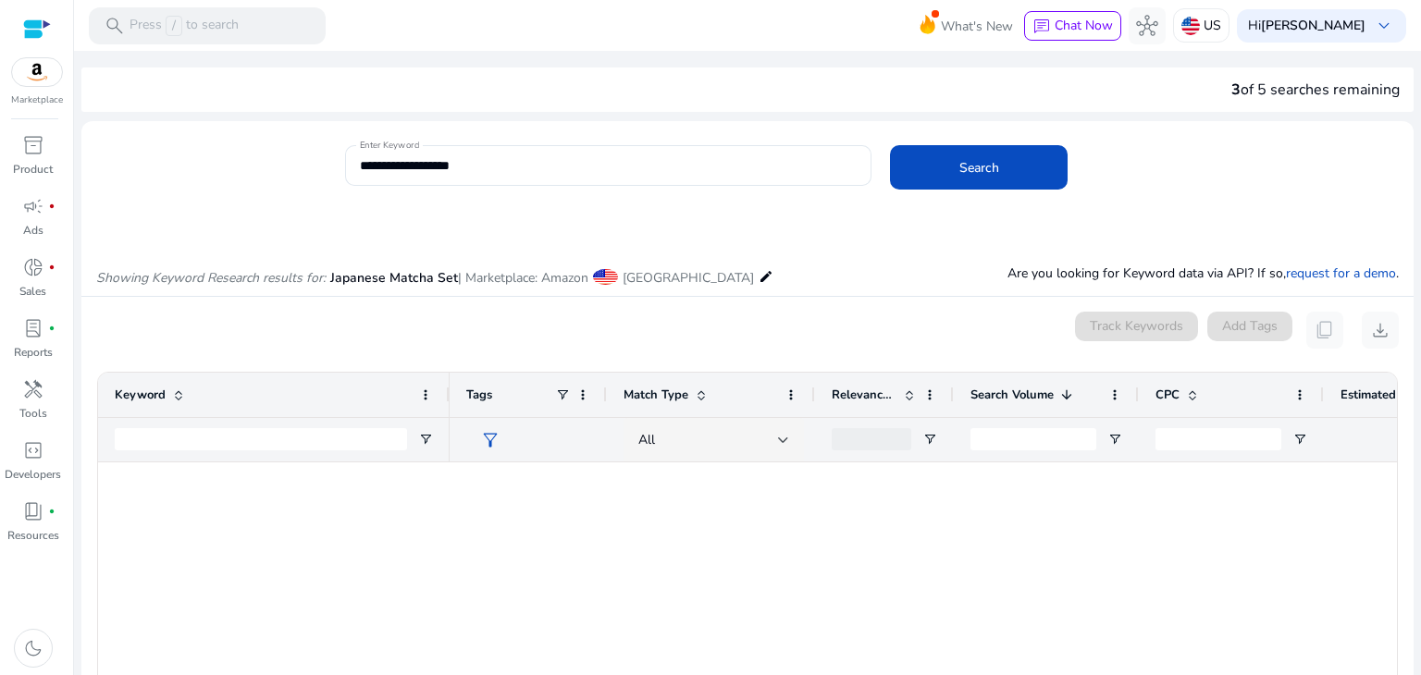
scroll to position [1946, 0]
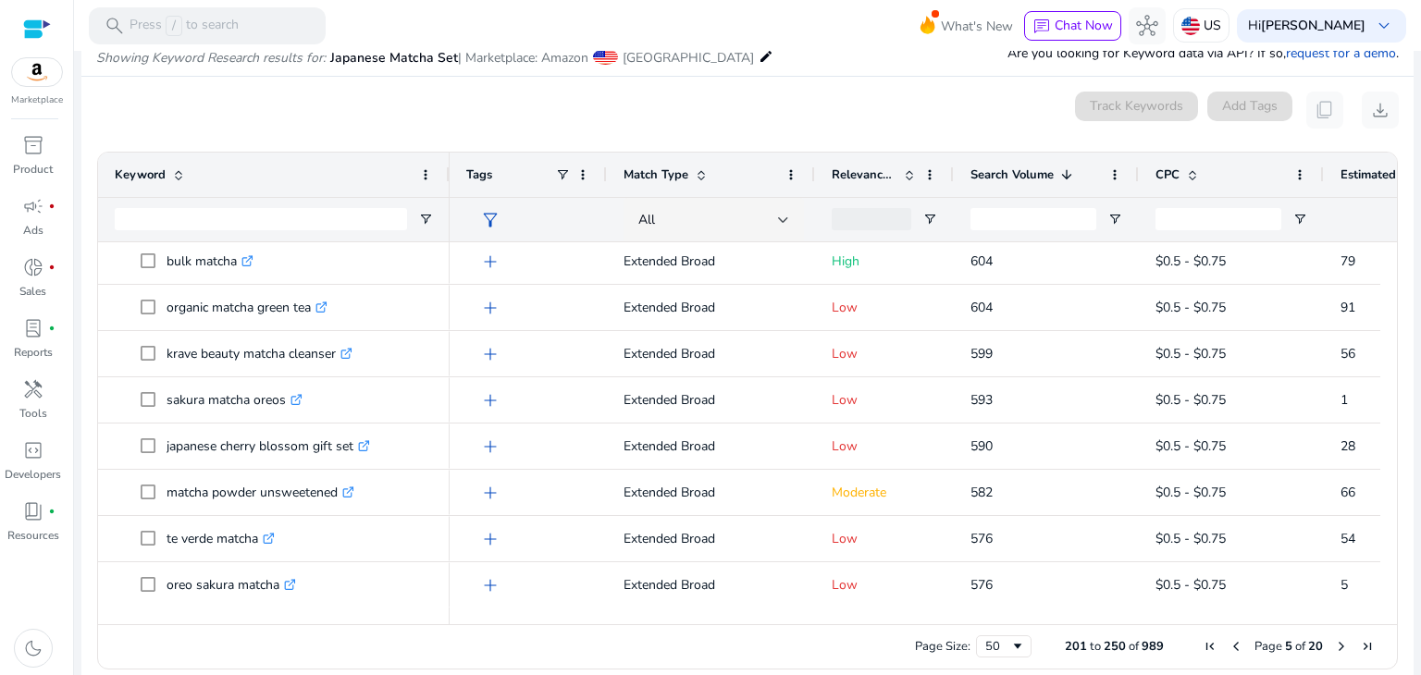
click at [1335, 641] on span "Next Page" at bounding box center [1341, 646] width 15 height 15
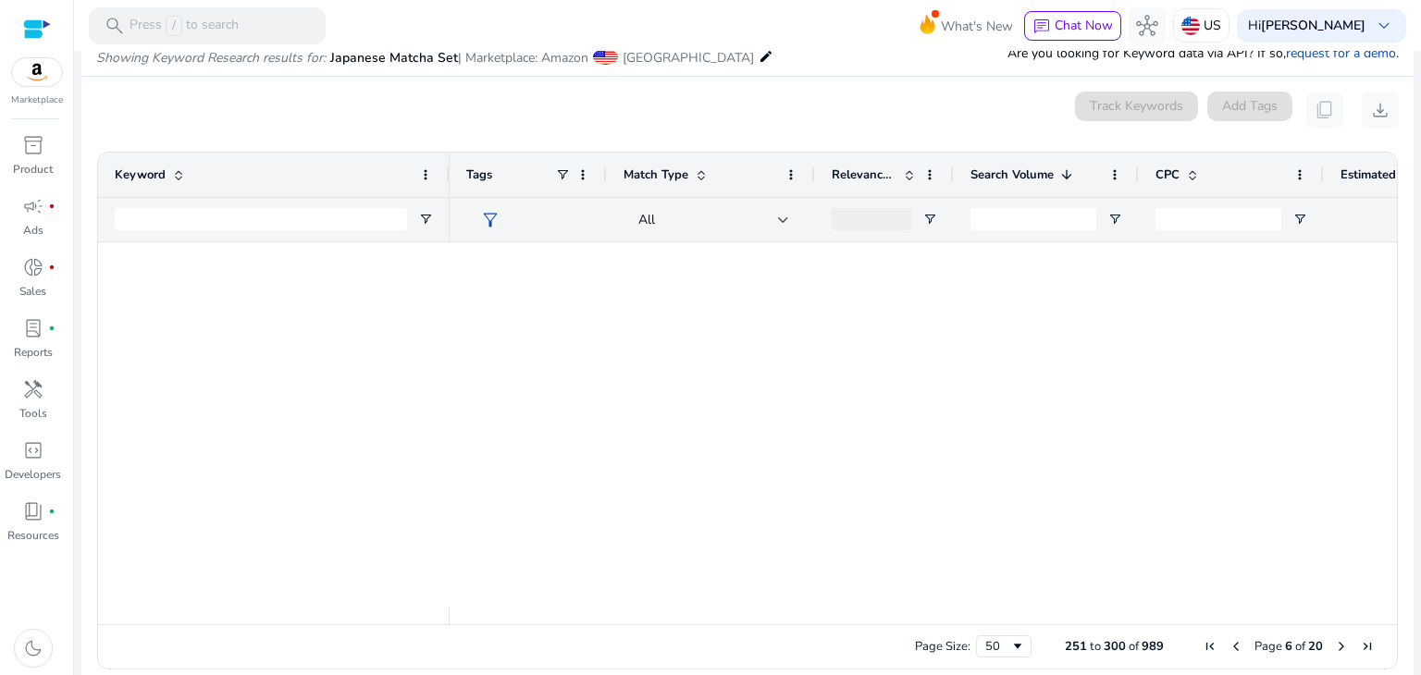
scroll to position [0, 0]
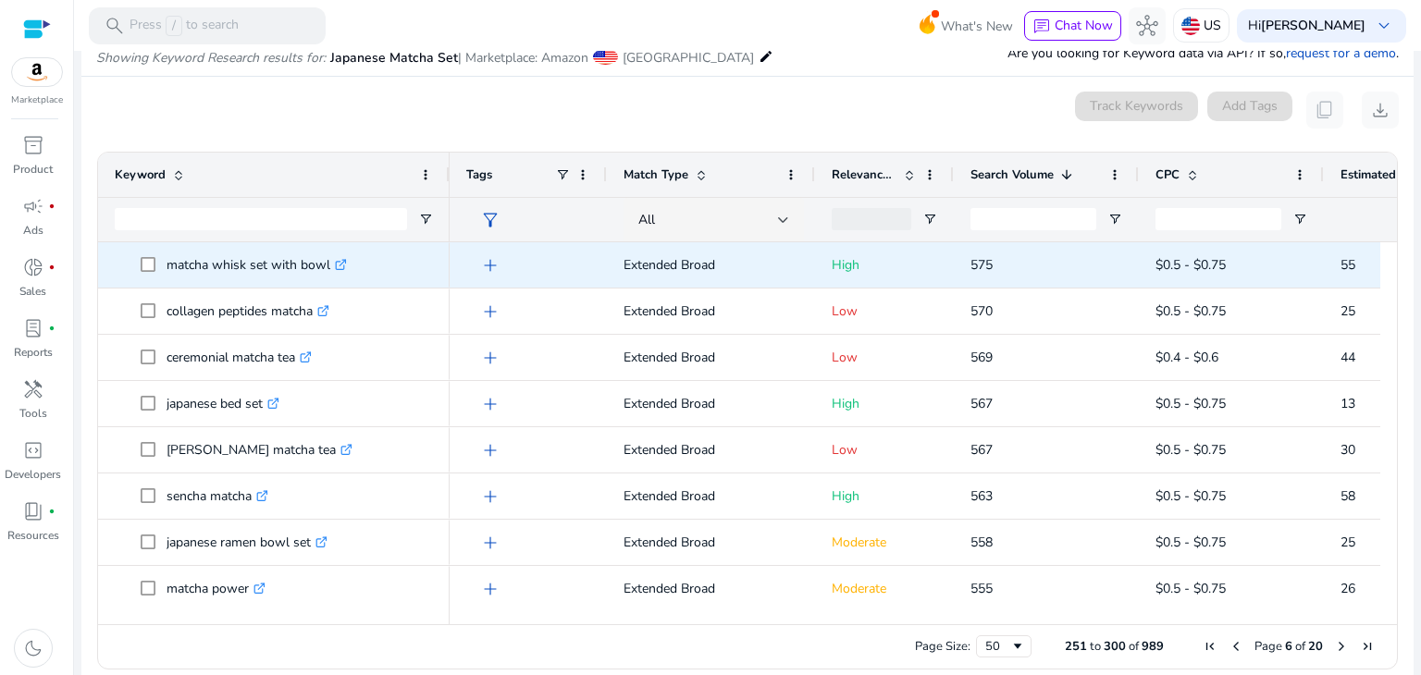
click at [260, 266] on p "matcha whisk set with bowl .st0{fill:#2c8af8}" at bounding box center [257, 265] width 180 height 38
copy p "matcha whisk set with bowl"
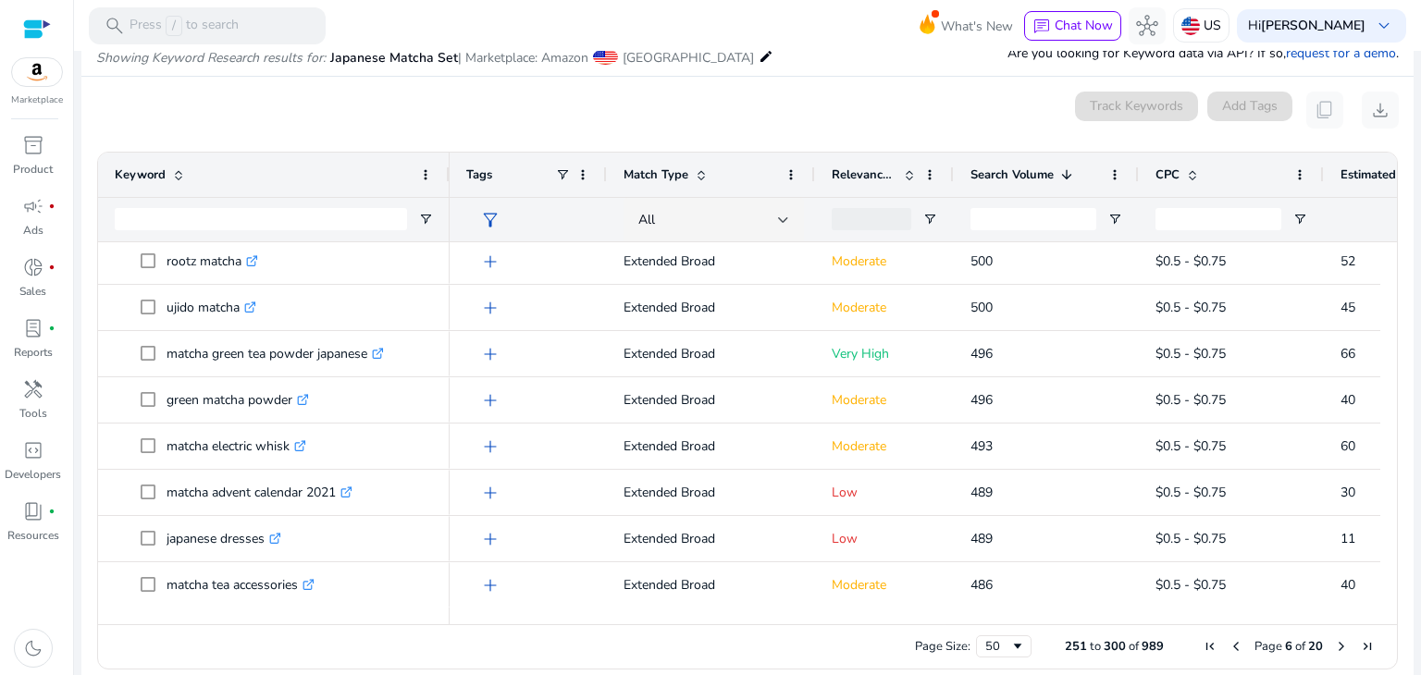
click at [1340, 646] on span "Next Page" at bounding box center [1341, 646] width 15 height 15
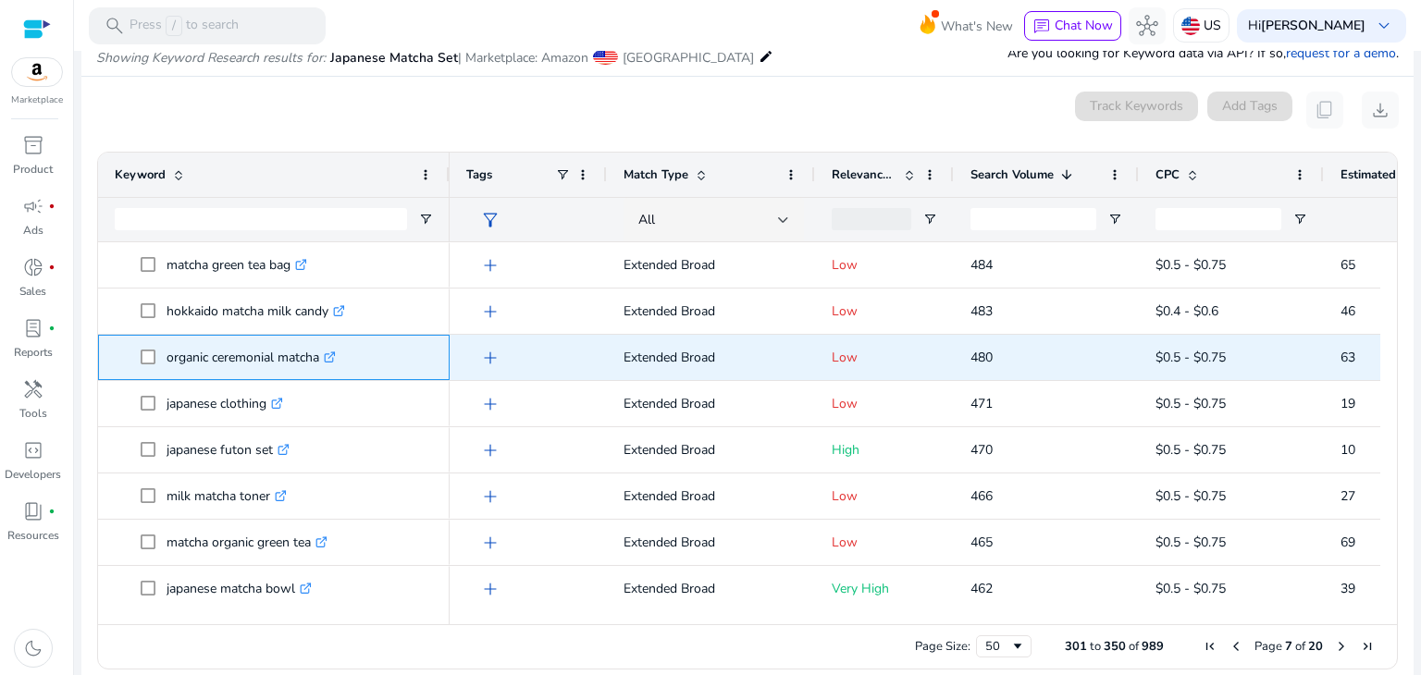
click at [209, 371] on p "organic ceremonial matcha .st0{fill:#2c8af8}" at bounding box center [251, 358] width 169 height 38
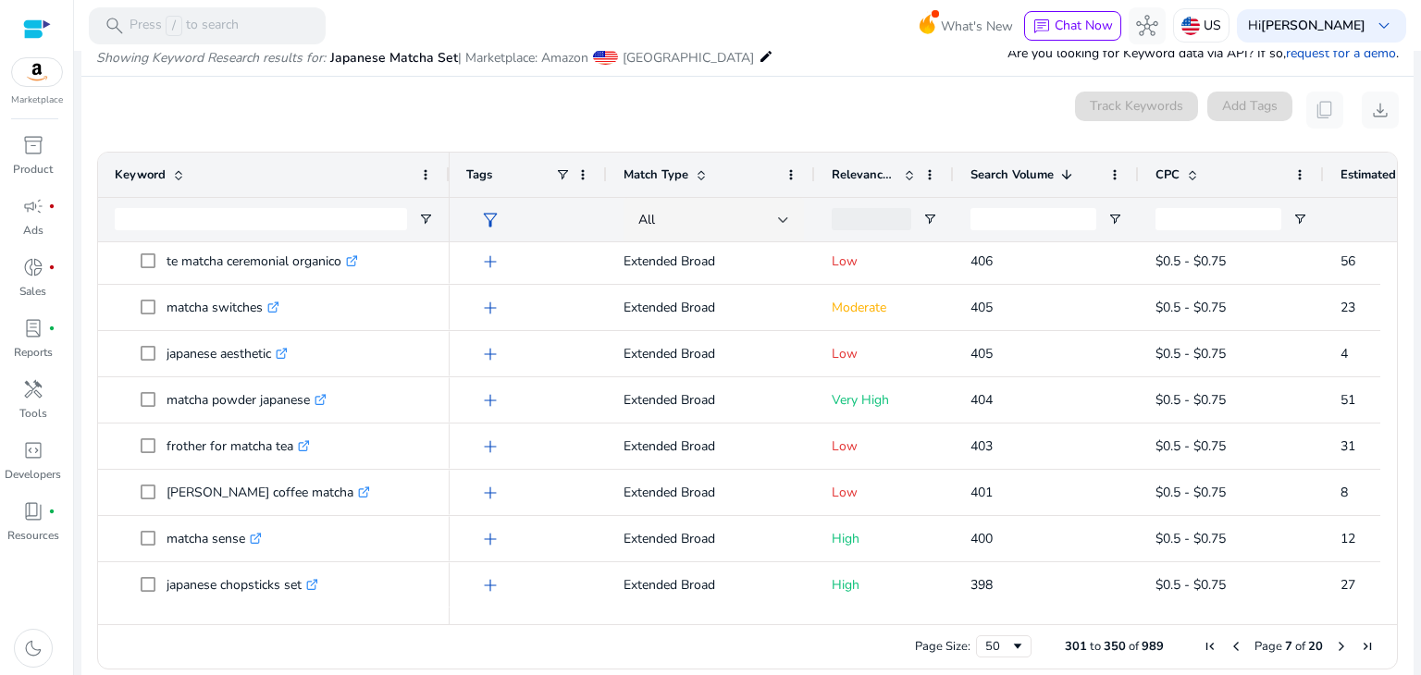
click at [1334, 649] on span "Next Page" at bounding box center [1341, 646] width 15 height 15
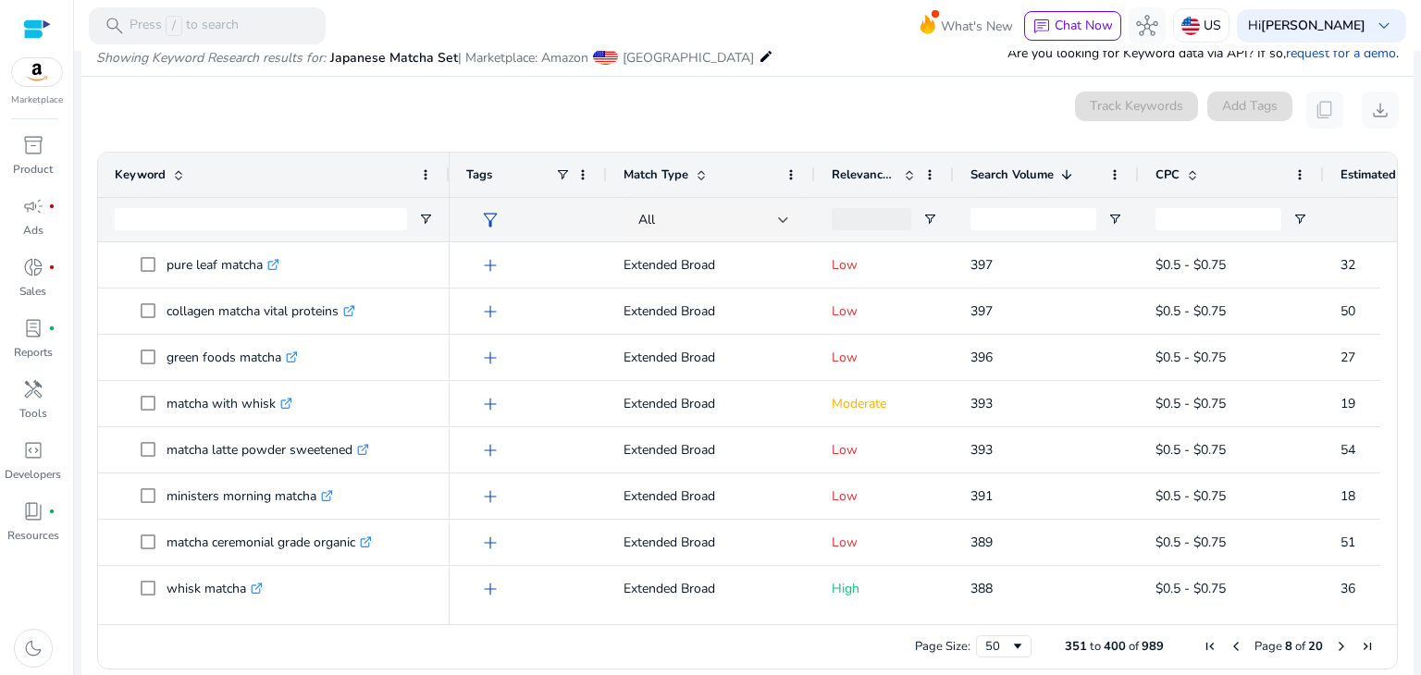
click at [1334, 649] on span "Next Page" at bounding box center [1341, 646] width 15 height 15
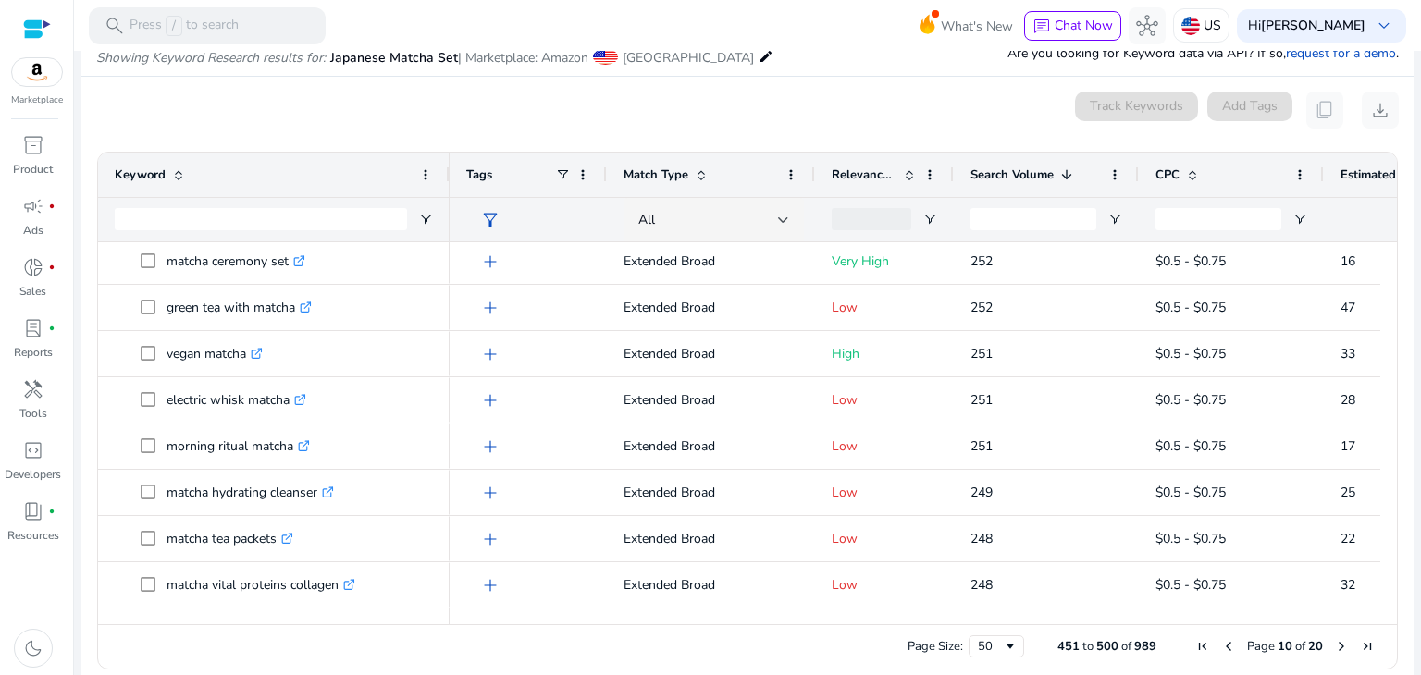
drag, startPoint x: 1395, startPoint y: 275, endPoint x: 1402, endPoint y: 208, distance: 66.9
click at [1402, 208] on ag-grid-angular "451 to 500 of 989. Page 10 of 20 Drag here to set row groups Drag here to set c…" at bounding box center [747, 410] width 1330 height 537
drag, startPoint x: 333, startPoint y: 55, endPoint x: 457, endPoint y: 66, distance: 124.5
click at [457, 66] on p "Showing Keyword Research results for: Japanese Matcha Set | Marketplace: Amazon…" at bounding box center [434, 55] width 677 height 24
copy span "Japanese Matcha Set"
